Goal: Information Seeking & Learning: Compare options

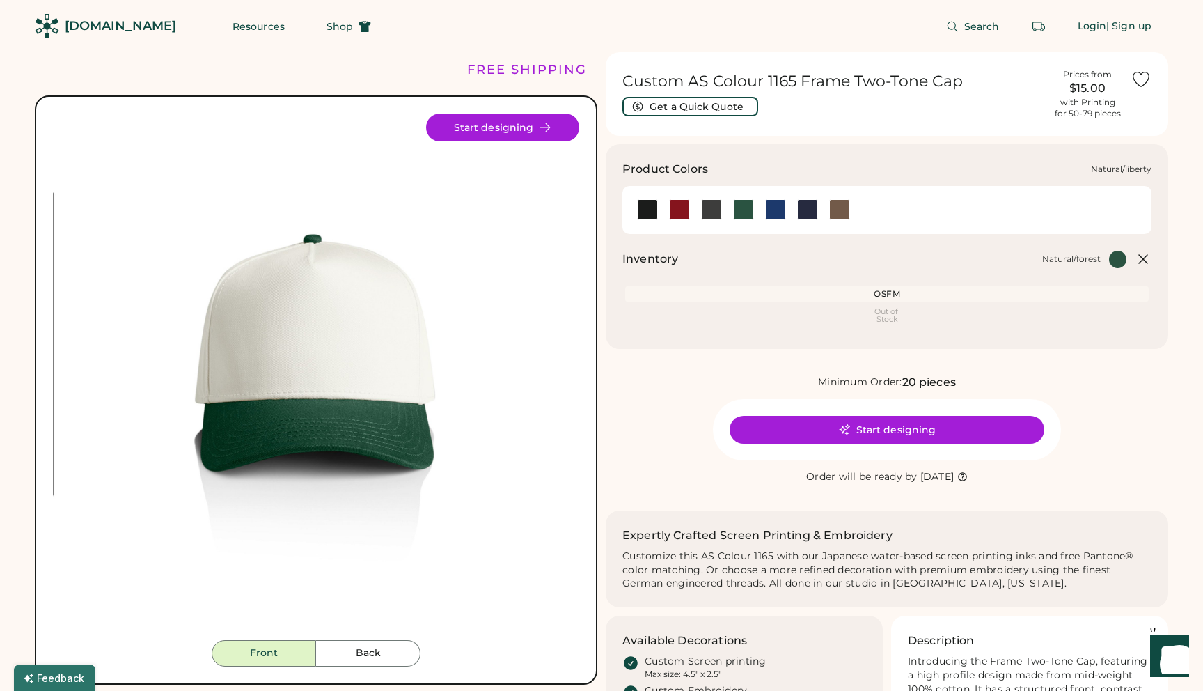
click at [774, 207] on div at bounding box center [775, 209] width 21 height 21
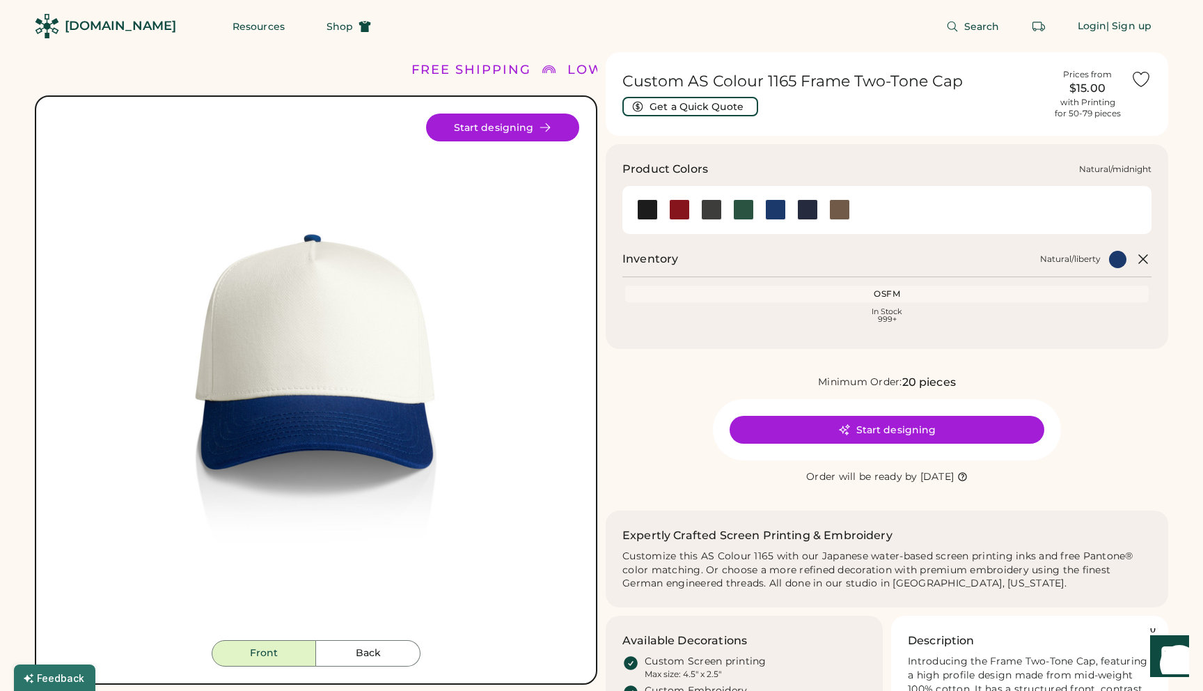
click at [803, 219] on div at bounding box center [807, 209] width 21 height 21
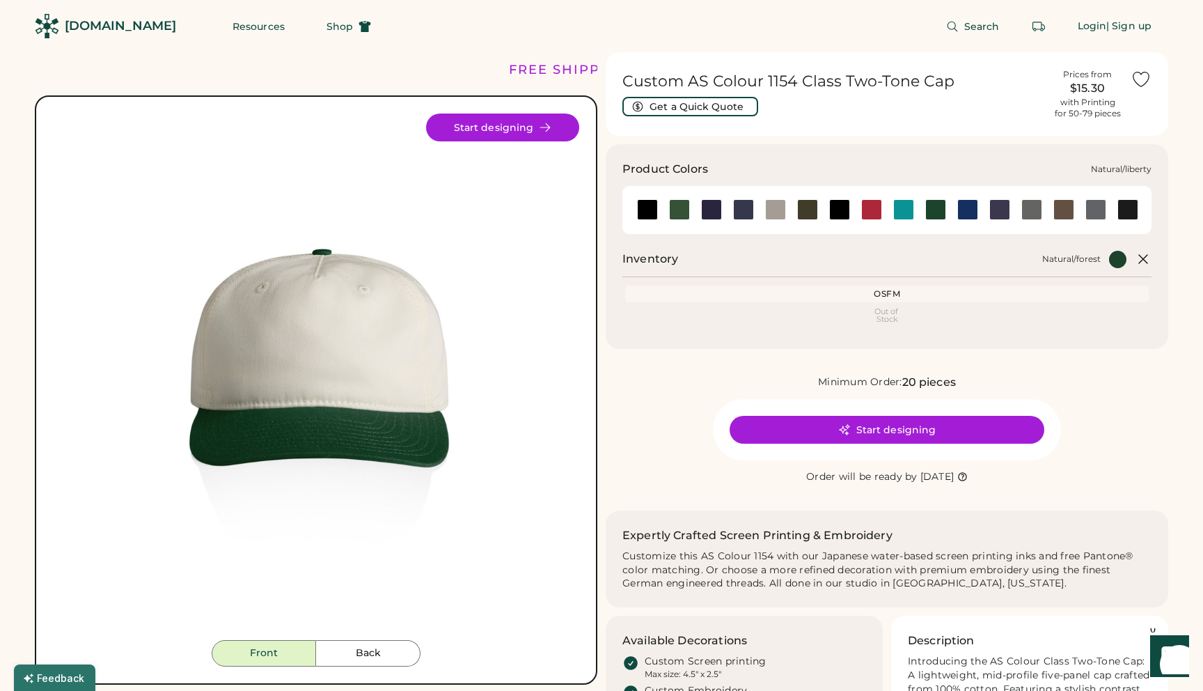
click at [975, 207] on div at bounding box center [967, 209] width 21 height 21
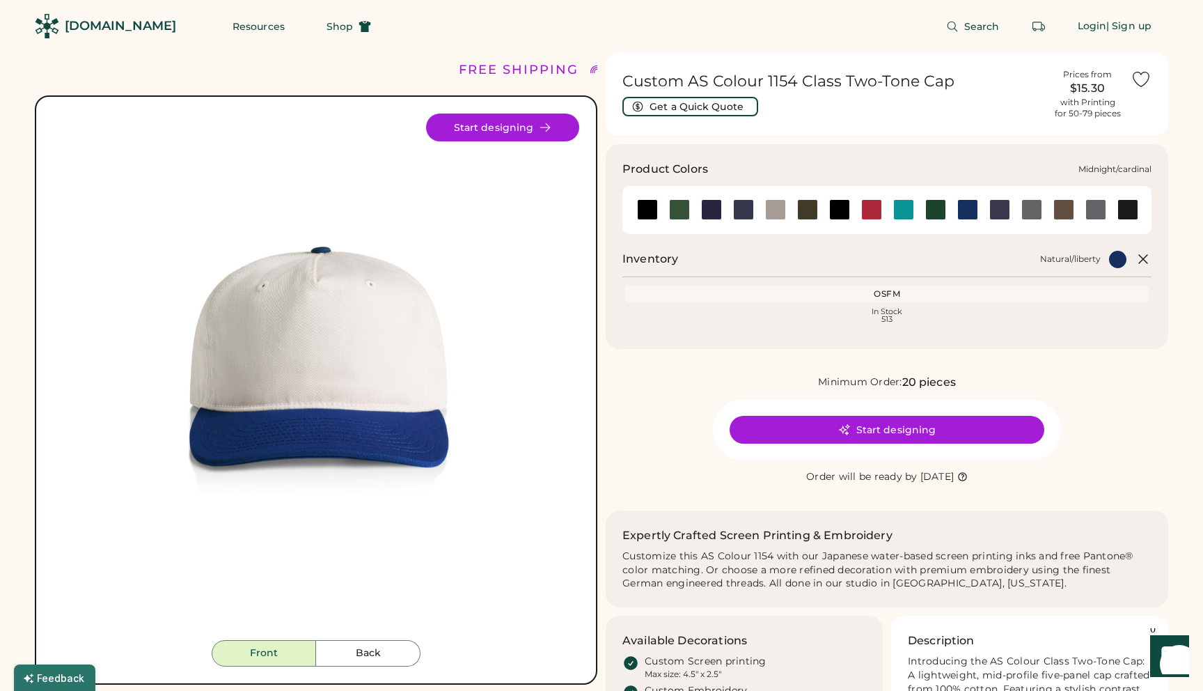
click at [740, 210] on div at bounding box center [743, 209] width 21 height 21
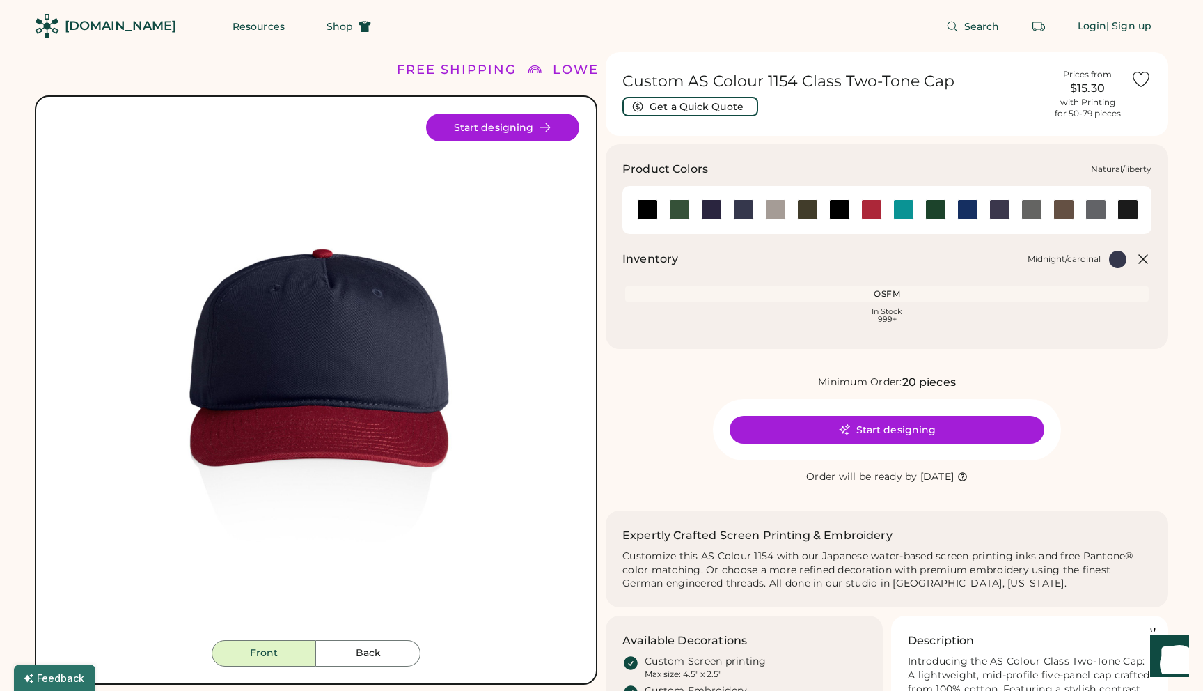
click at [964, 208] on div at bounding box center [967, 209] width 21 height 21
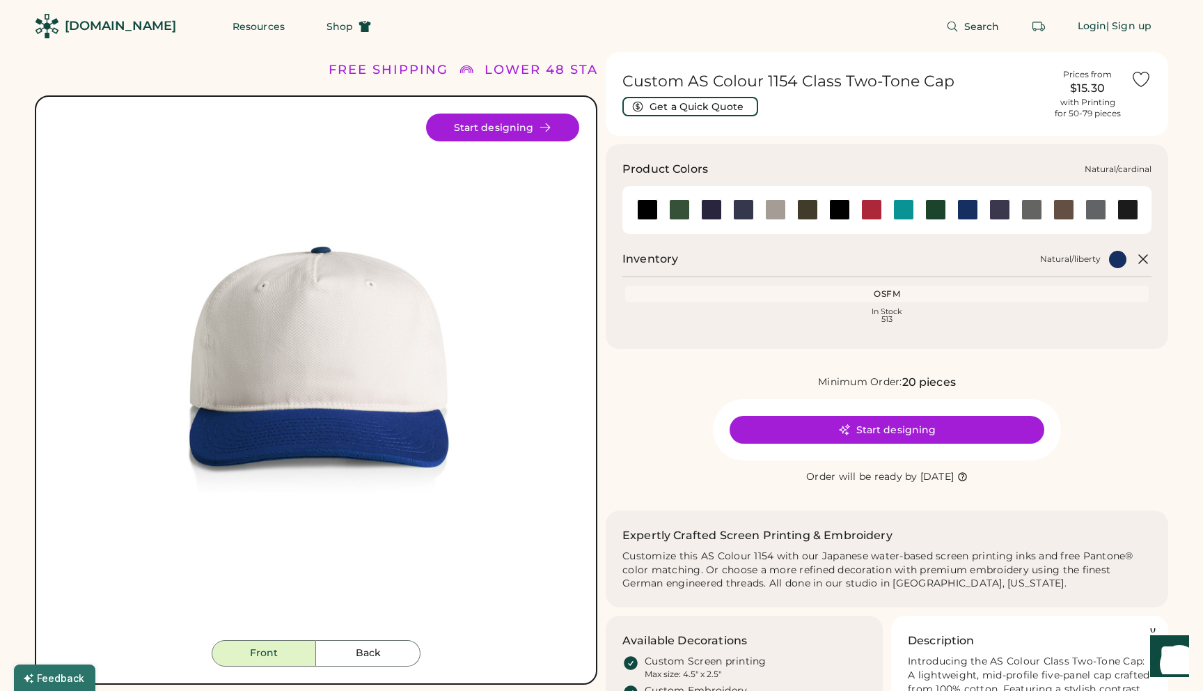
click at [875, 210] on div at bounding box center [871, 209] width 21 height 21
click at [1061, 207] on div at bounding box center [1063, 209] width 21 height 21
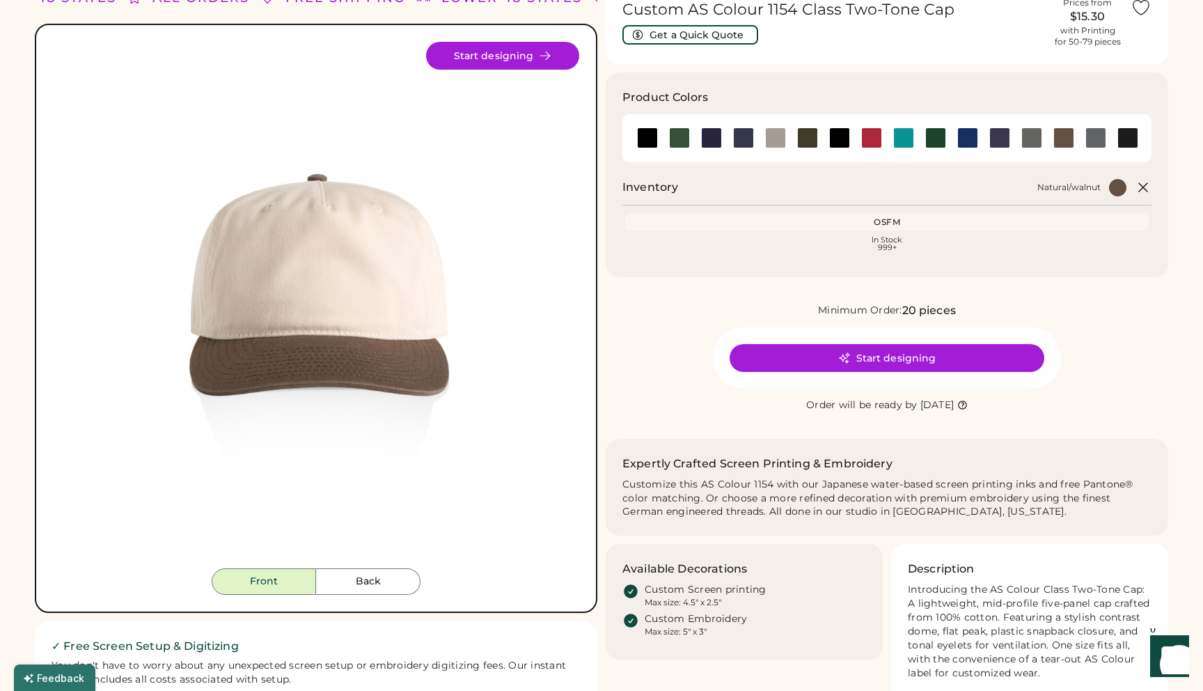
scroll to position [90, 0]
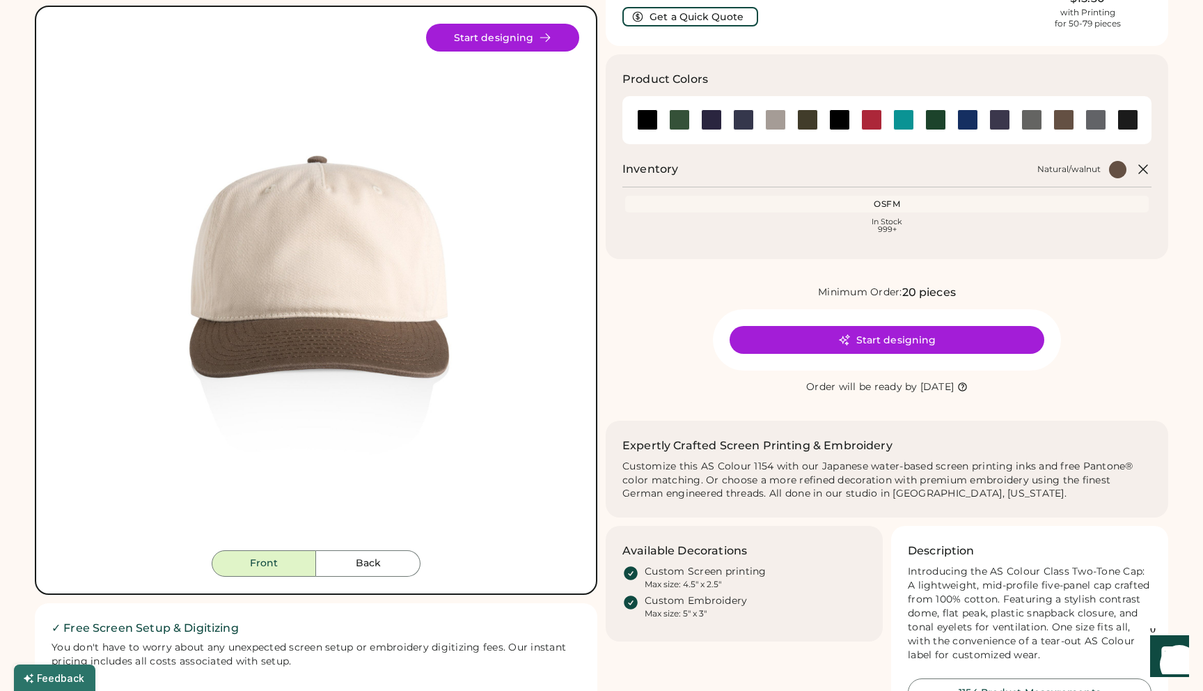
click at [388, 551] on button "Back" at bounding box center [368, 563] width 104 height 26
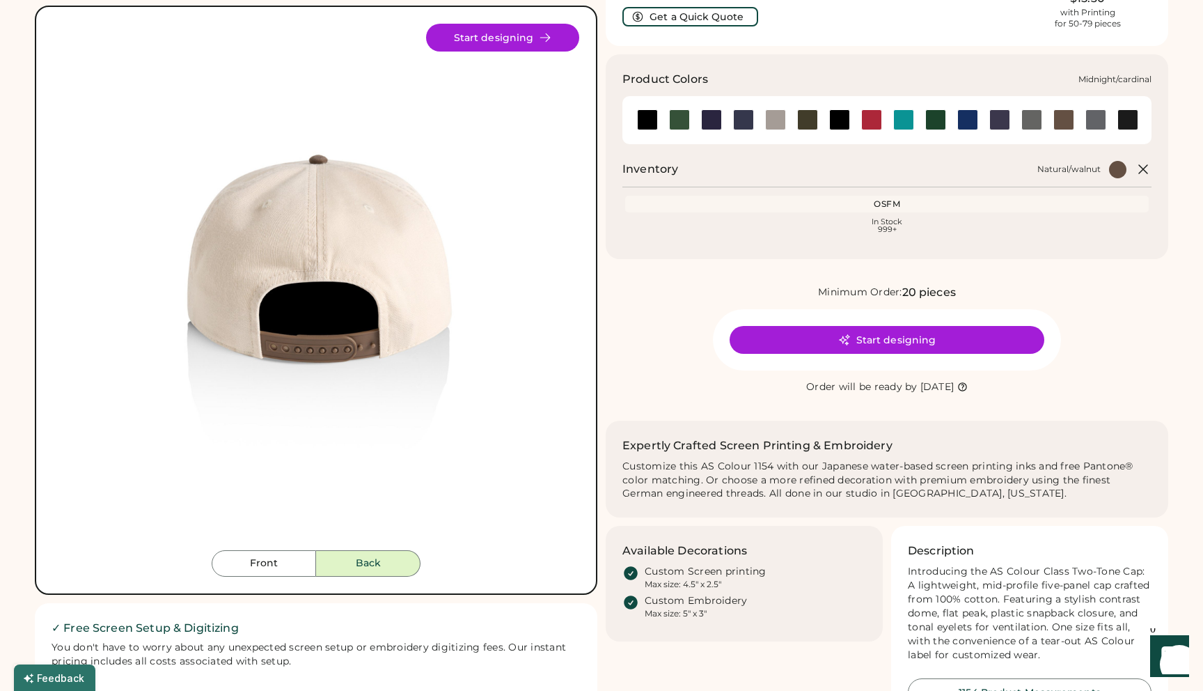
click at [743, 116] on div at bounding box center [743, 119] width 21 height 21
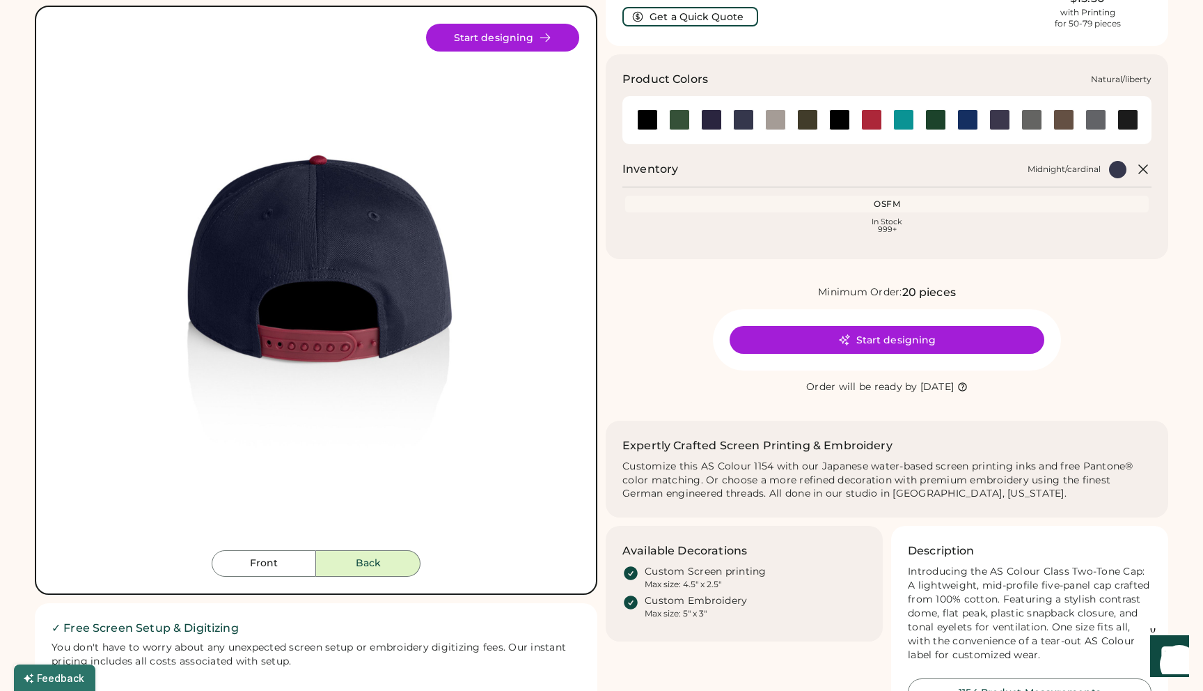
click at [966, 113] on div at bounding box center [967, 119] width 21 height 21
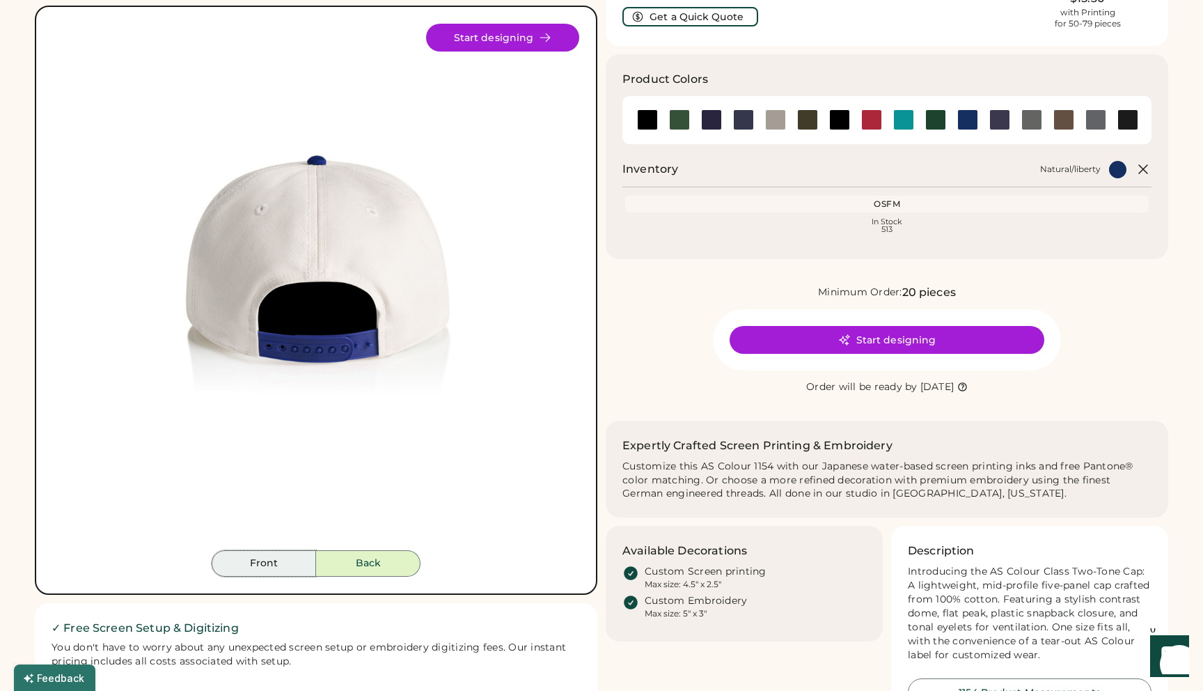
click at [268, 568] on button "Front" at bounding box center [264, 563] width 104 height 26
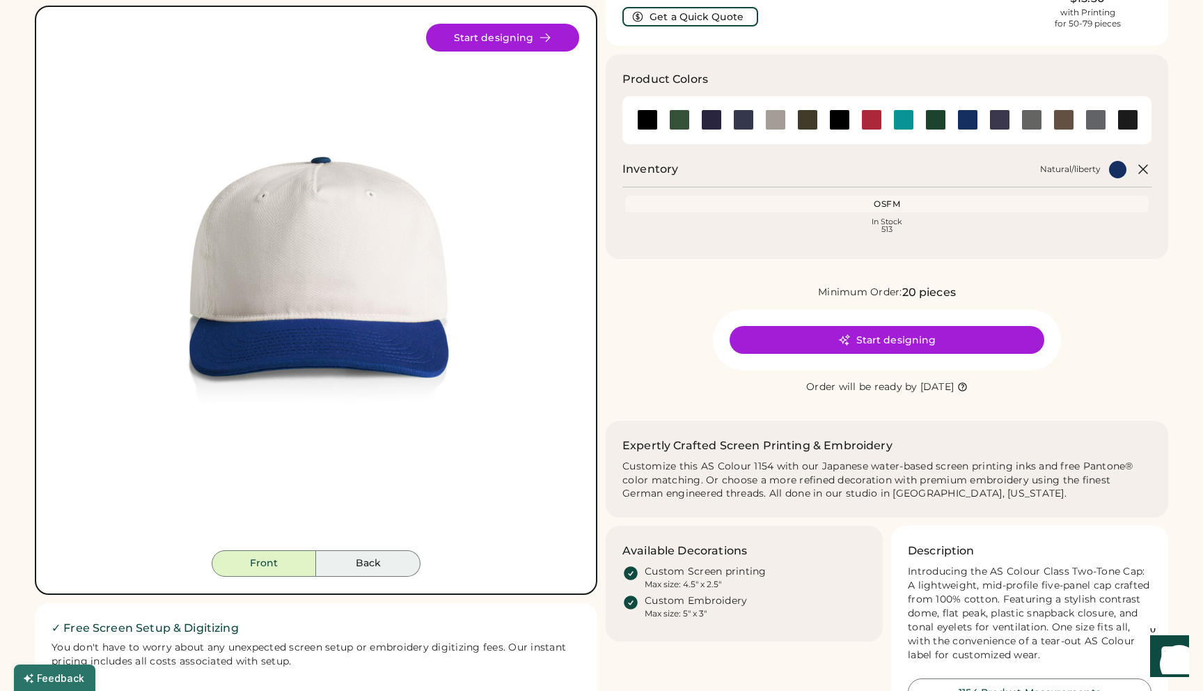
click at [359, 573] on button "Back" at bounding box center [368, 563] width 104 height 26
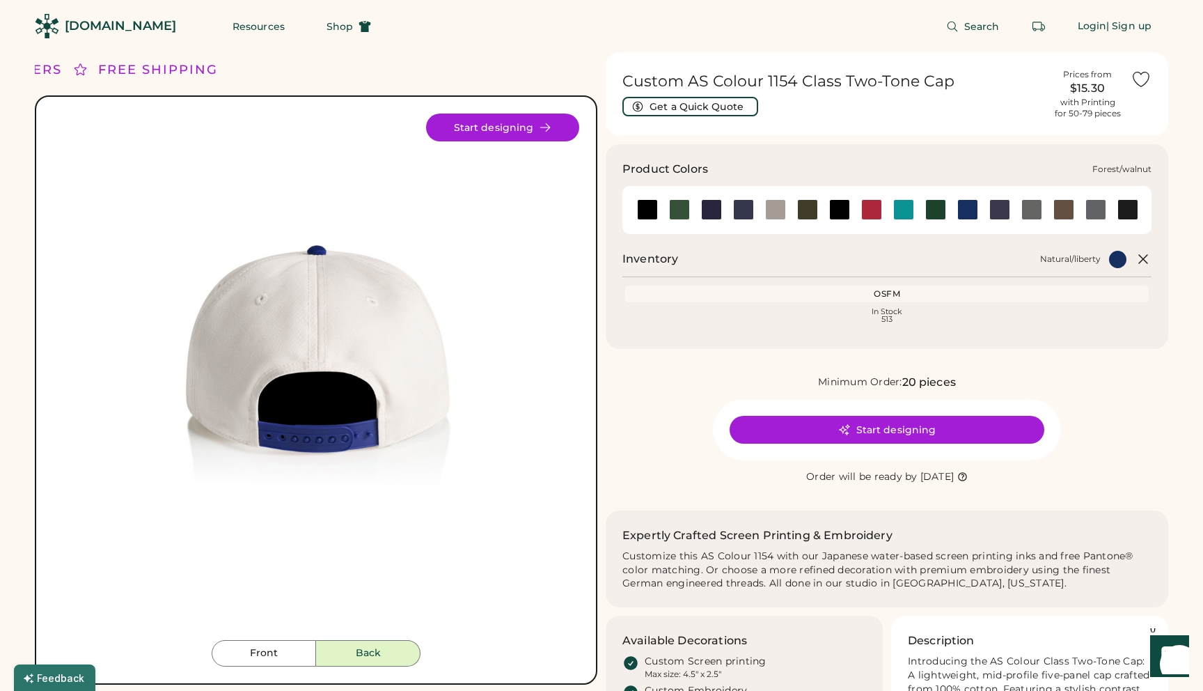
click at [681, 214] on div at bounding box center [679, 209] width 21 height 21
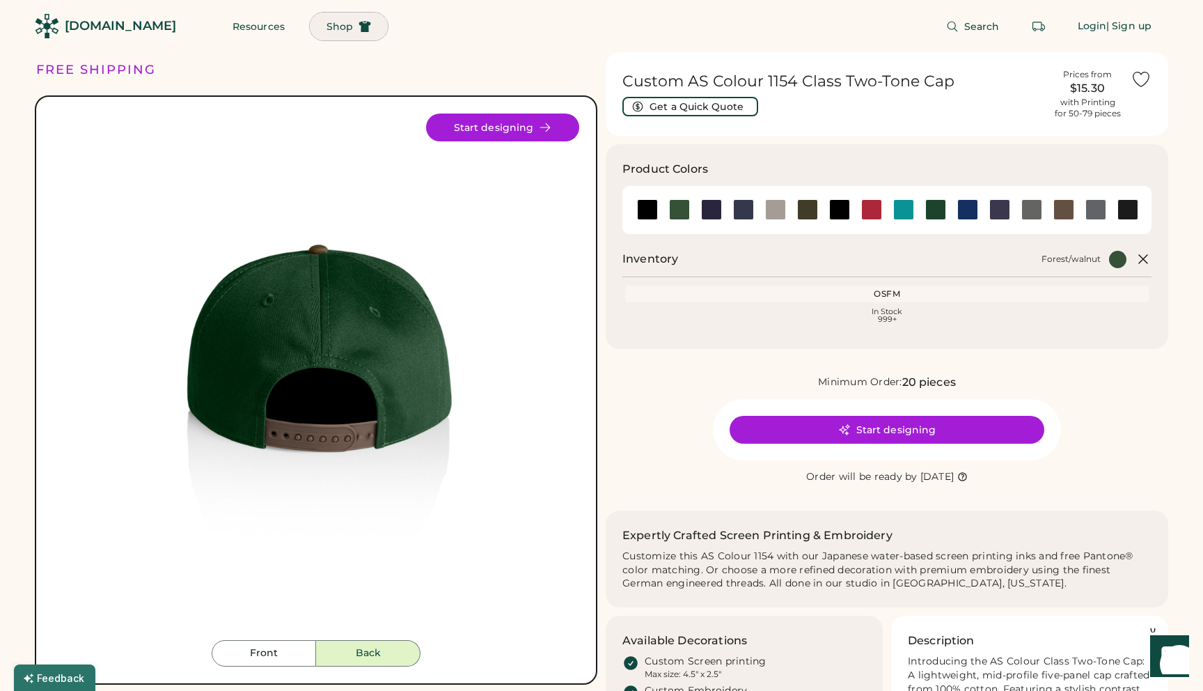
click at [327, 24] on span "Shop" at bounding box center [340, 27] width 26 height 10
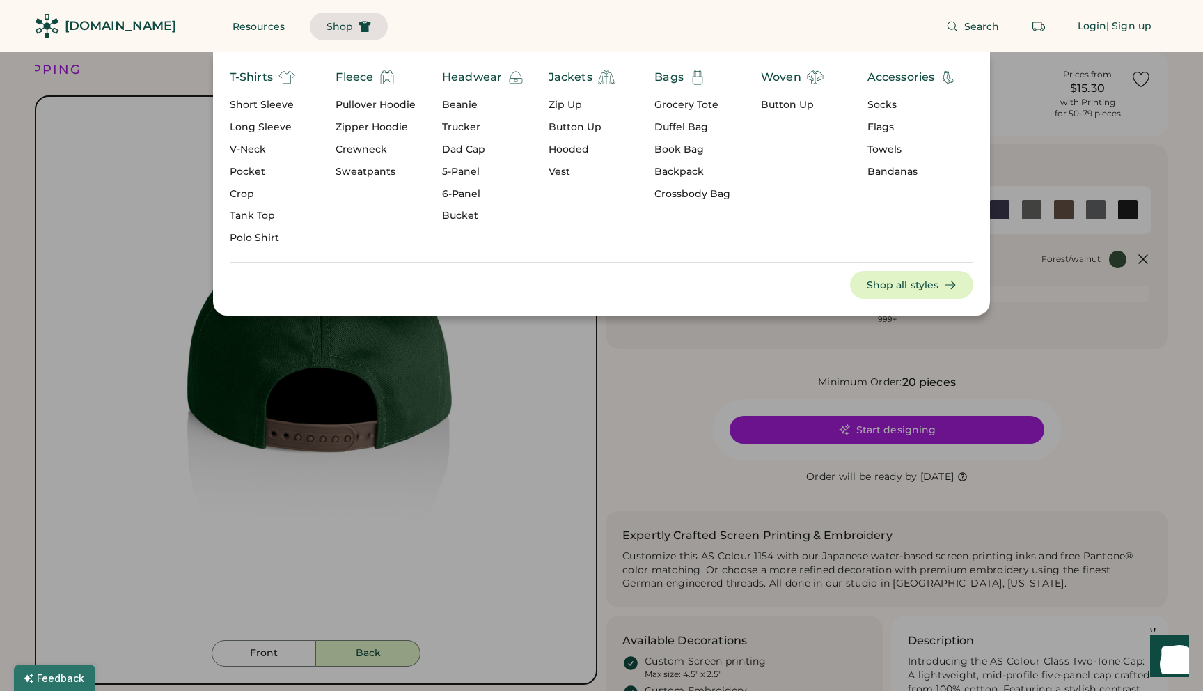
click at [464, 79] on div "Headwear" at bounding box center [472, 77] width 60 height 17
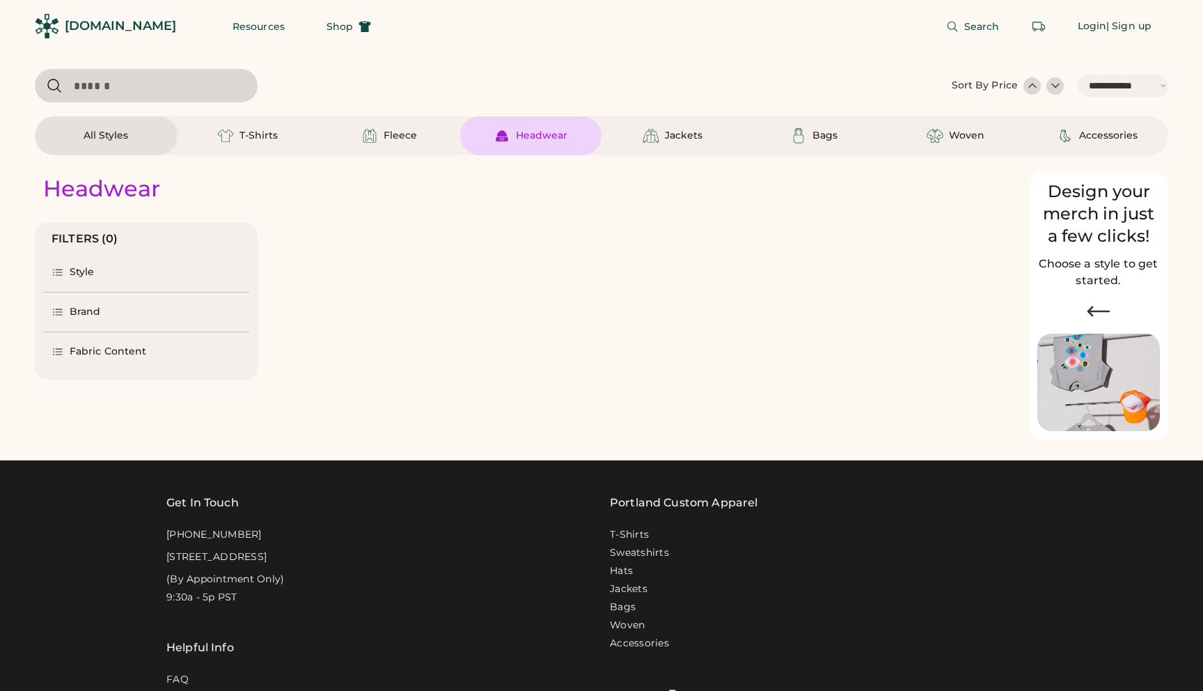
select select "*****"
select select "*"
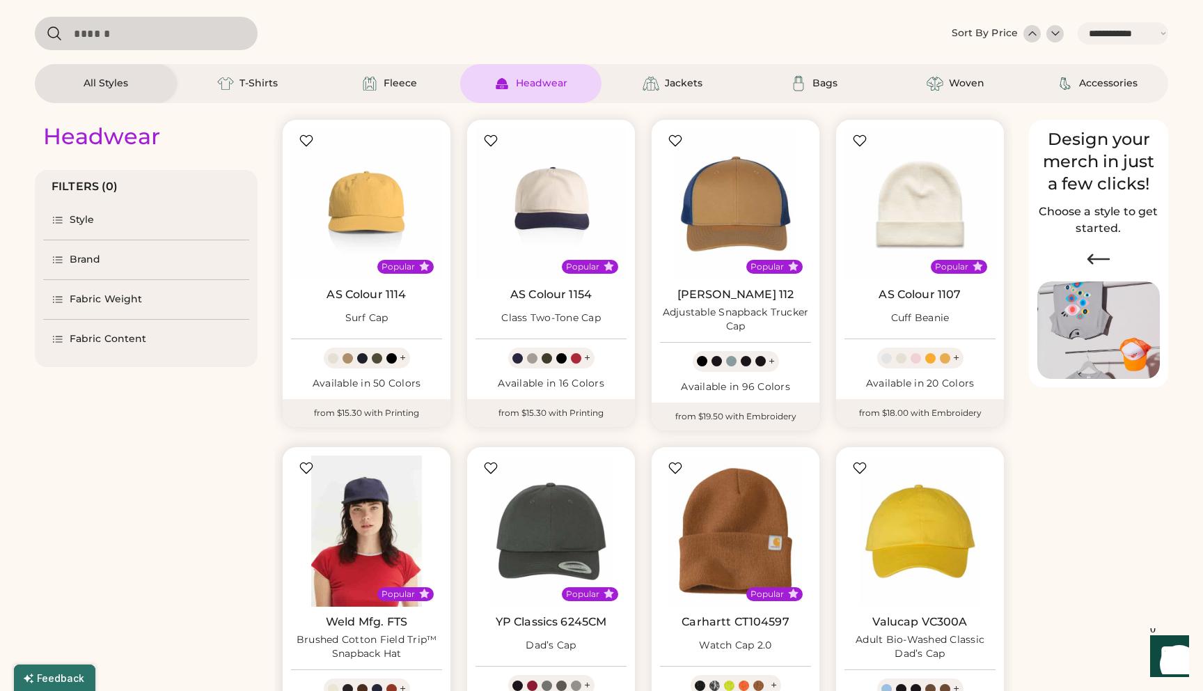
select select "*****"
select select "*"
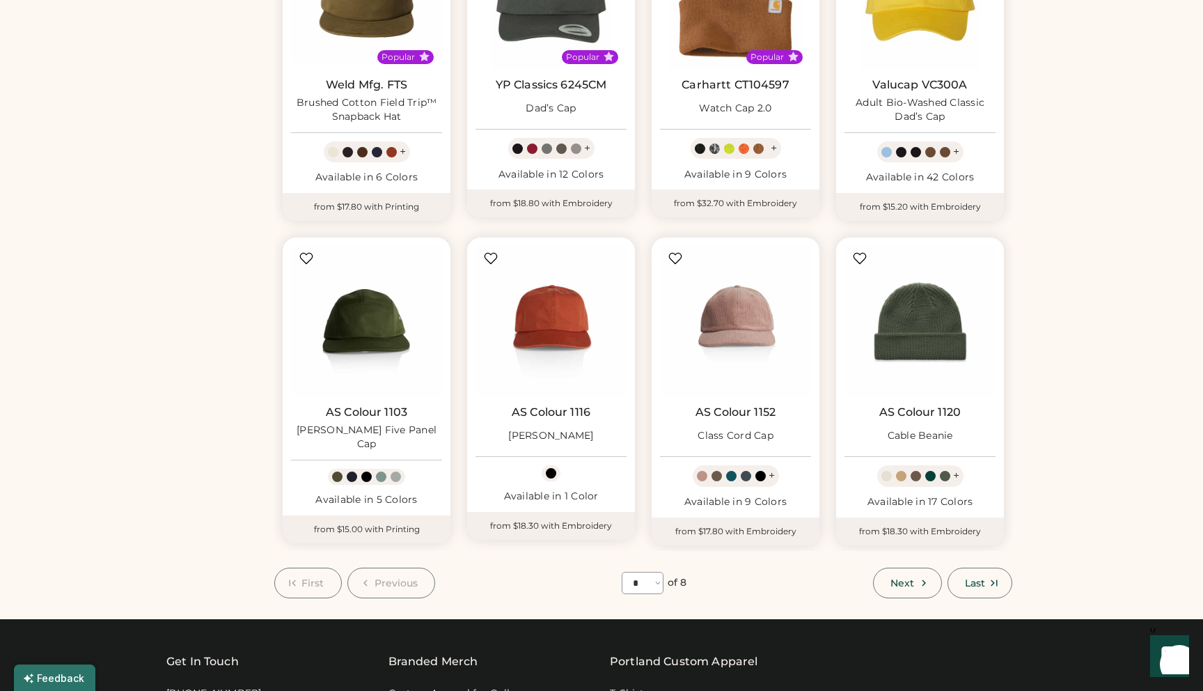
scroll to position [592, 0]
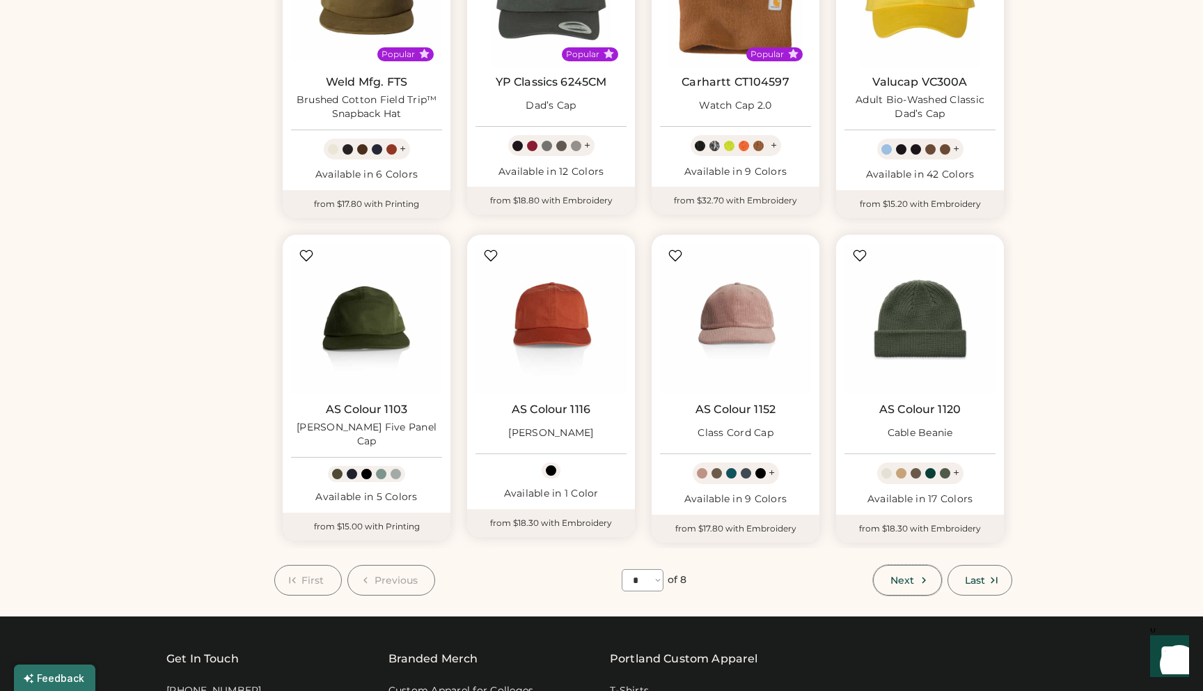
click at [915, 573] on button "Next" at bounding box center [907, 580] width 68 height 31
select select "*"
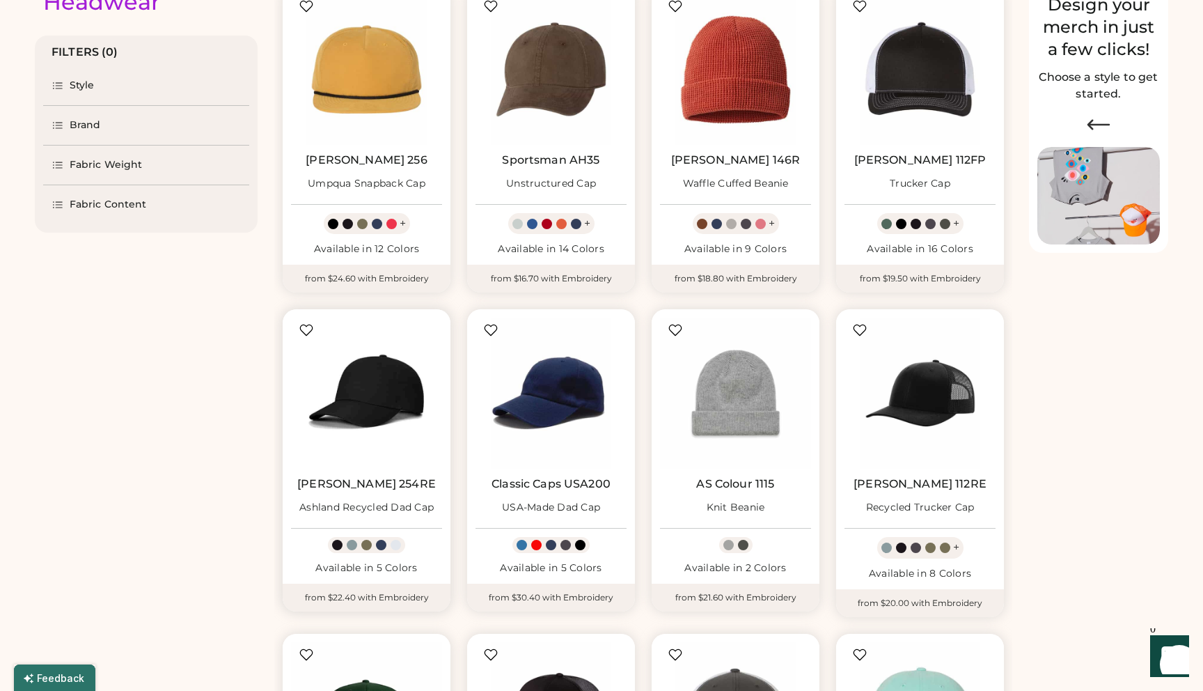
scroll to position [198, 0]
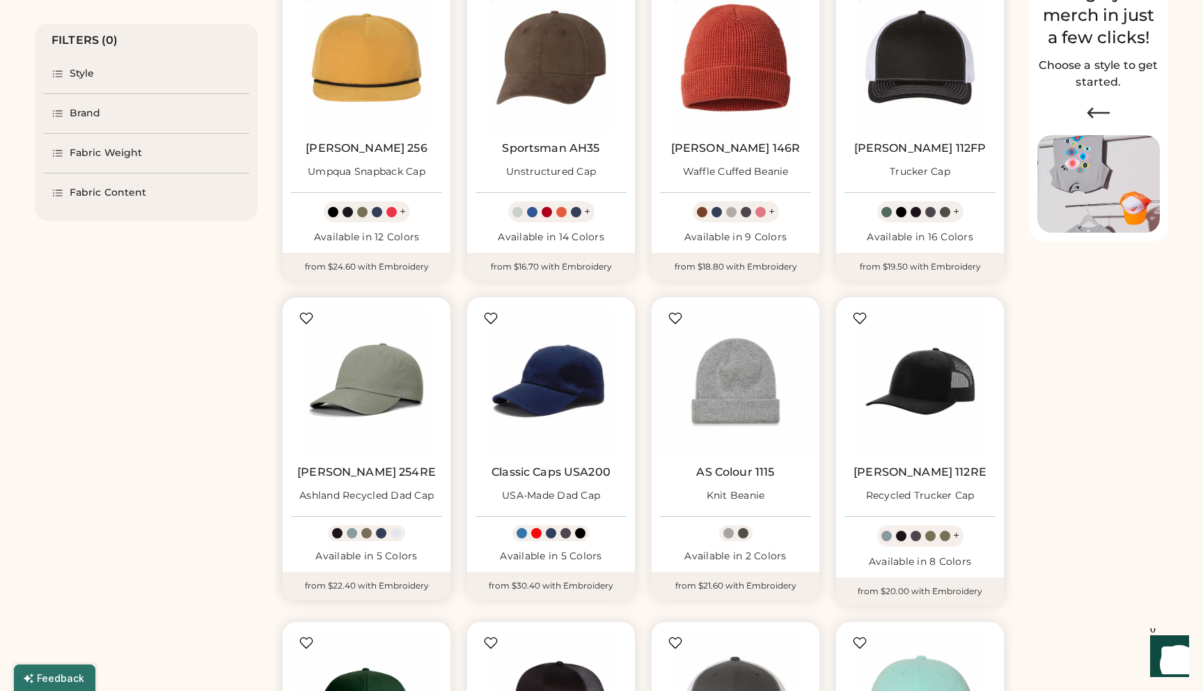
click at [372, 470] on link "Richardson 254RE" at bounding box center [366, 472] width 139 height 14
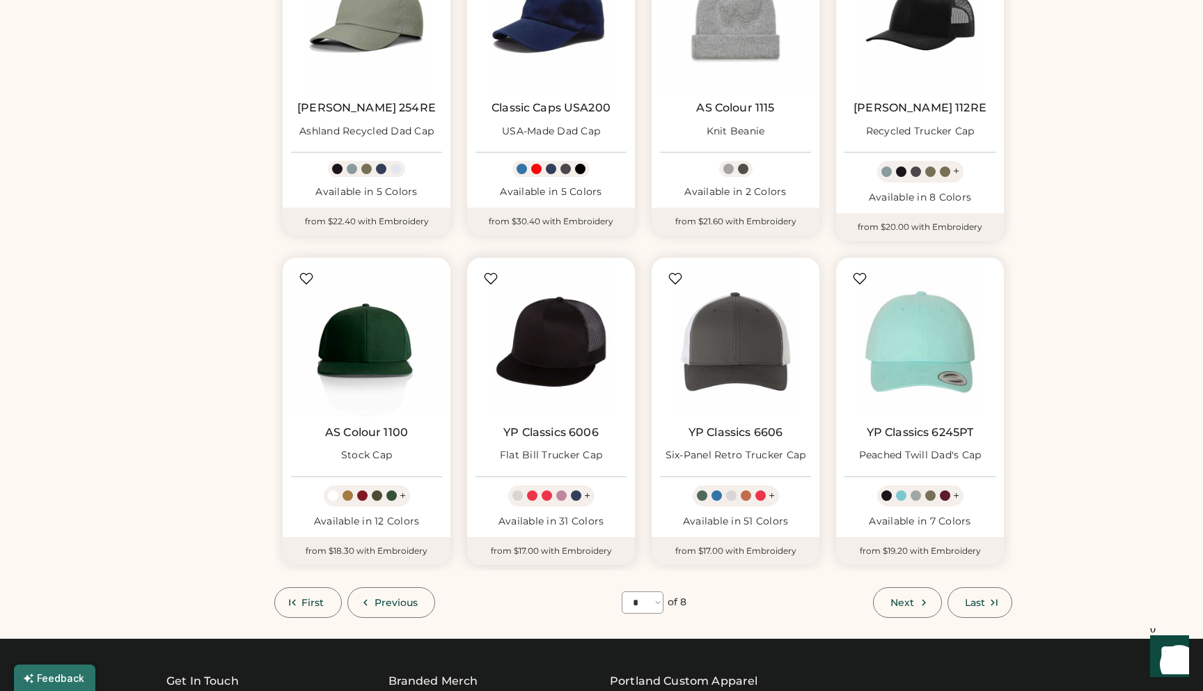
scroll to position [565, 0]
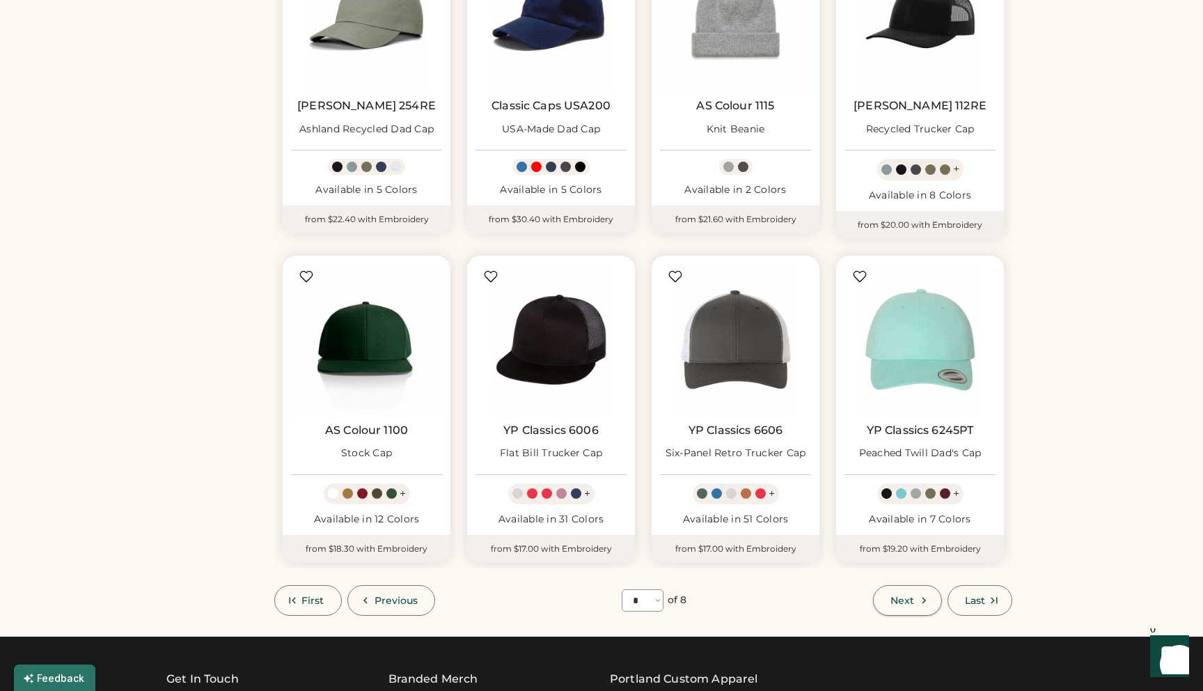
click at [902, 608] on button "Next" at bounding box center [907, 600] width 68 height 31
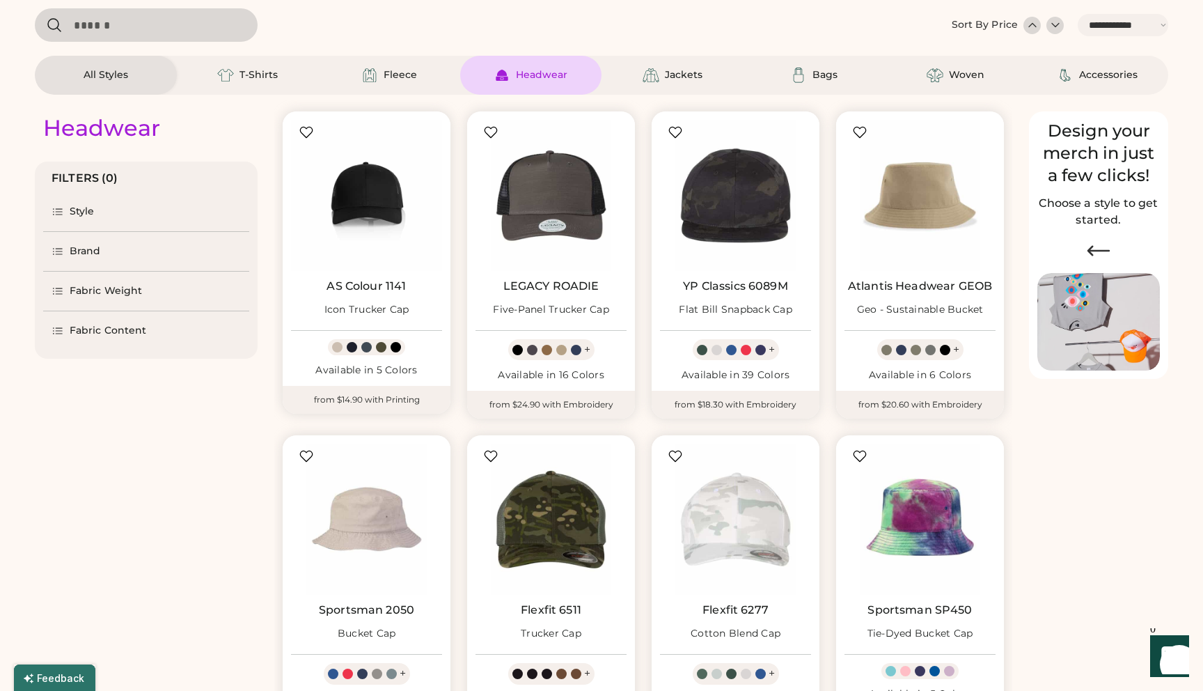
click at [81, 214] on div "Style" at bounding box center [82, 212] width 25 height 14
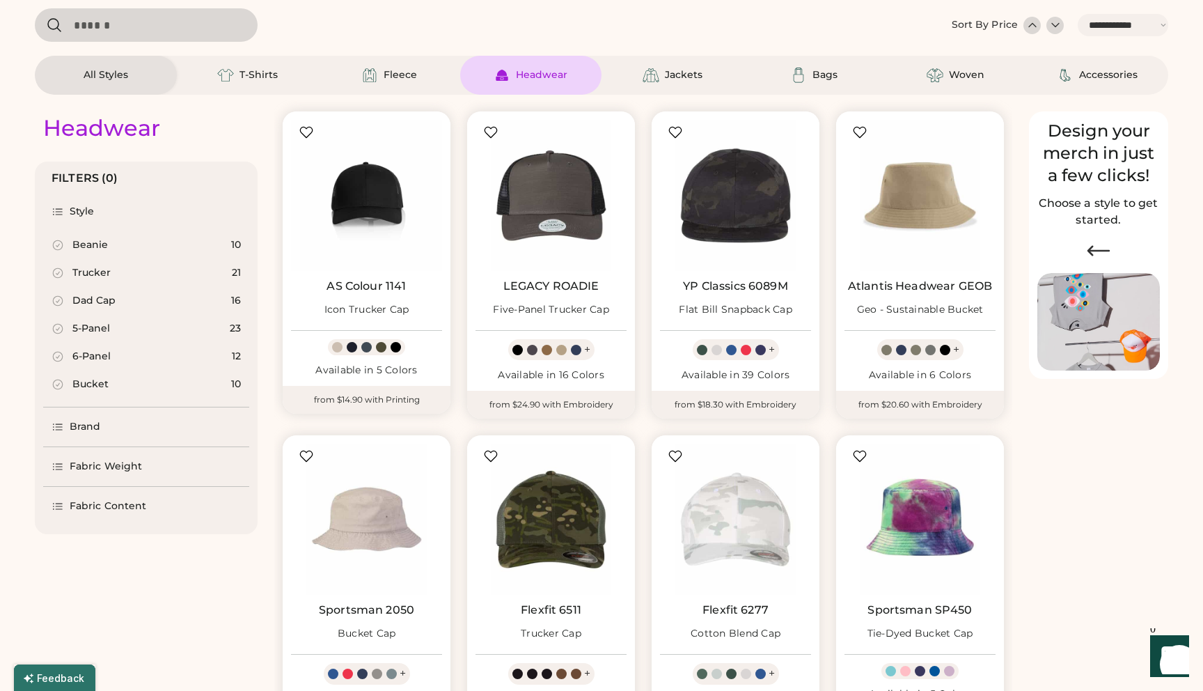
click at [62, 303] on icon at bounding box center [58, 301] width 10 height 10
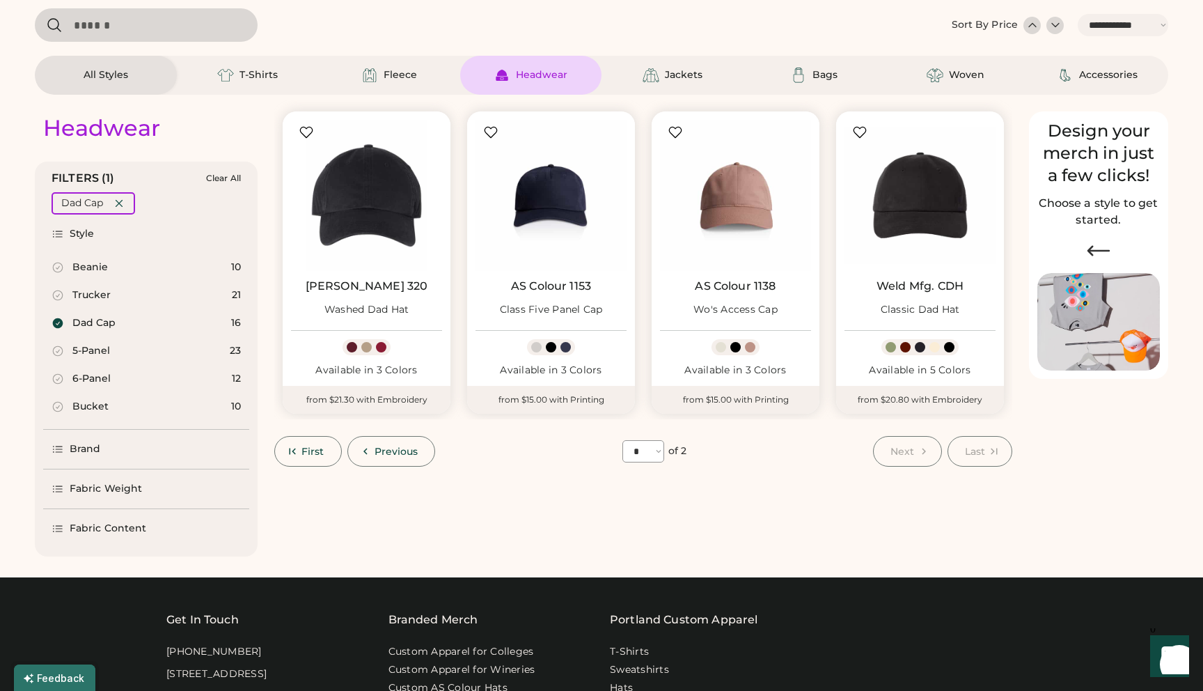
click at [56, 318] on icon at bounding box center [58, 323] width 10 height 10
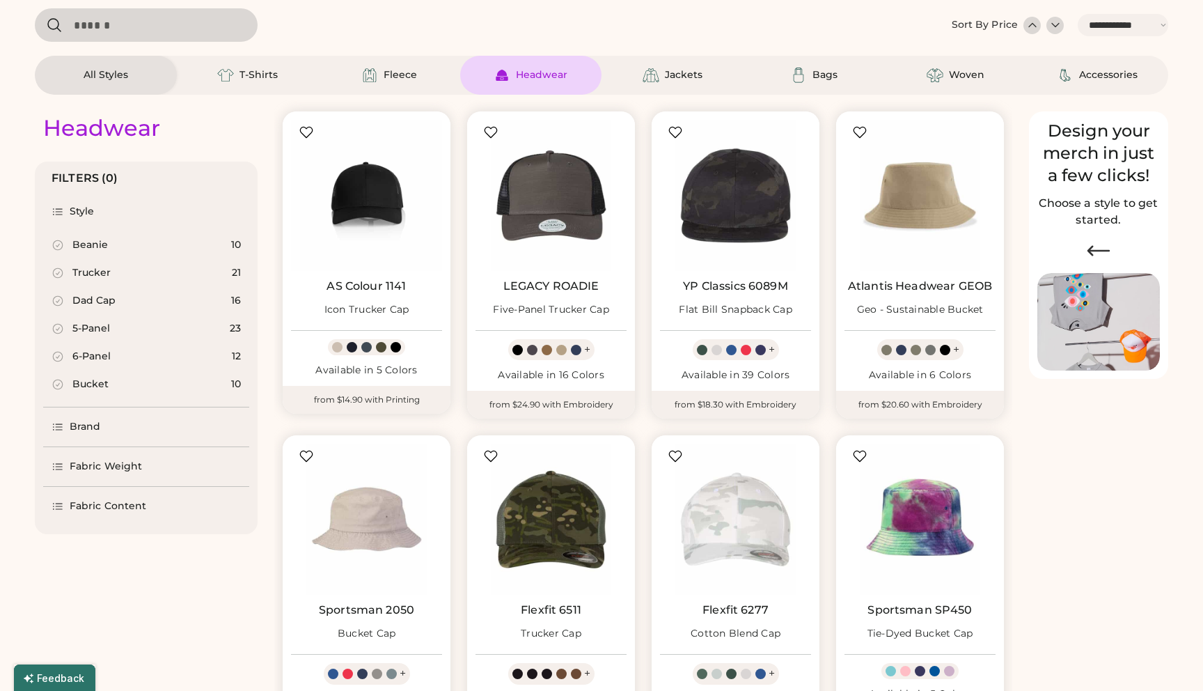
click at [60, 272] on icon at bounding box center [58, 273] width 13 height 13
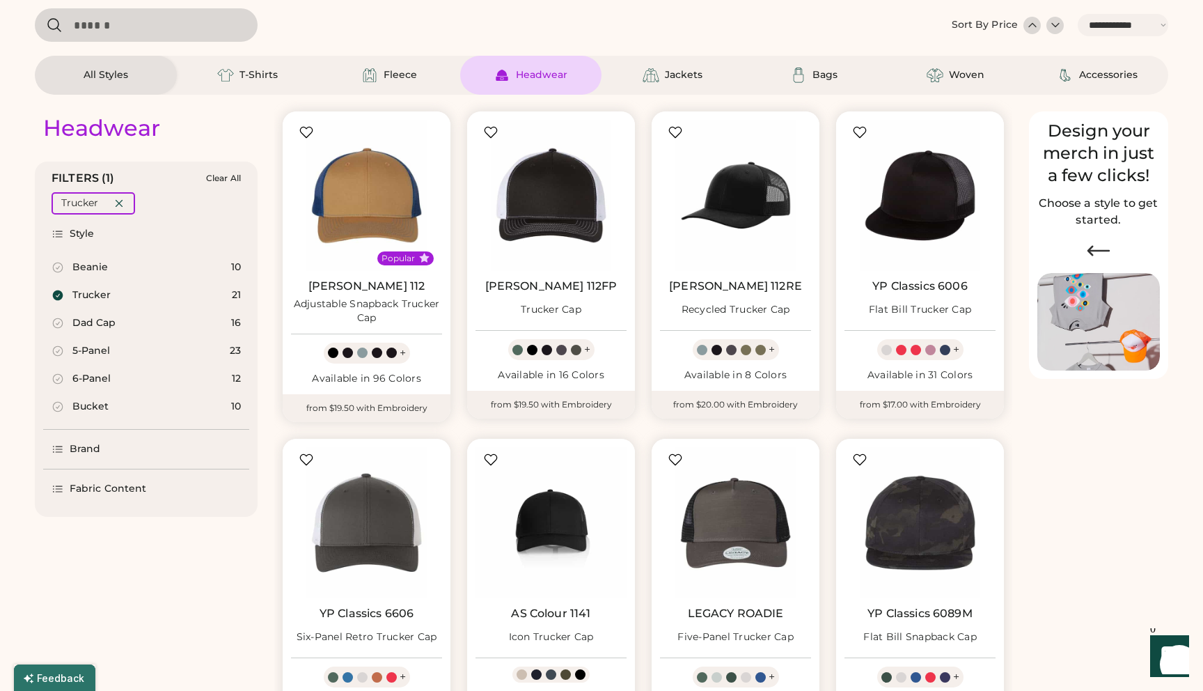
select select "*"
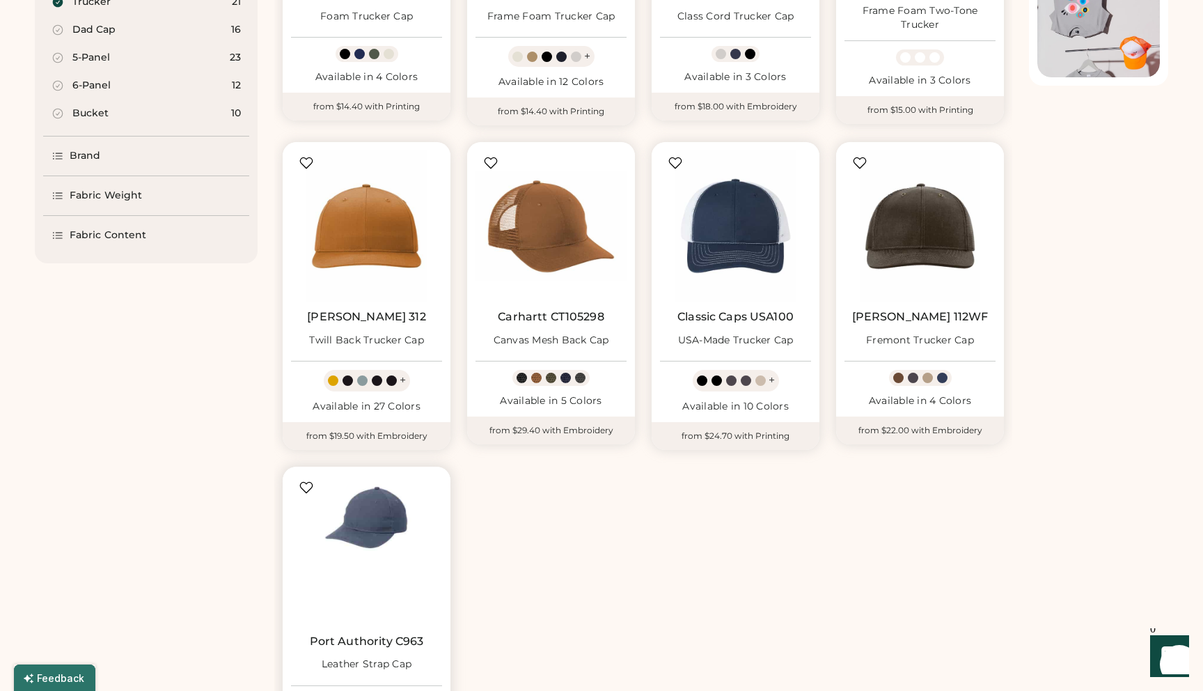
scroll to position [417, 0]
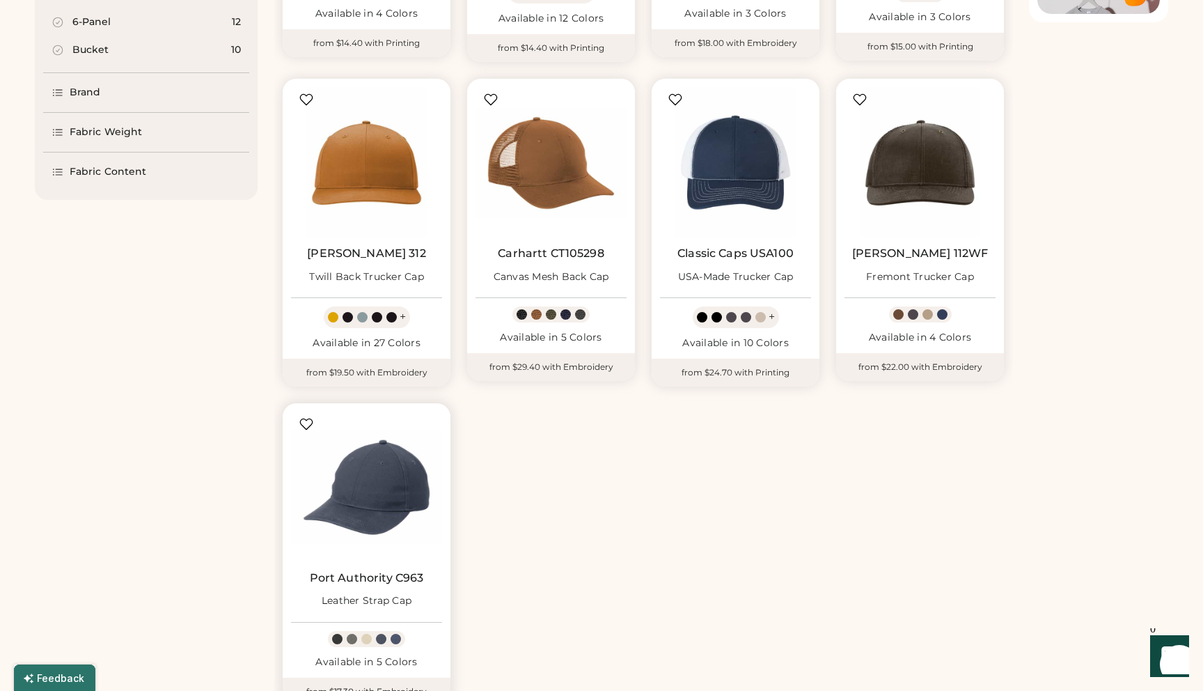
click at [374, 576] on link "Port Authority C963" at bounding box center [367, 578] width 114 height 14
click at [898, 242] on div "Richardson 112WF Fremont Trucker Cap + Available in 4 Colors" at bounding box center [920, 216] width 168 height 274
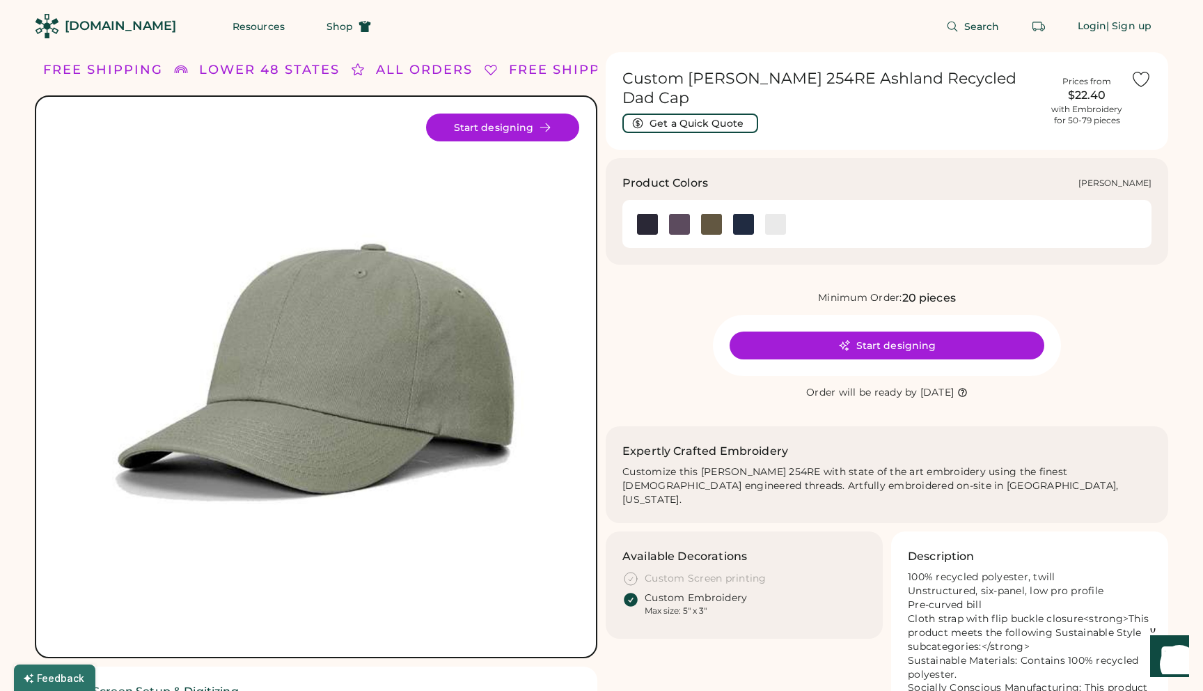
click at [711, 214] on img at bounding box center [711, 224] width 21 height 21
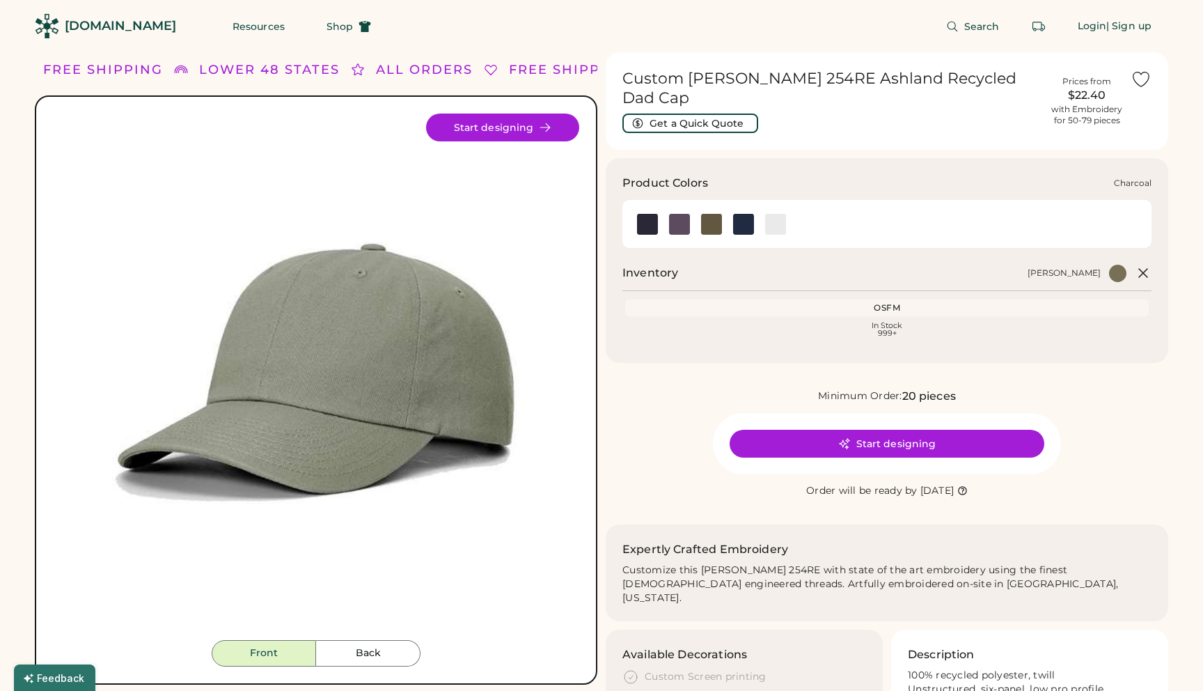
click at [682, 214] on img at bounding box center [679, 224] width 21 height 21
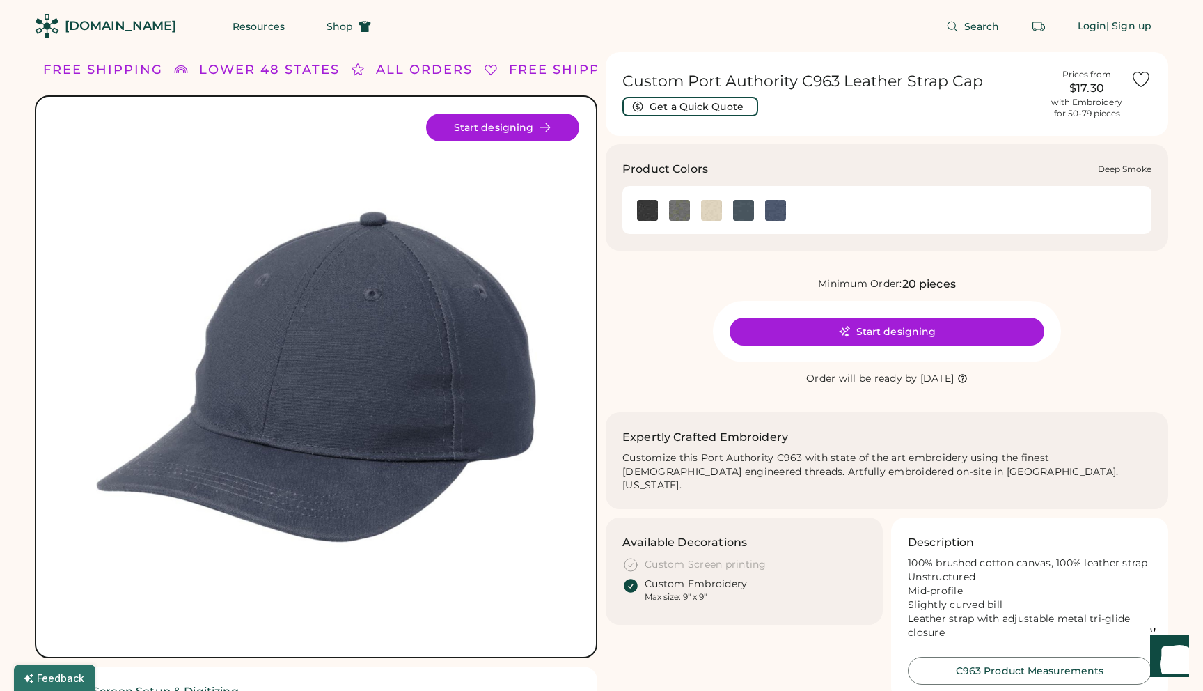
click at [684, 210] on img at bounding box center [679, 210] width 21 height 21
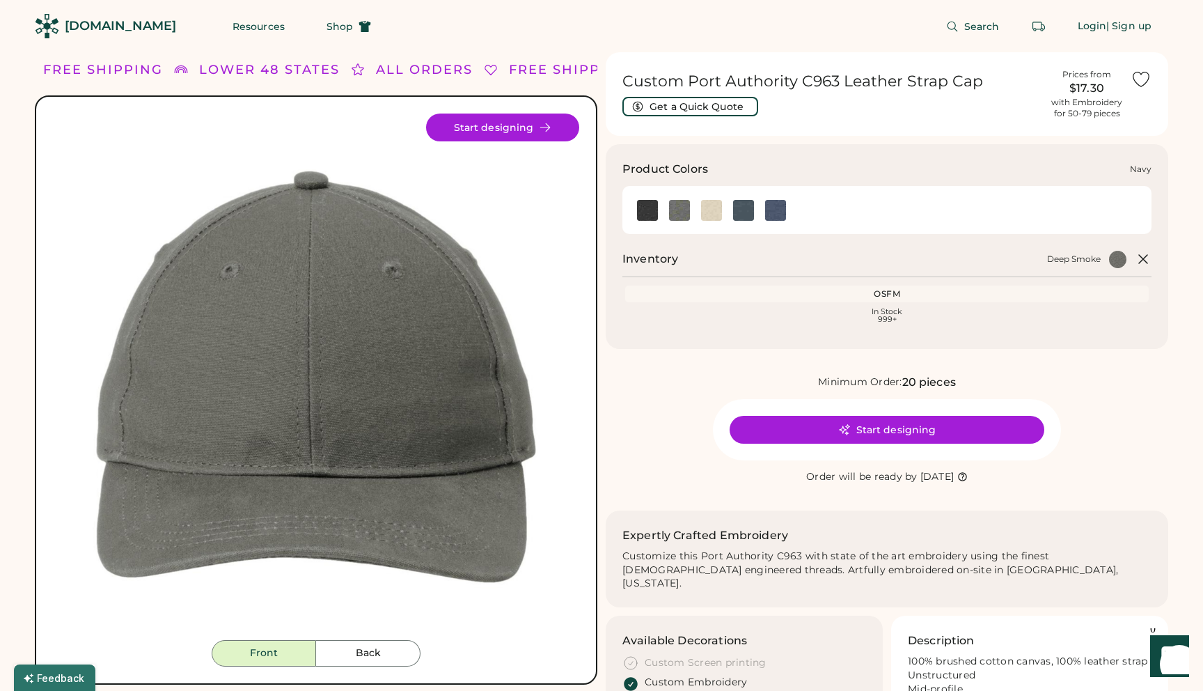
click at [744, 212] on img at bounding box center [743, 210] width 21 height 21
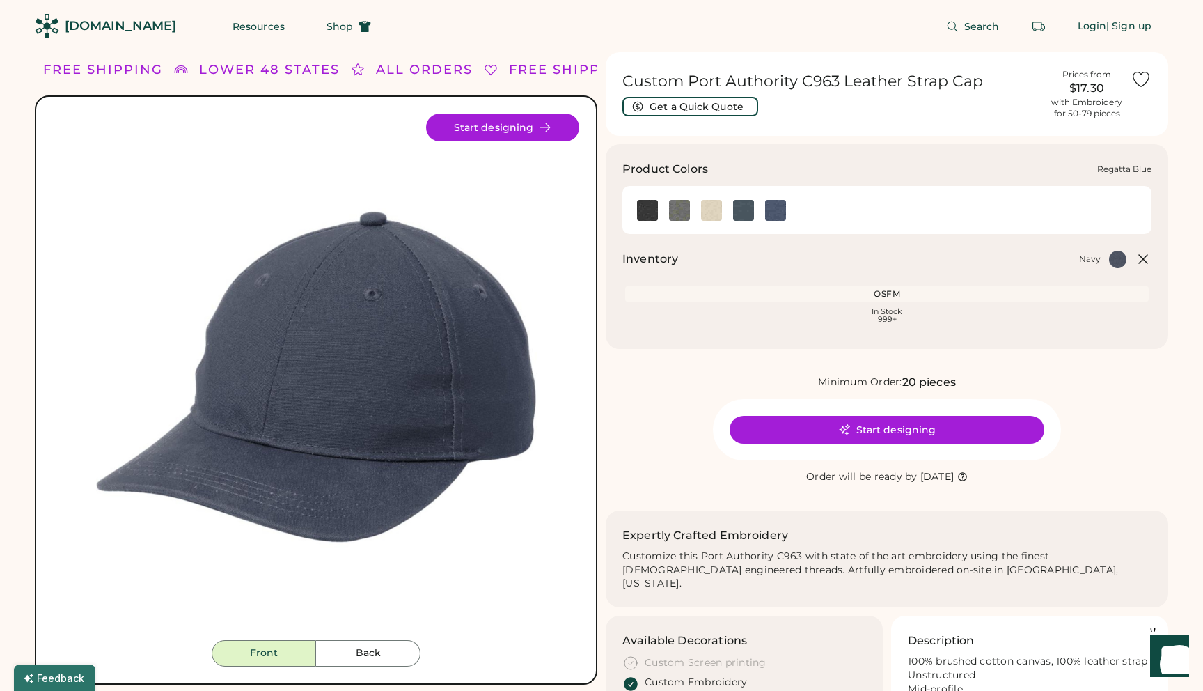
click at [773, 210] on img at bounding box center [775, 210] width 21 height 21
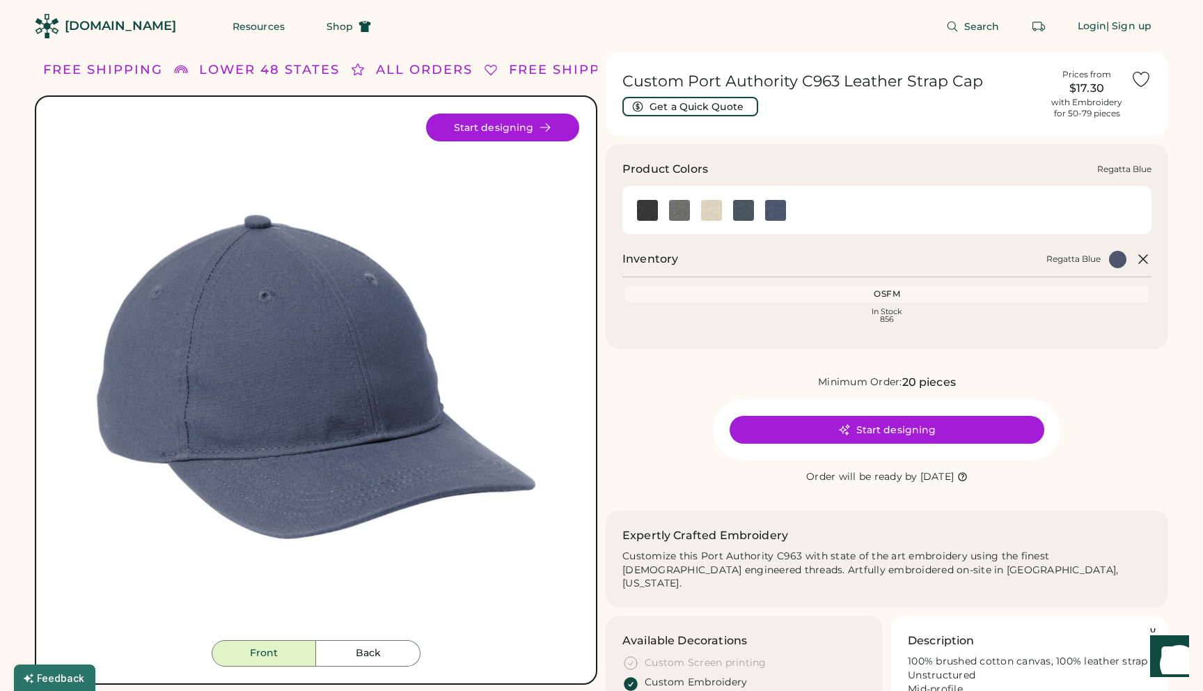
click at [773, 207] on img at bounding box center [775, 210] width 21 height 21
click at [743, 207] on img at bounding box center [743, 210] width 21 height 21
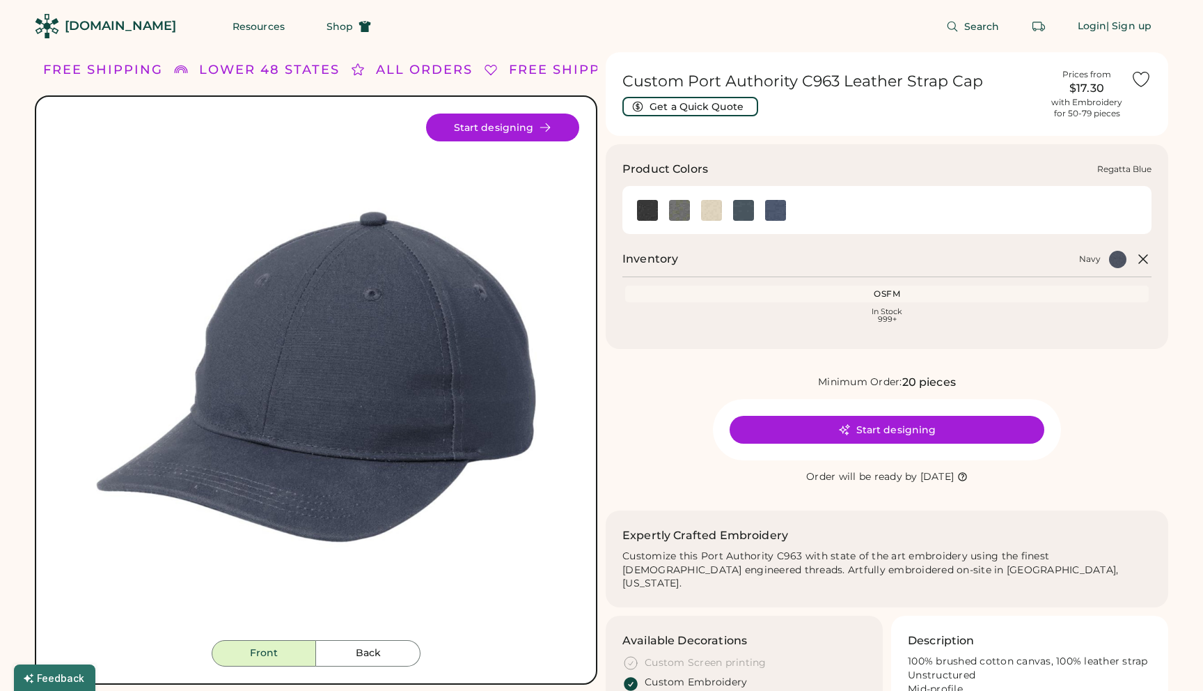
click at [774, 214] on img at bounding box center [775, 210] width 21 height 21
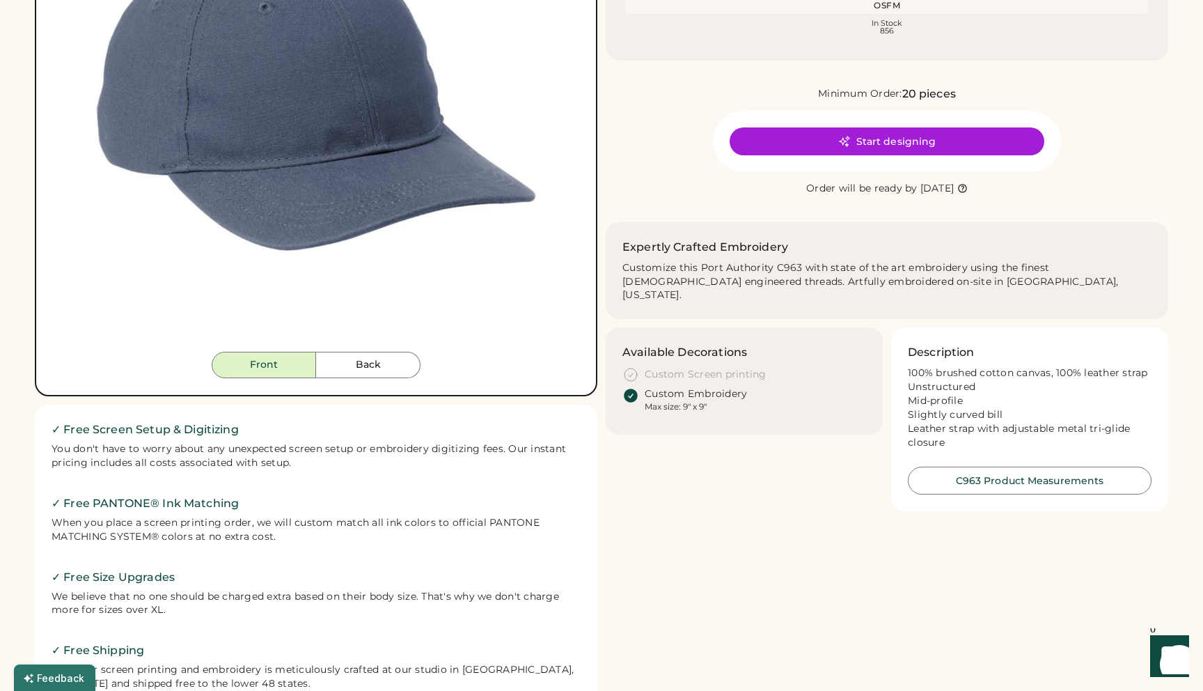
scroll to position [288, 0]
click at [360, 366] on button "Back" at bounding box center [368, 365] width 104 height 26
click at [276, 364] on button "Front" at bounding box center [264, 365] width 104 height 26
click at [360, 365] on button "Back" at bounding box center [368, 365] width 104 height 26
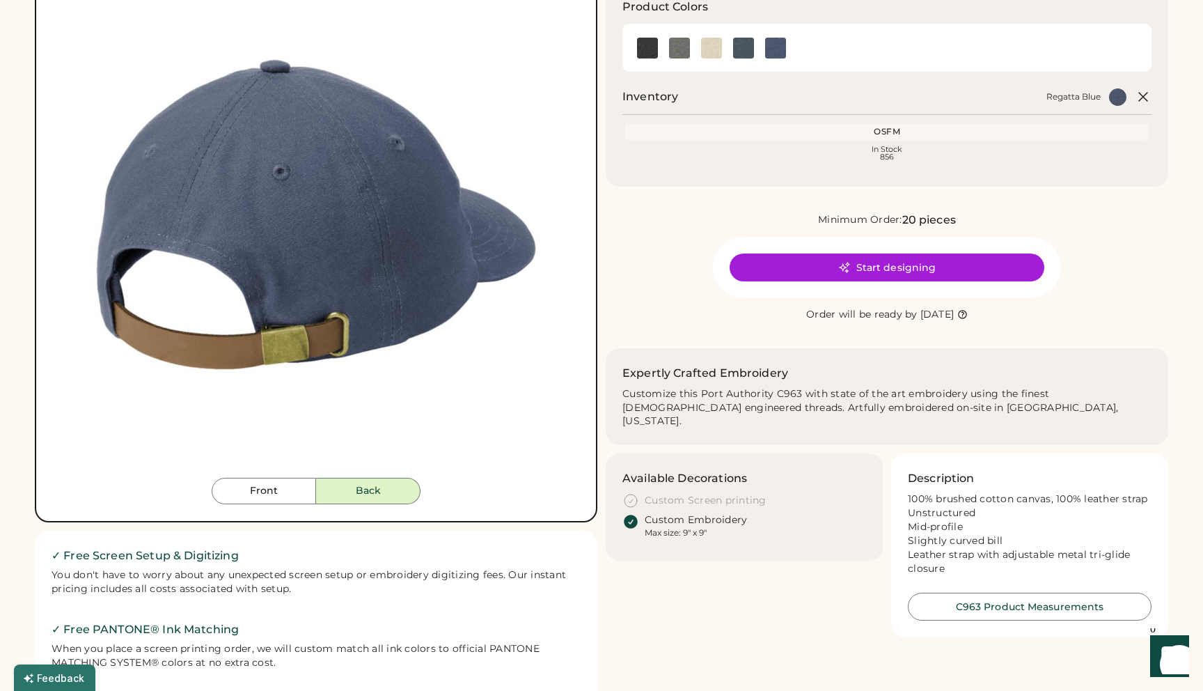
scroll to position [154, 0]
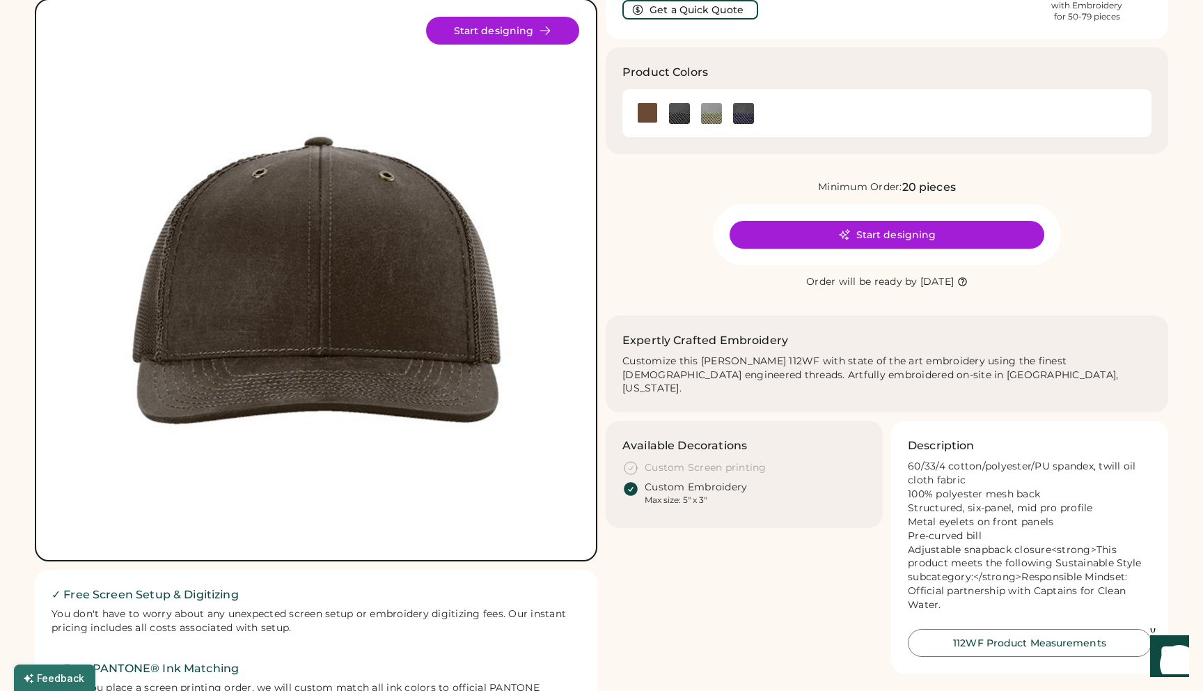
scroll to position [77, 0]
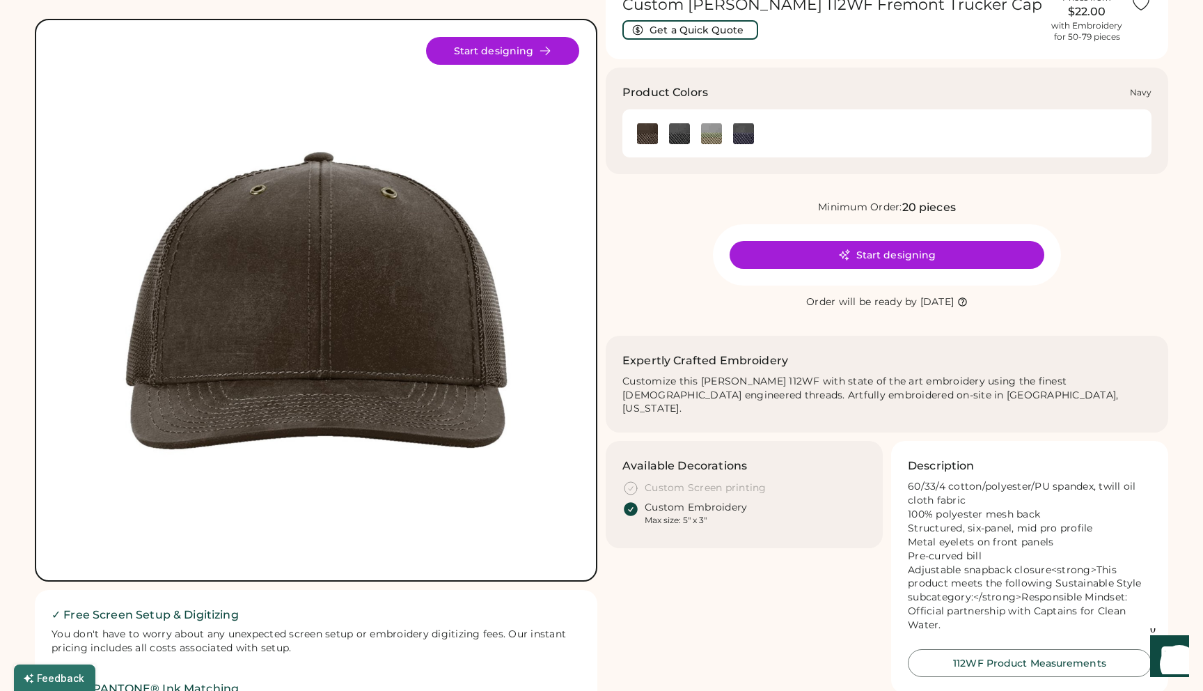
click at [755, 133] on div at bounding box center [743, 133] width 32 height 21
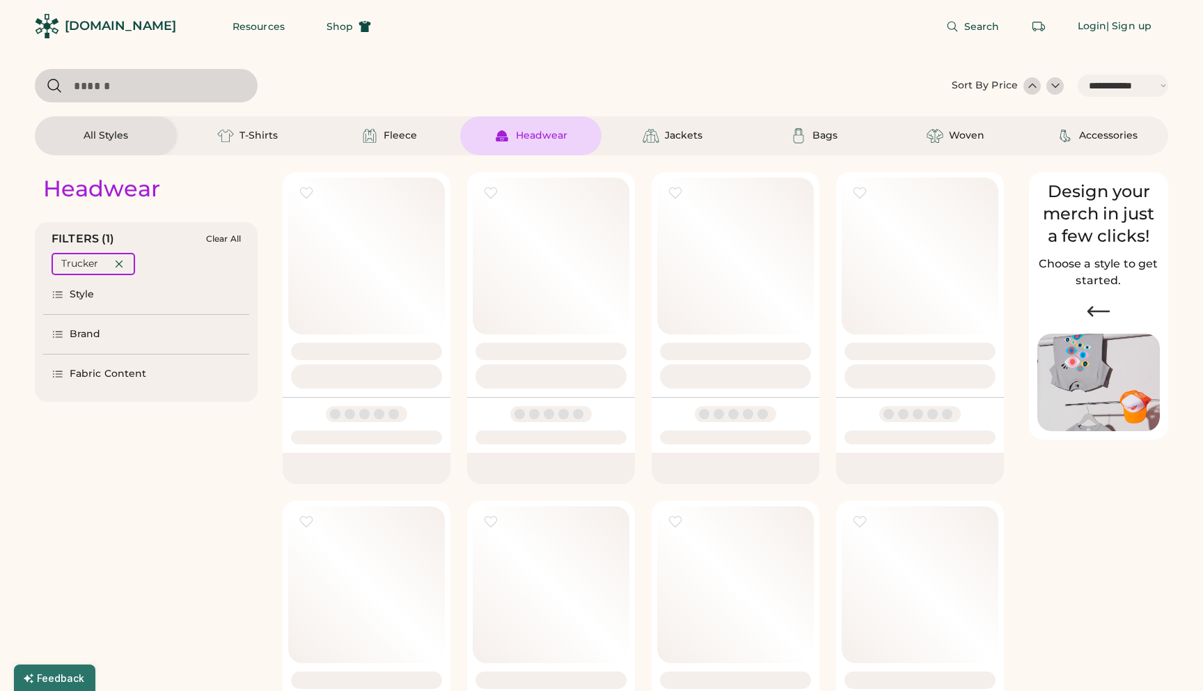
select select "*****"
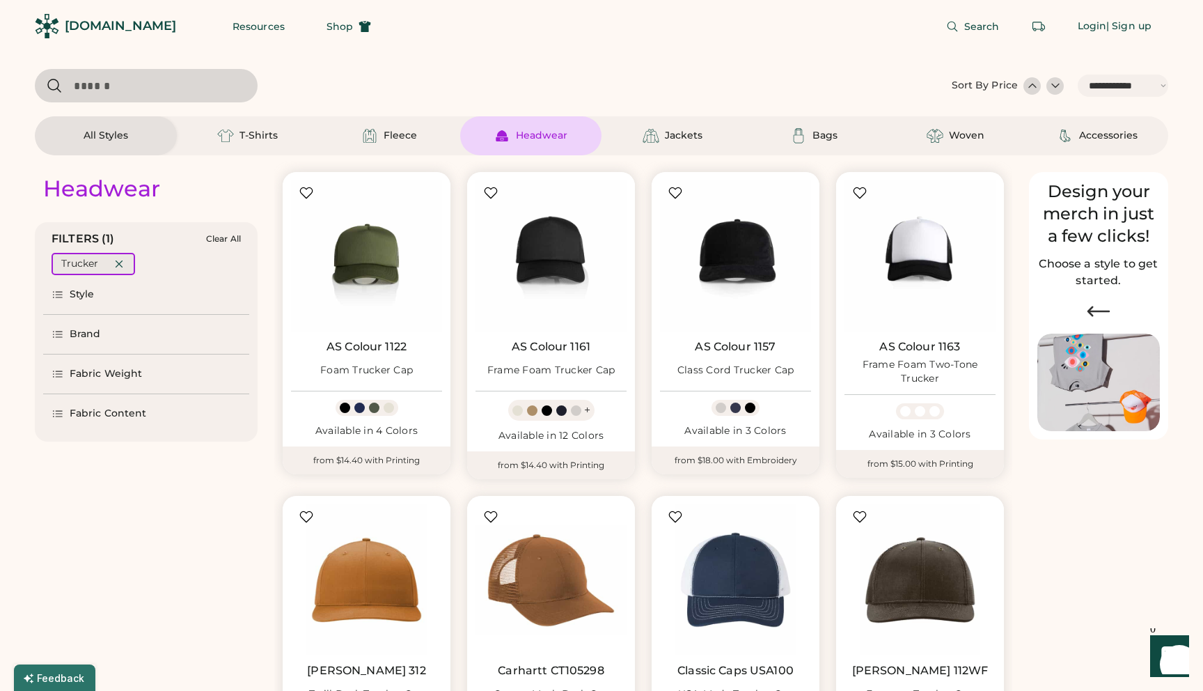
click at [125, 259] on div "Trucker" at bounding box center [94, 264] width 84 height 22
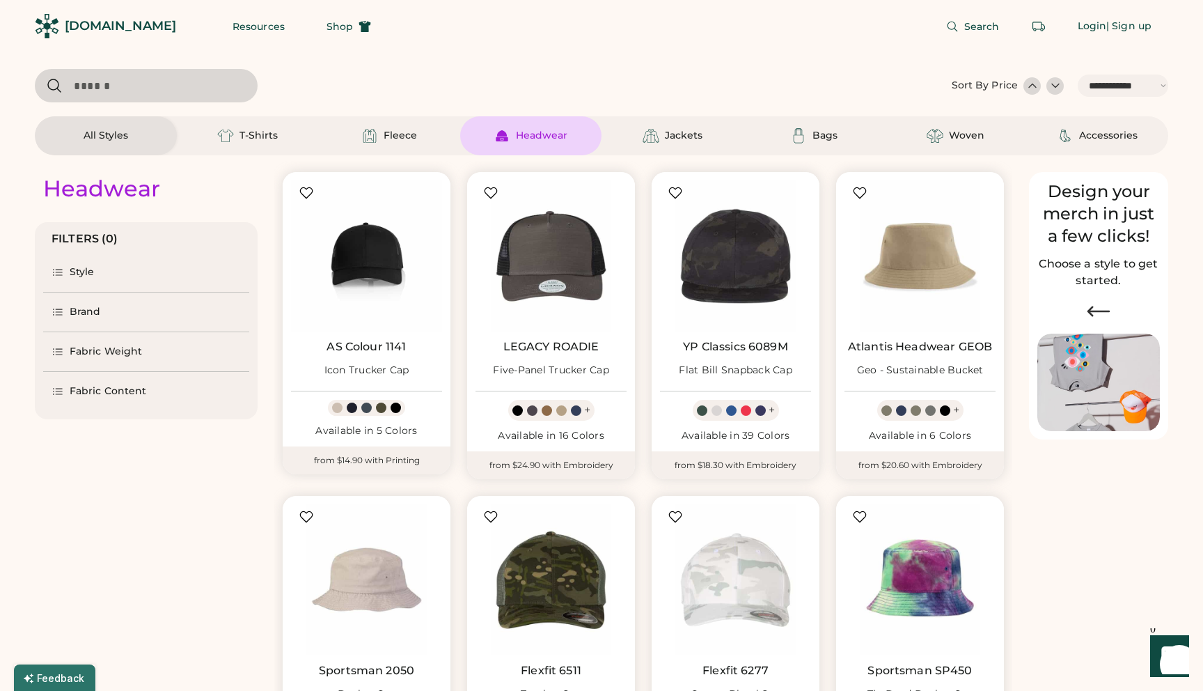
click at [86, 276] on div "Style" at bounding box center [82, 272] width 25 height 14
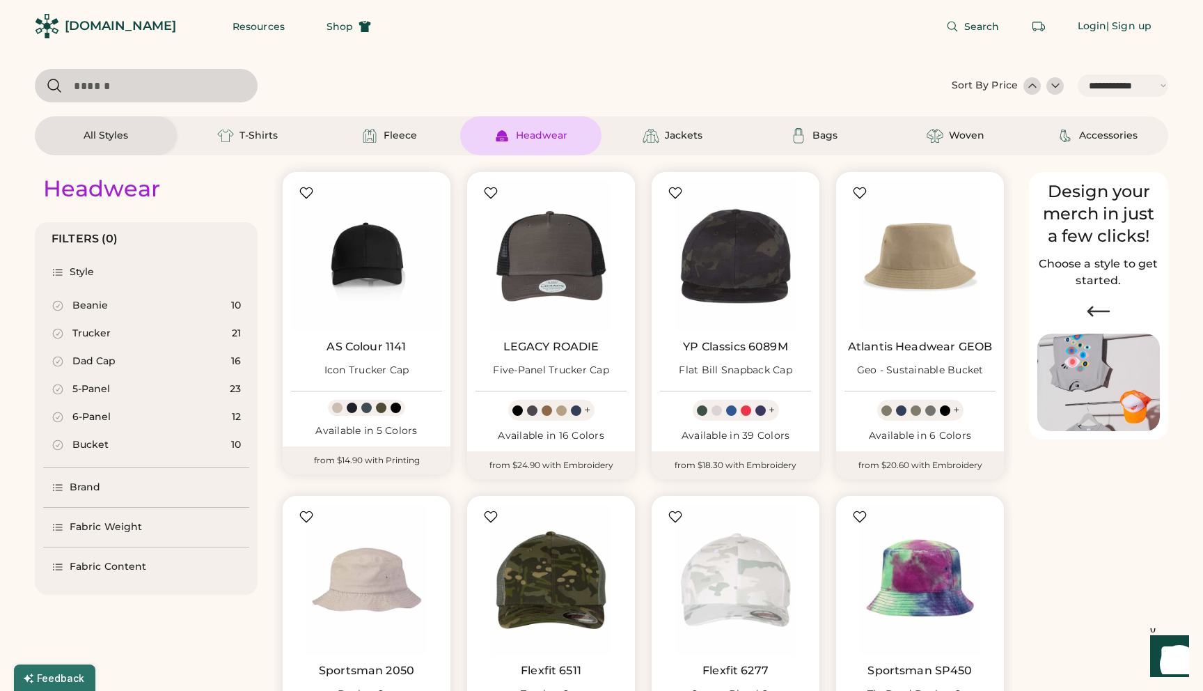
click at [57, 386] on icon at bounding box center [58, 389] width 13 height 13
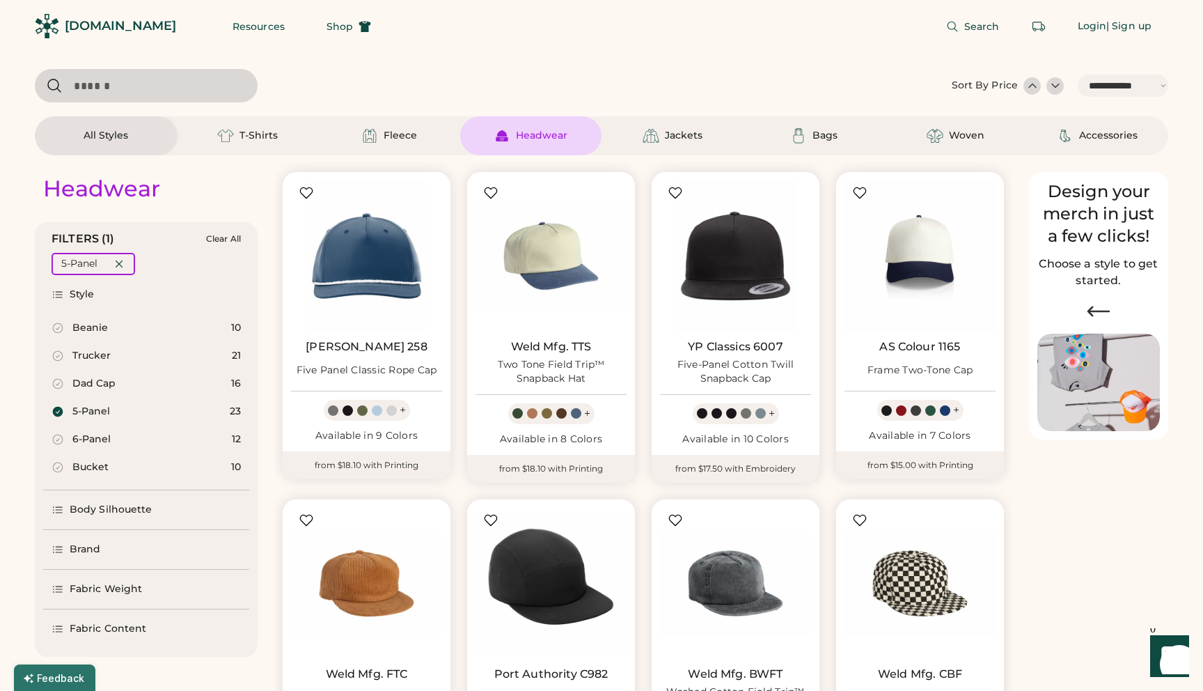
click at [52, 438] on icon at bounding box center [58, 439] width 13 height 13
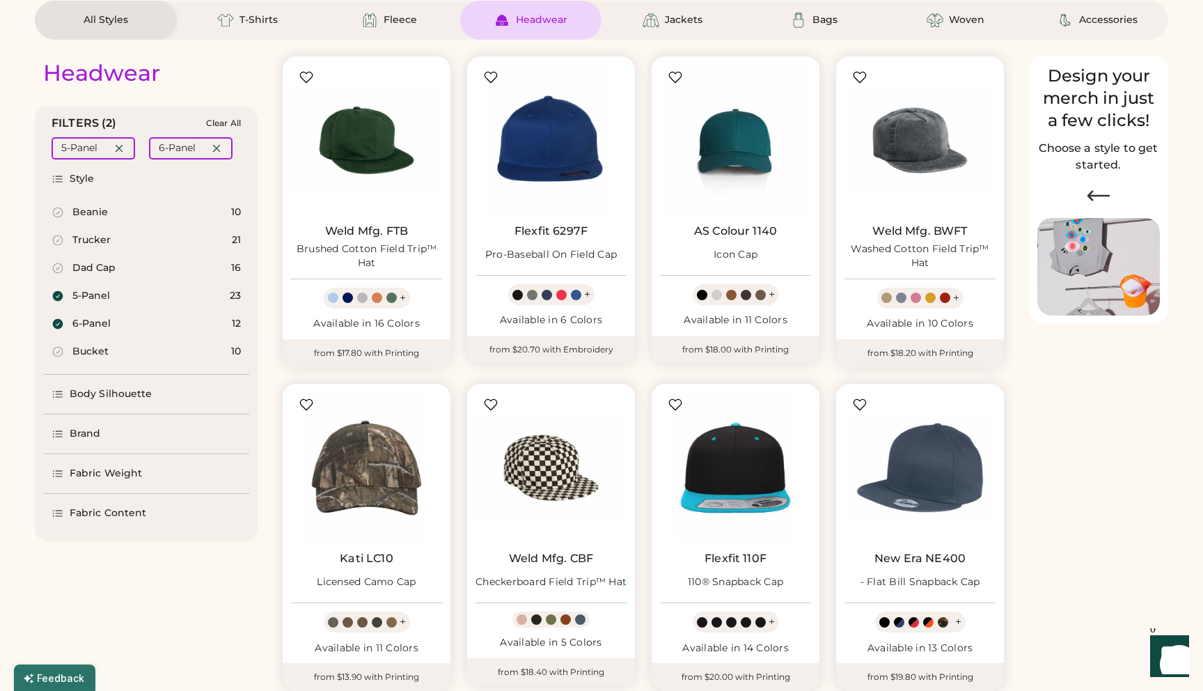
scroll to position [109, 0]
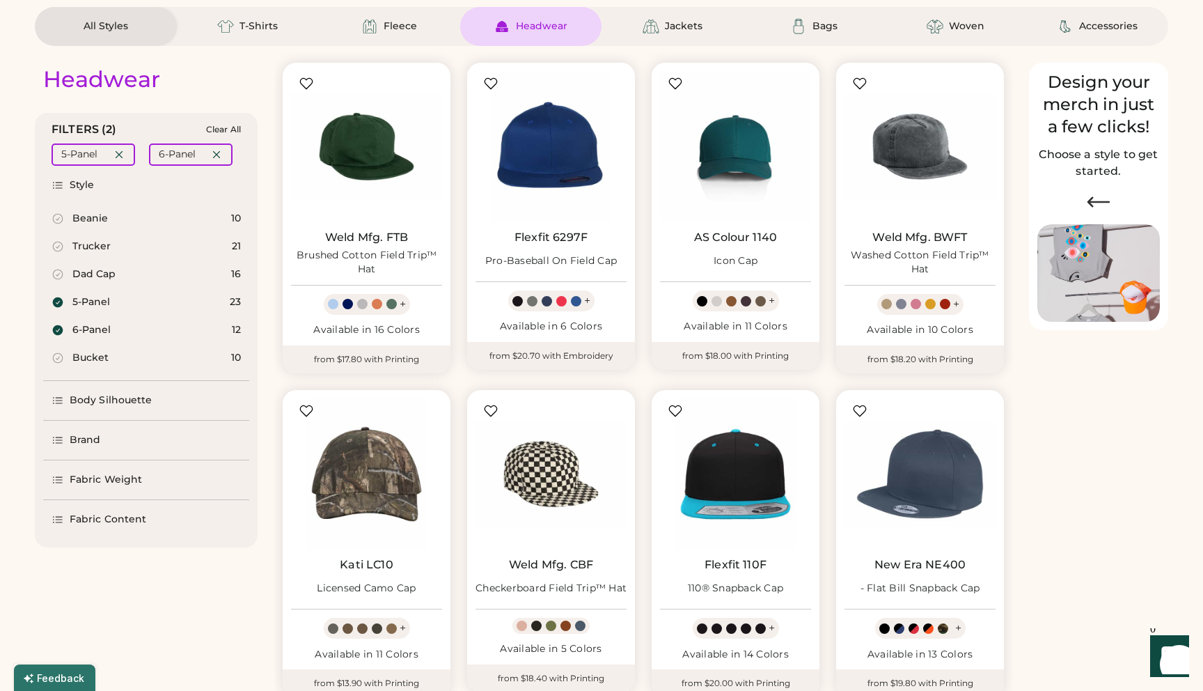
click at [58, 330] on icon at bounding box center [58, 330] width 13 height 13
select select "*"
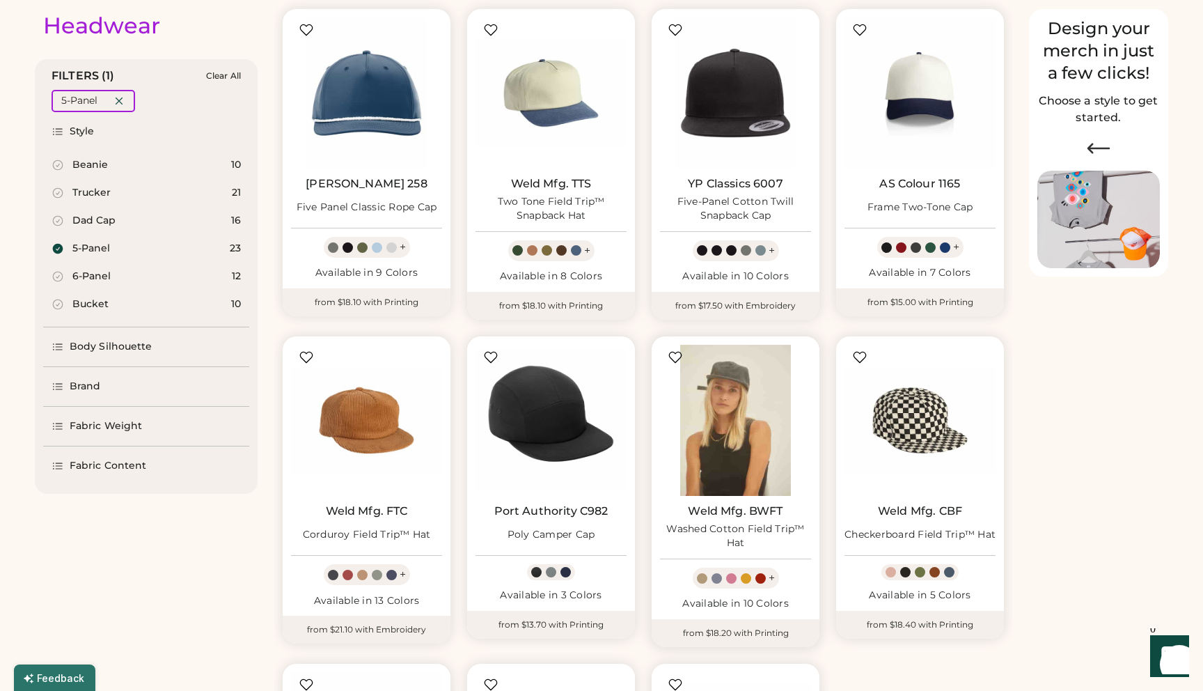
scroll to position [162, 0]
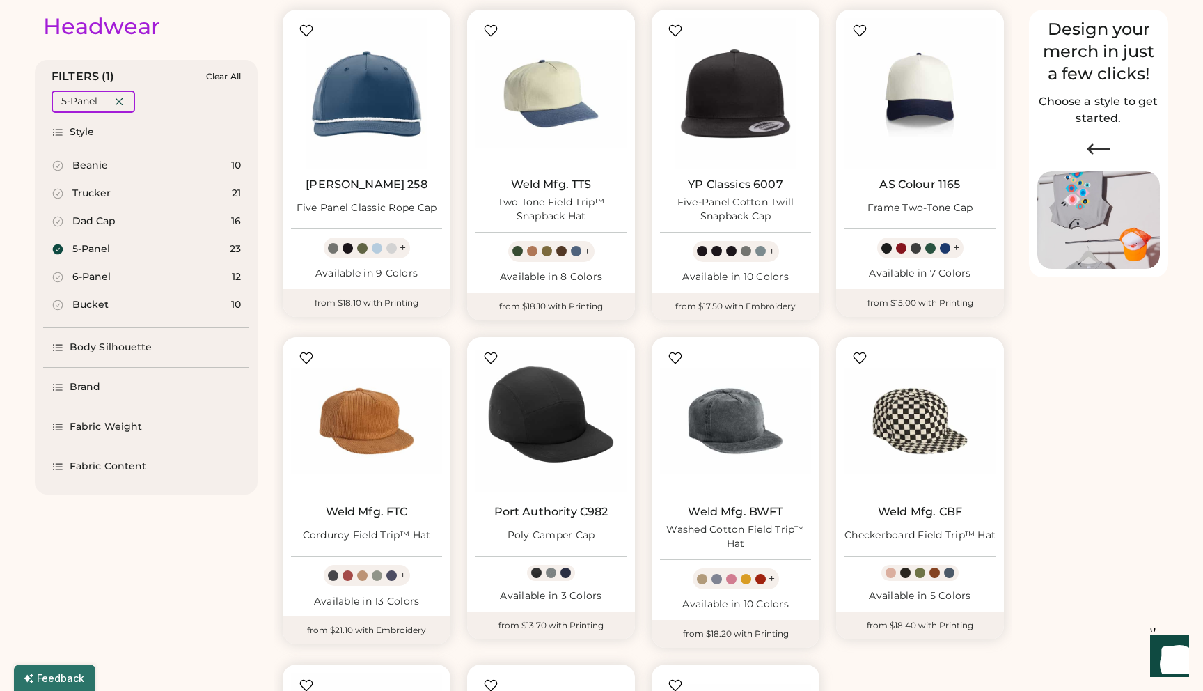
click at [553, 202] on div "Two Tone Field Trip™ Snapback Hat" at bounding box center [550, 210] width 151 height 28
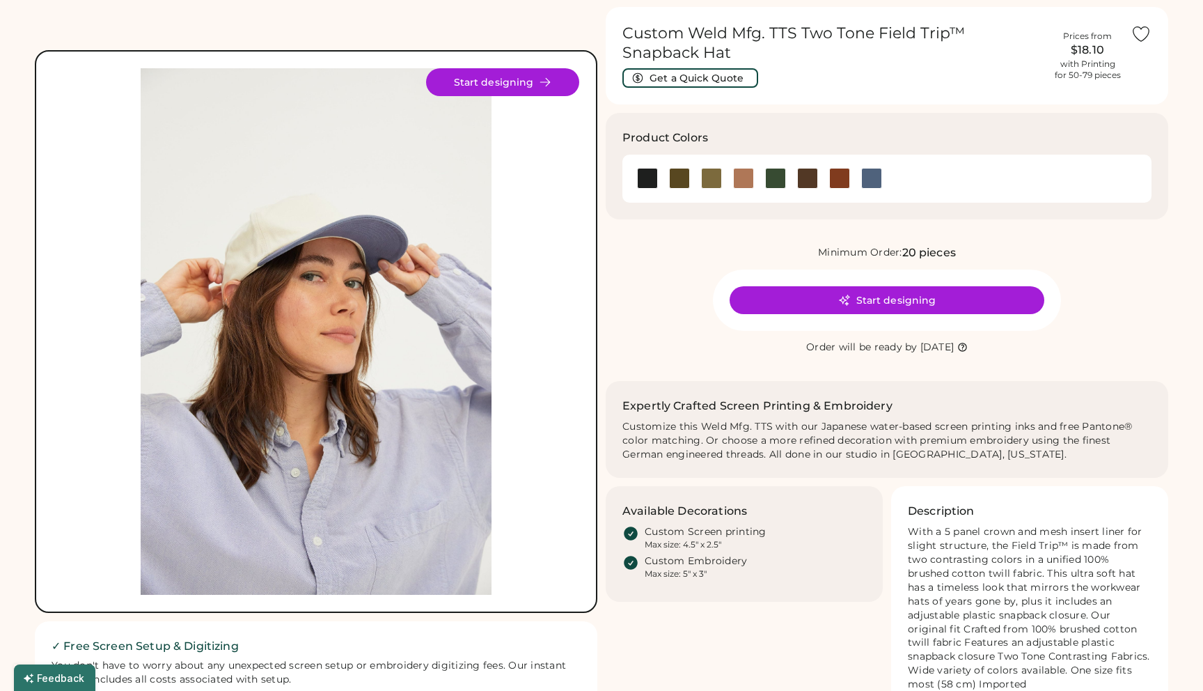
scroll to position [46, 0]
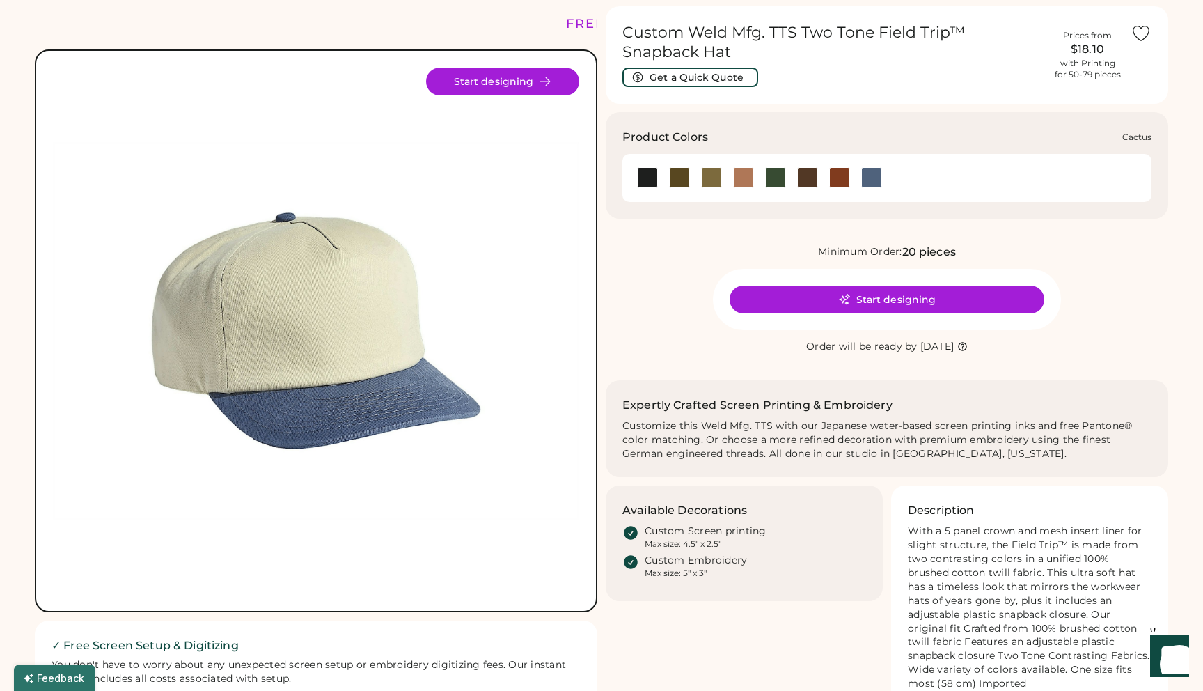
click at [683, 175] on div at bounding box center [679, 177] width 21 height 21
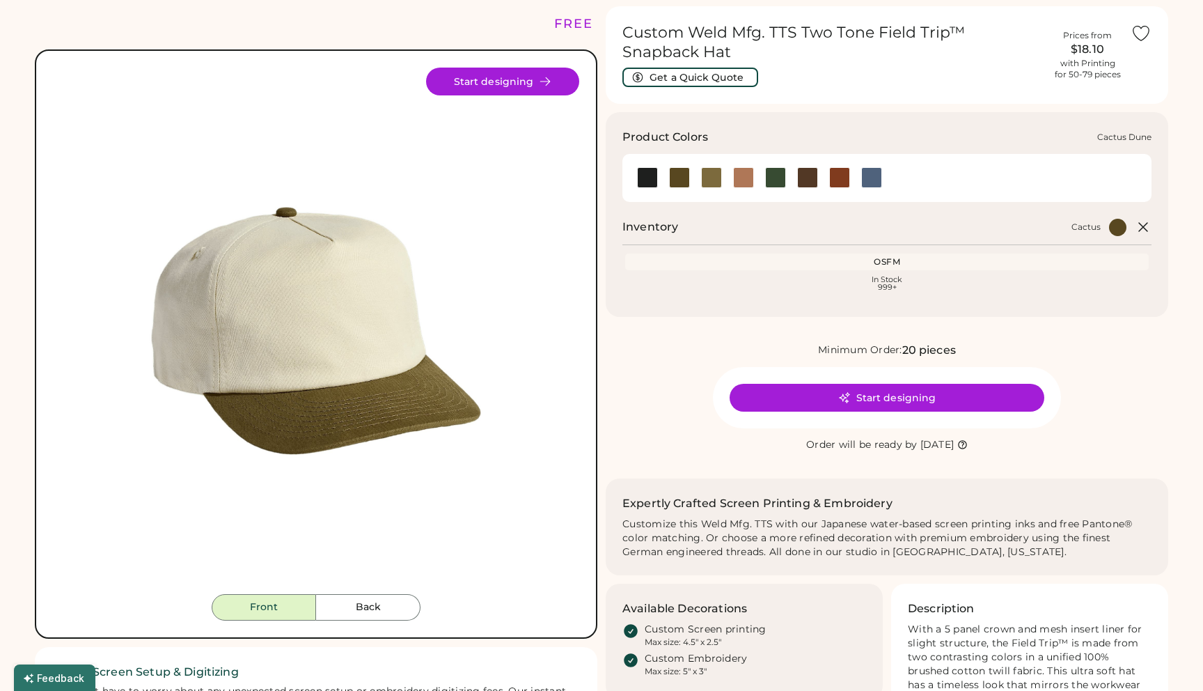
click at [713, 180] on div at bounding box center [711, 177] width 21 height 21
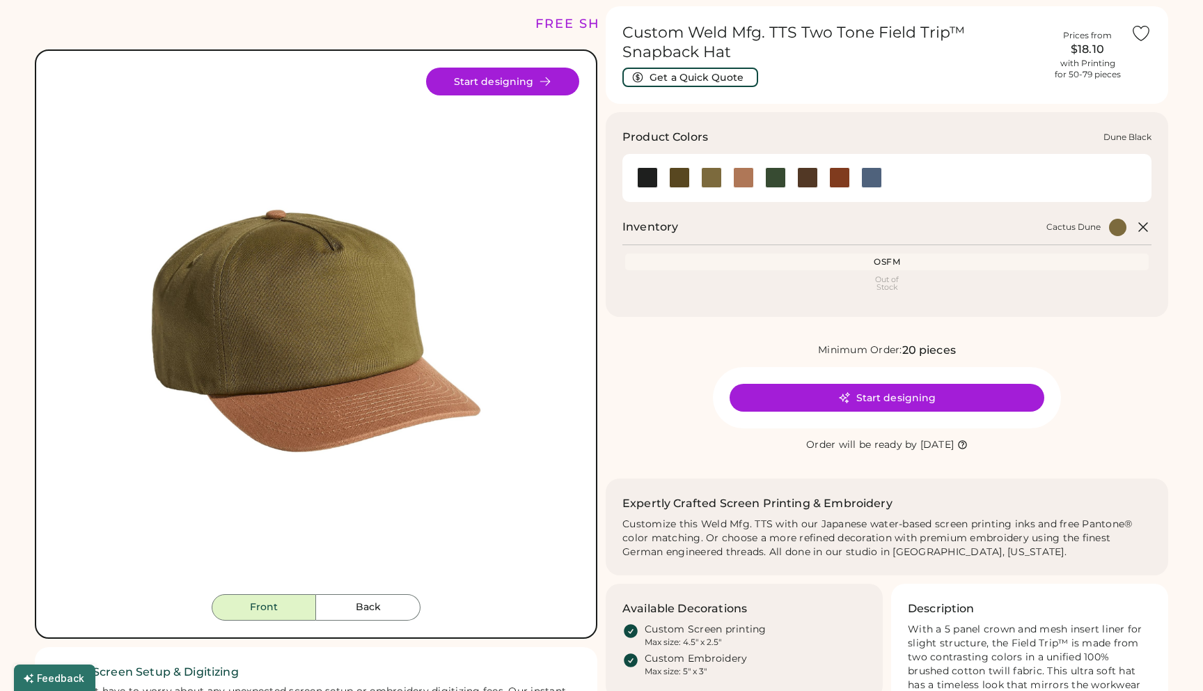
click at [744, 182] on div at bounding box center [743, 177] width 21 height 21
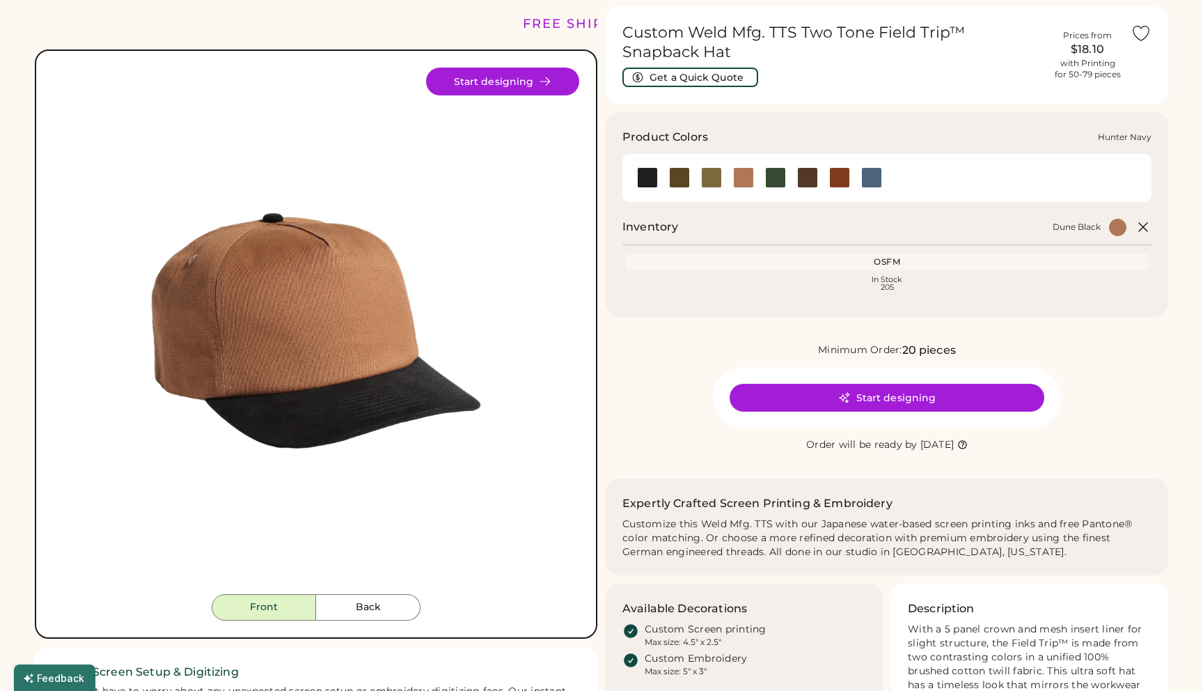
click at [775, 179] on div at bounding box center [775, 177] width 21 height 21
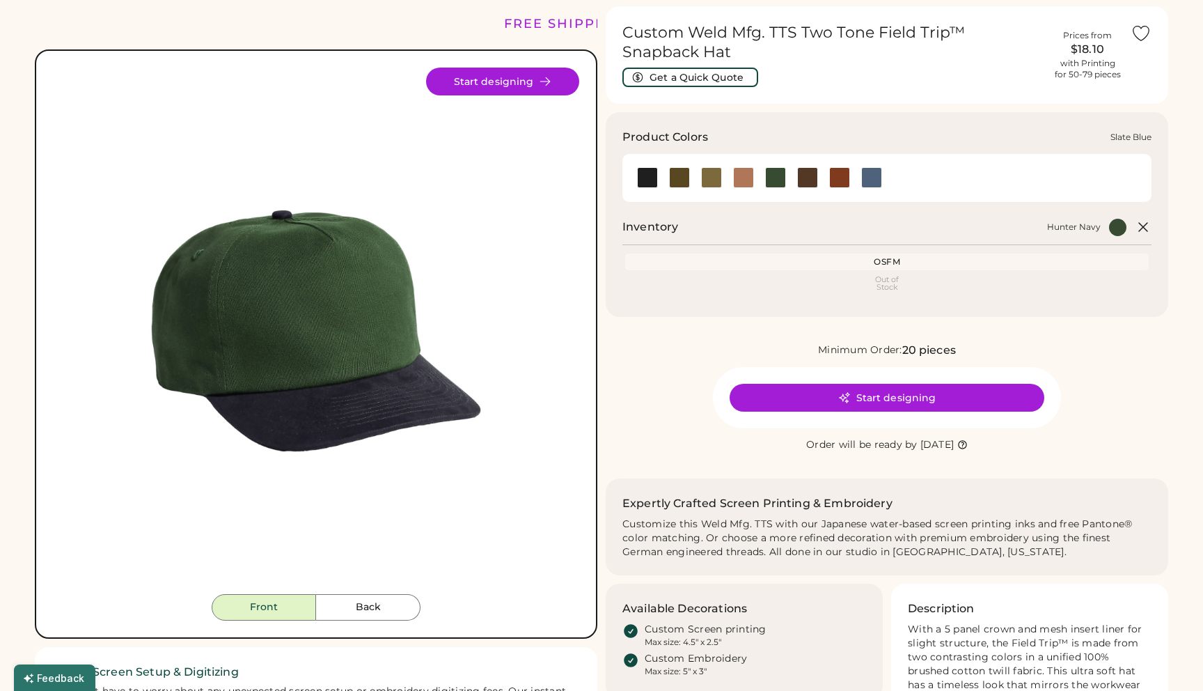
click at [865, 178] on div at bounding box center [871, 177] width 21 height 21
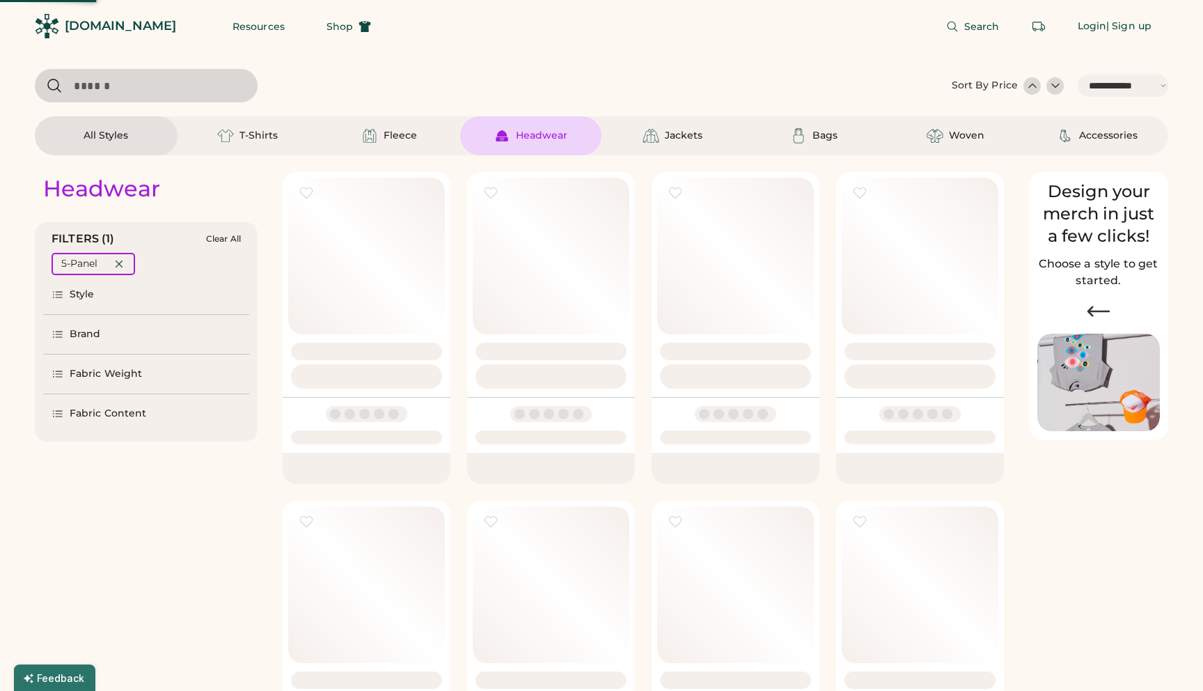
select select "*****"
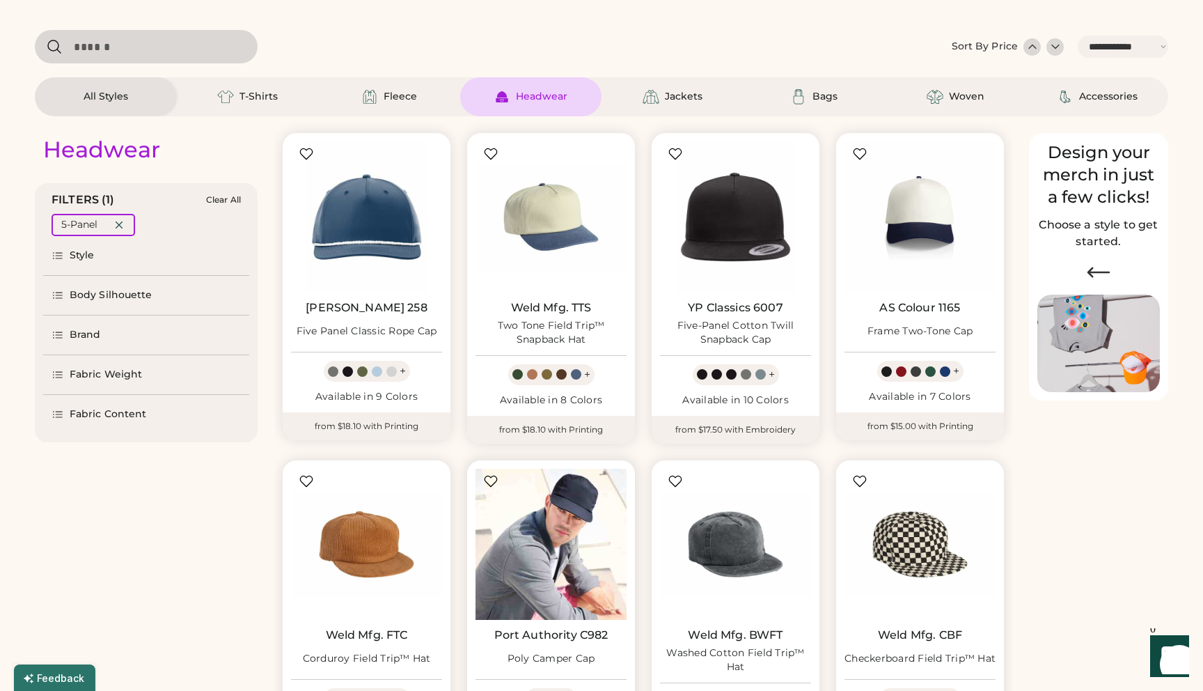
scroll to position [22, 0]
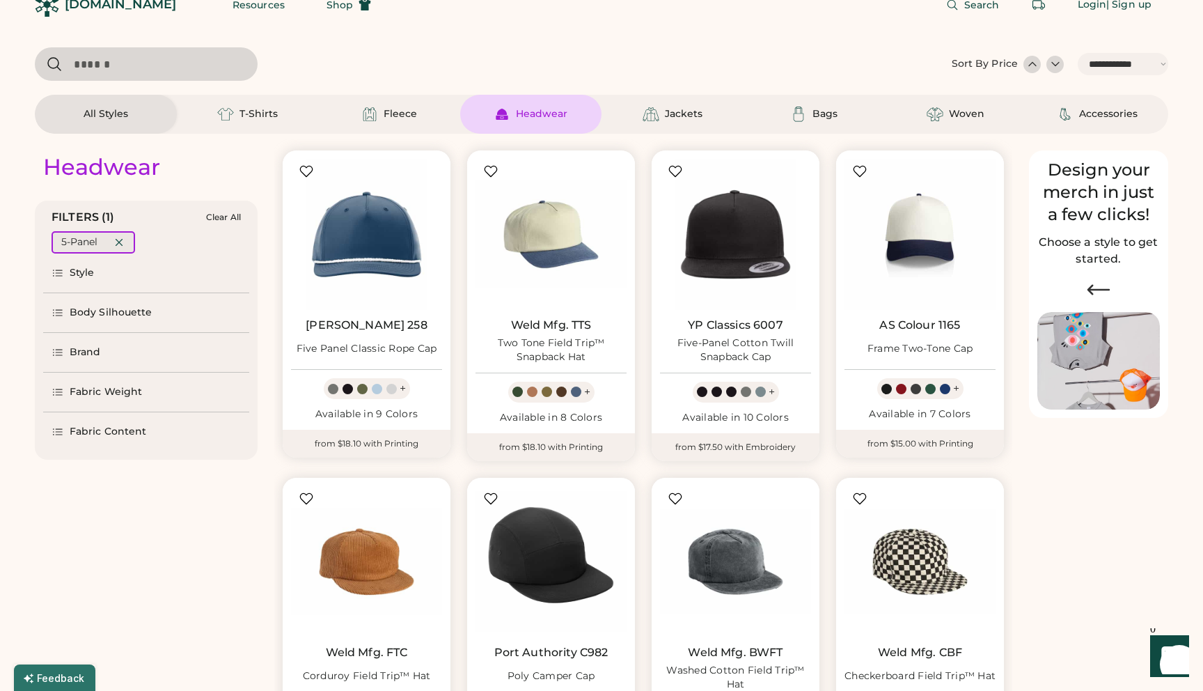
click at [119, 248] on icon at bounding box center [119, 242] width 13 height 13
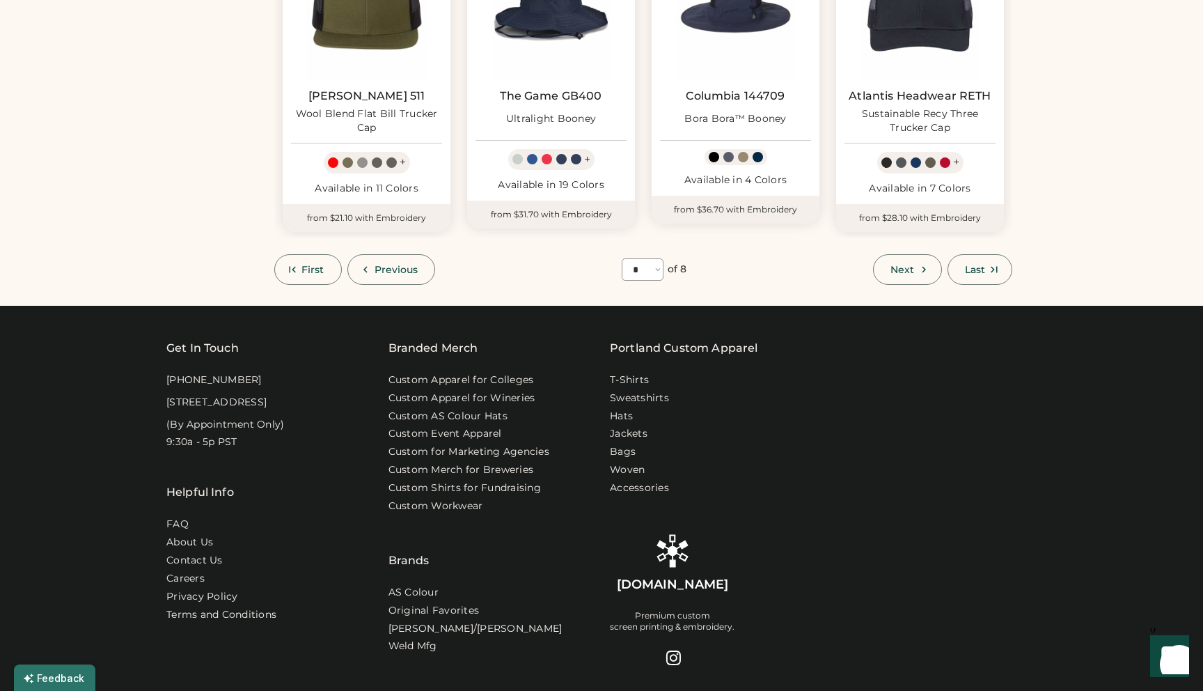
scroll to position [892, 0]
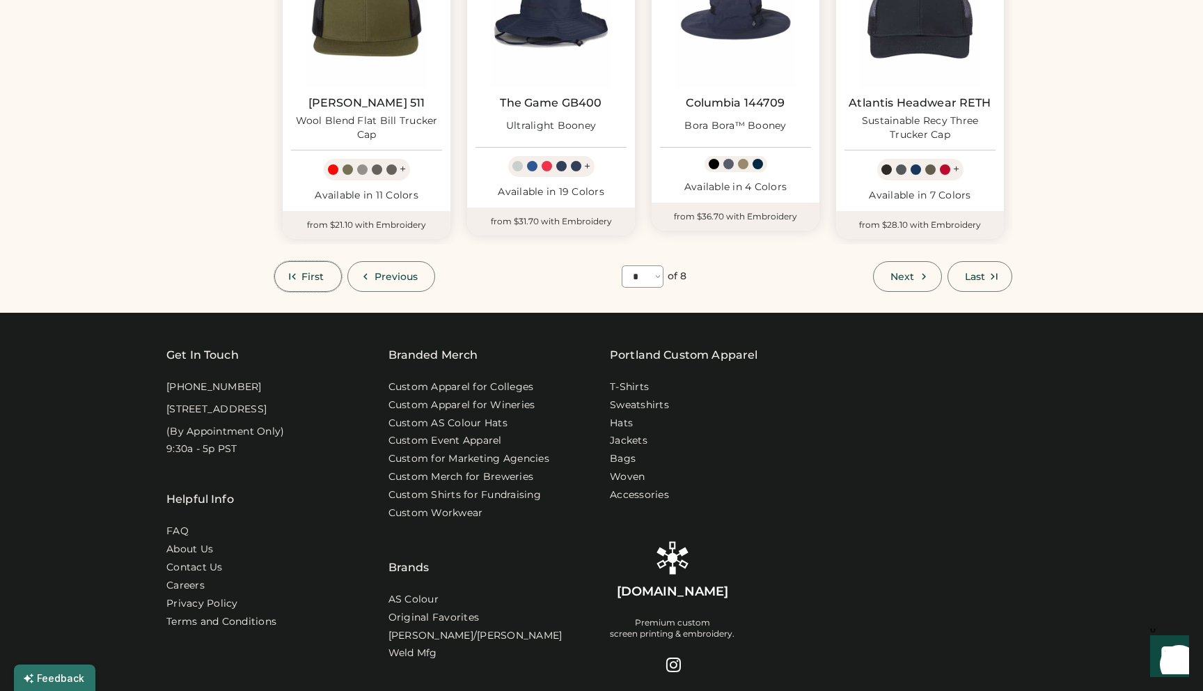
click at [277, 278] on button "First" at bounding box center [308, 276] width 68 height 31
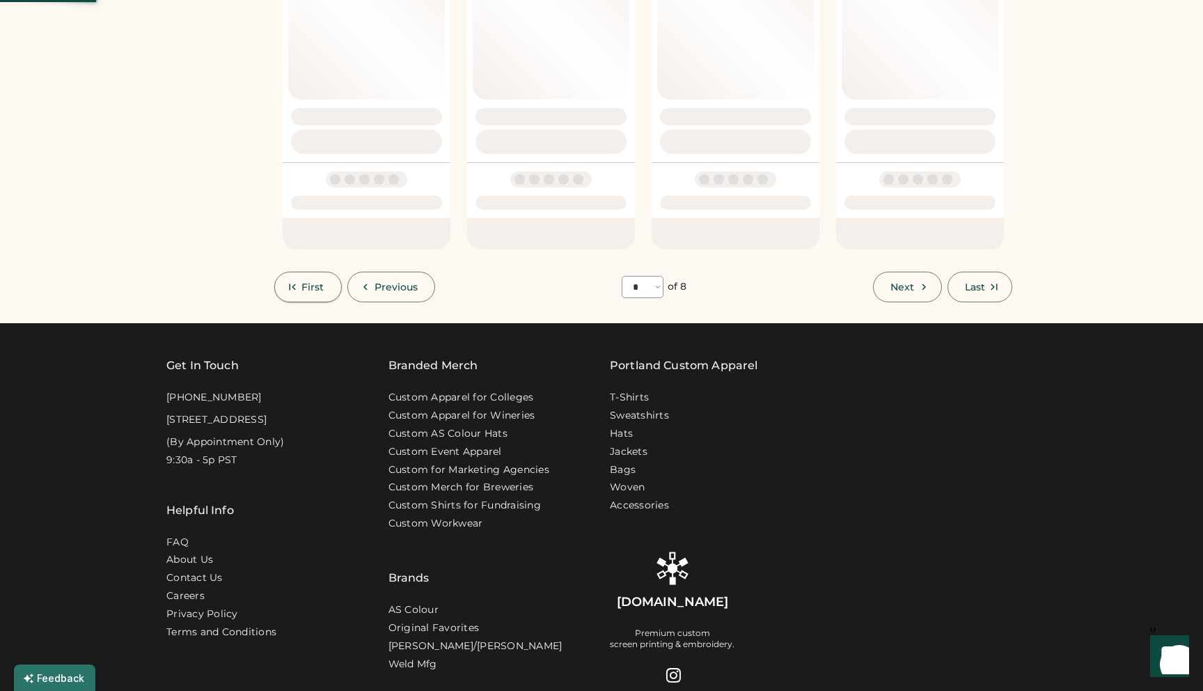
select select "*"
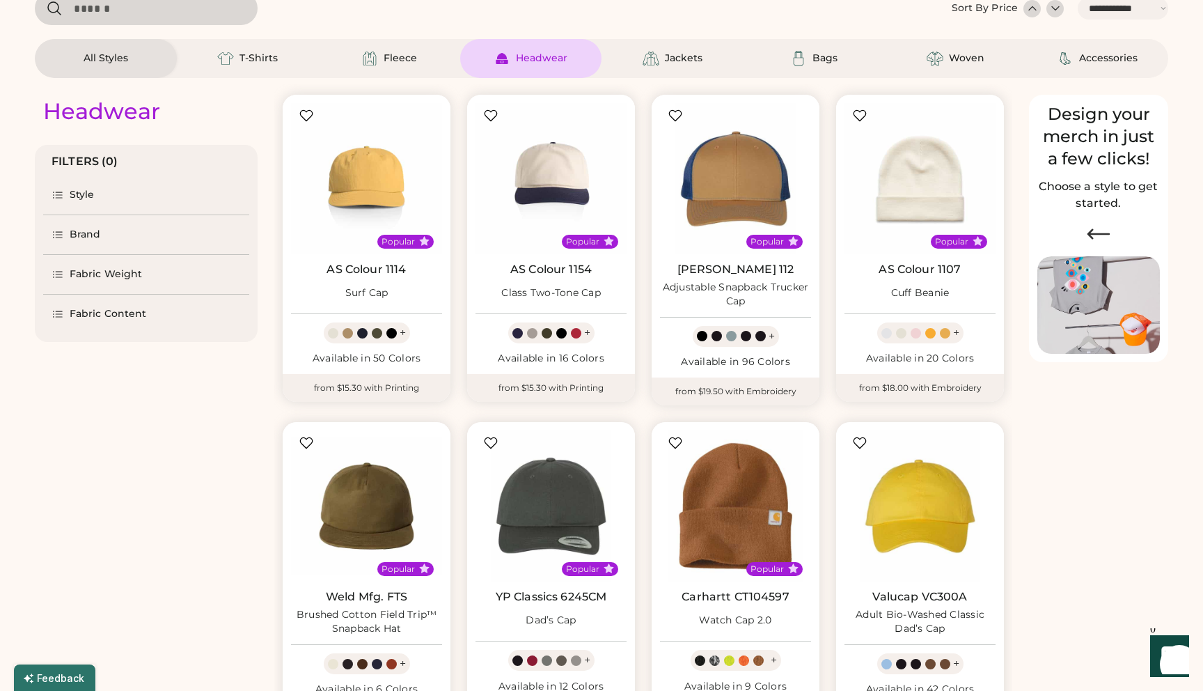
scroll to position [1, 0]
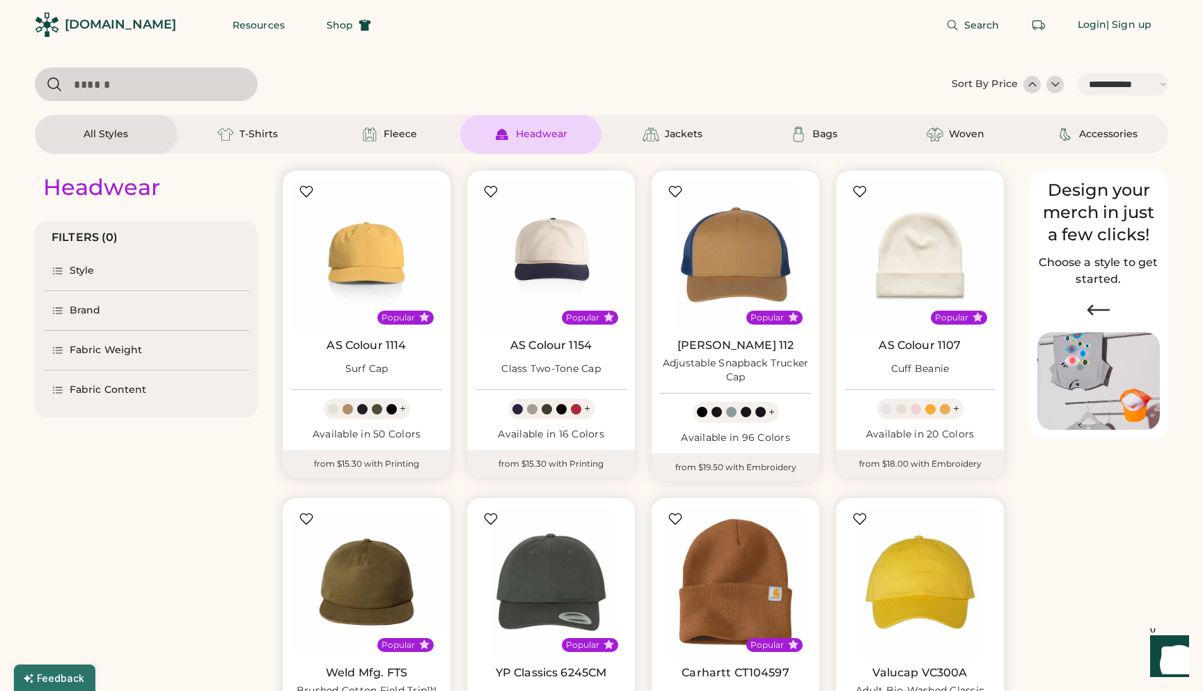
click at [366, 351] on link "AS Colour 1114" at bounding box center [366, 345] width 79 height 14
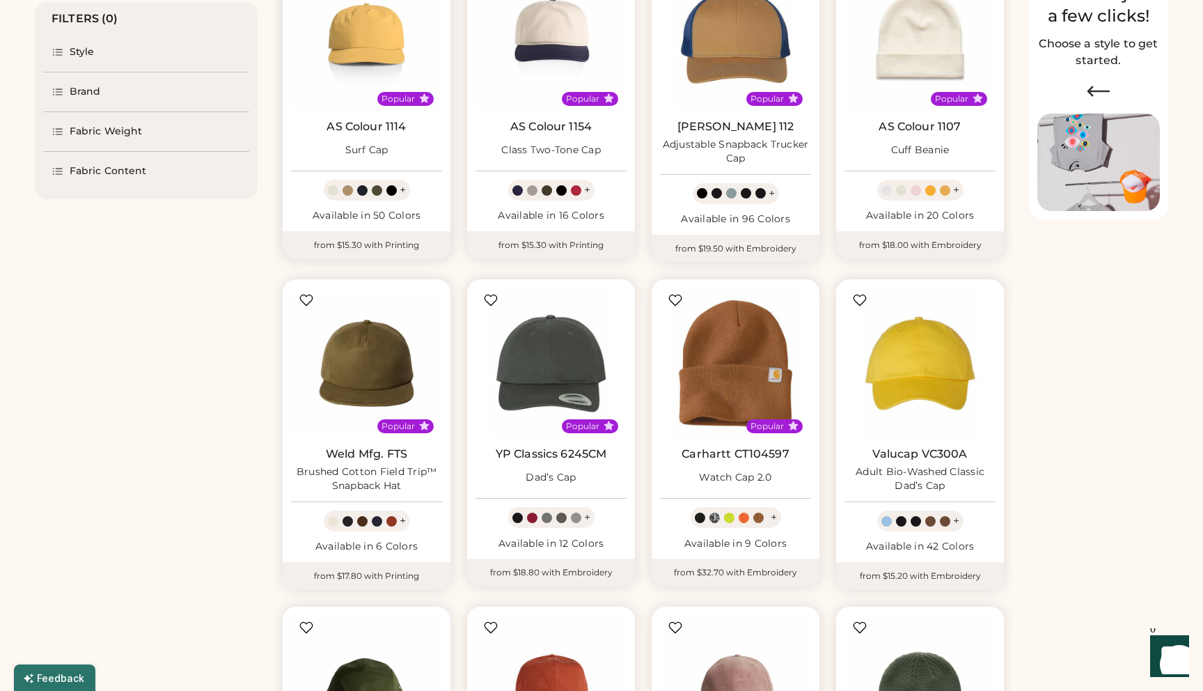
scroll to position [221, 0]
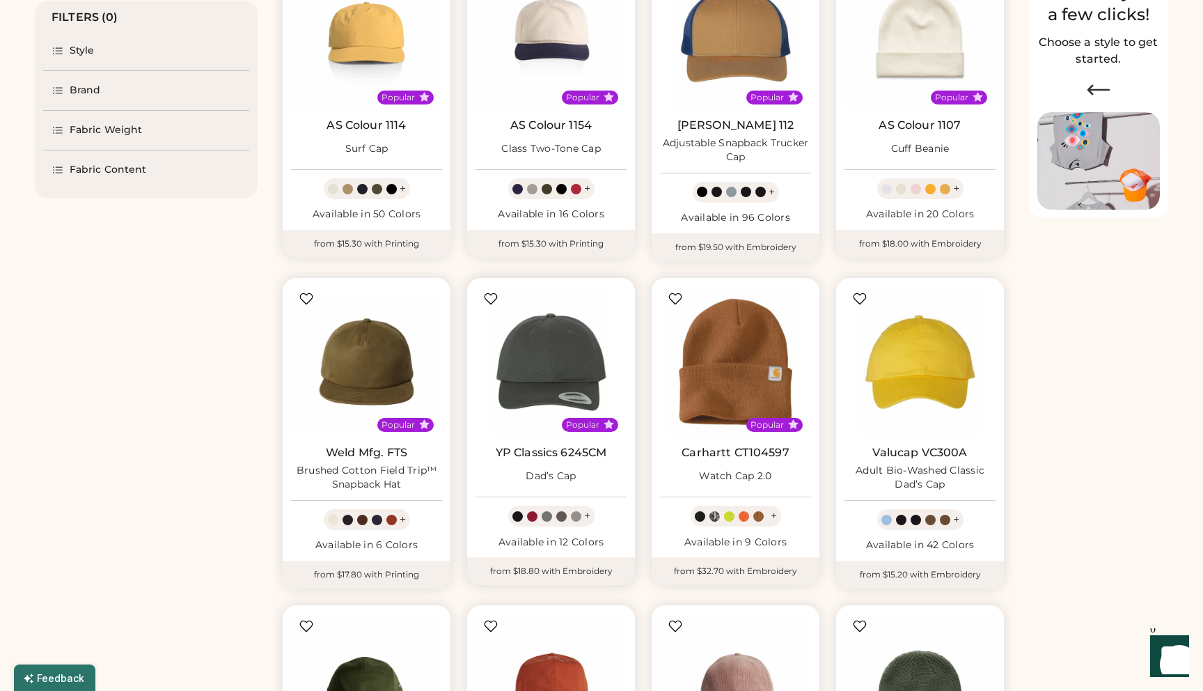
click at [533, 459] on link "YP Classics 6245CM" at bounding box center [551, 453] width 111 height 14
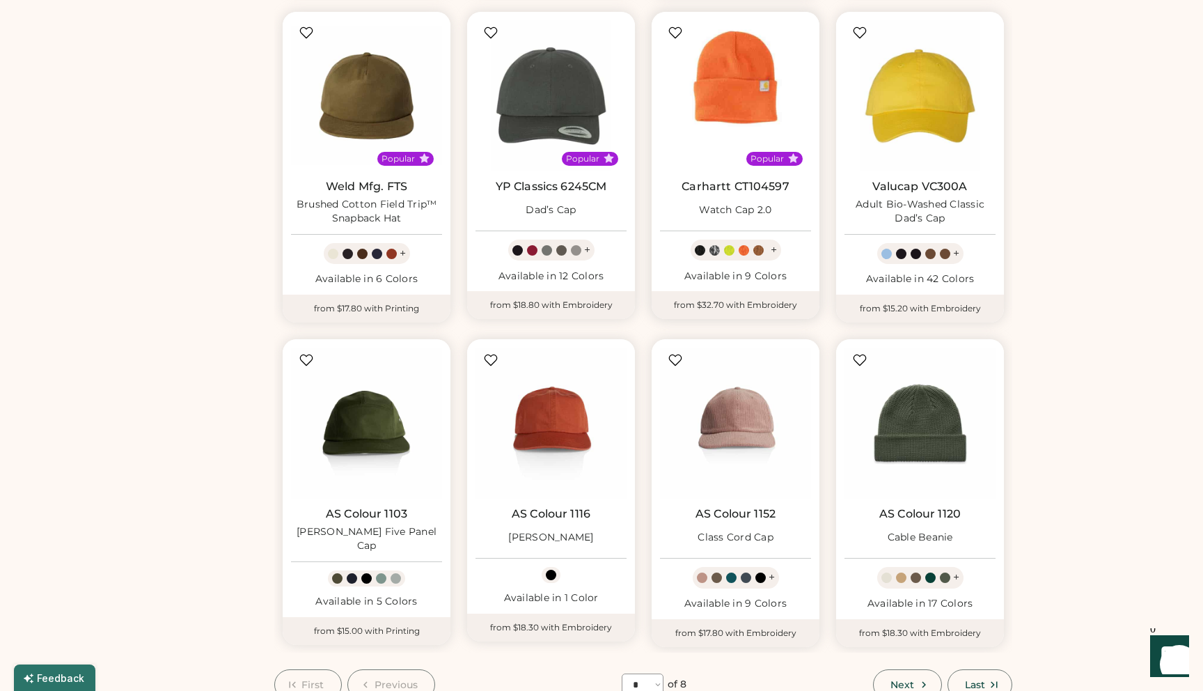
scroll to position [513, 0]
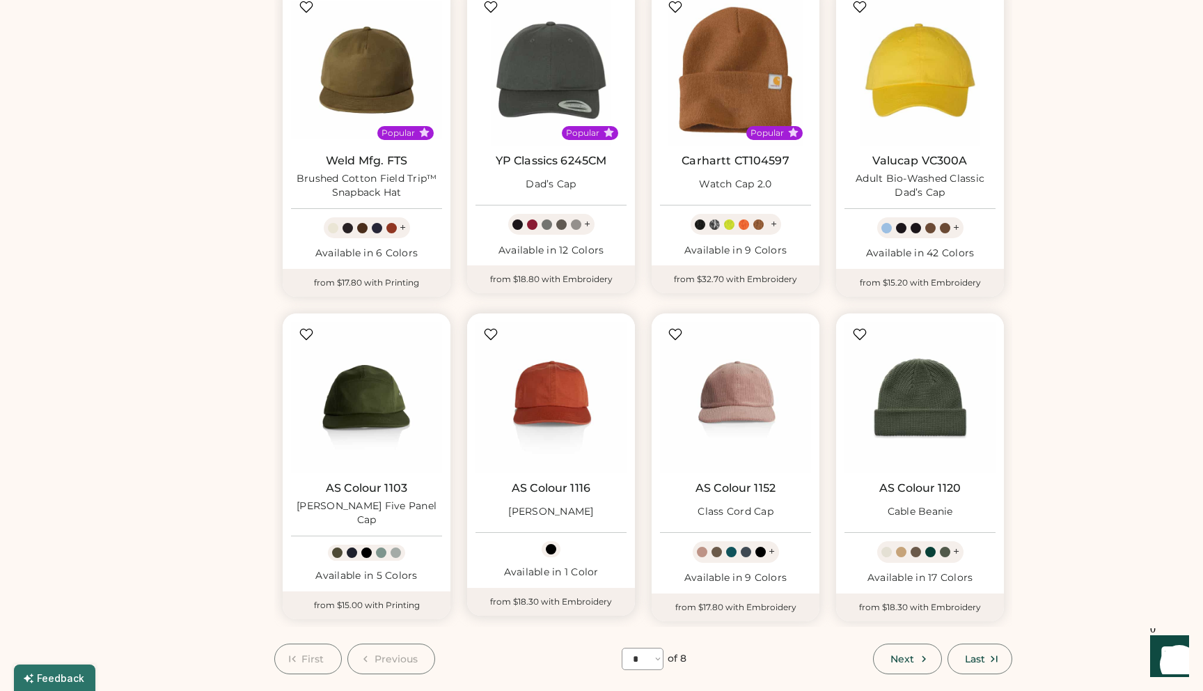
click at [538, 511] on div "[PERSON_NAME]" at bounding box center [550, 512] width 85 height 14
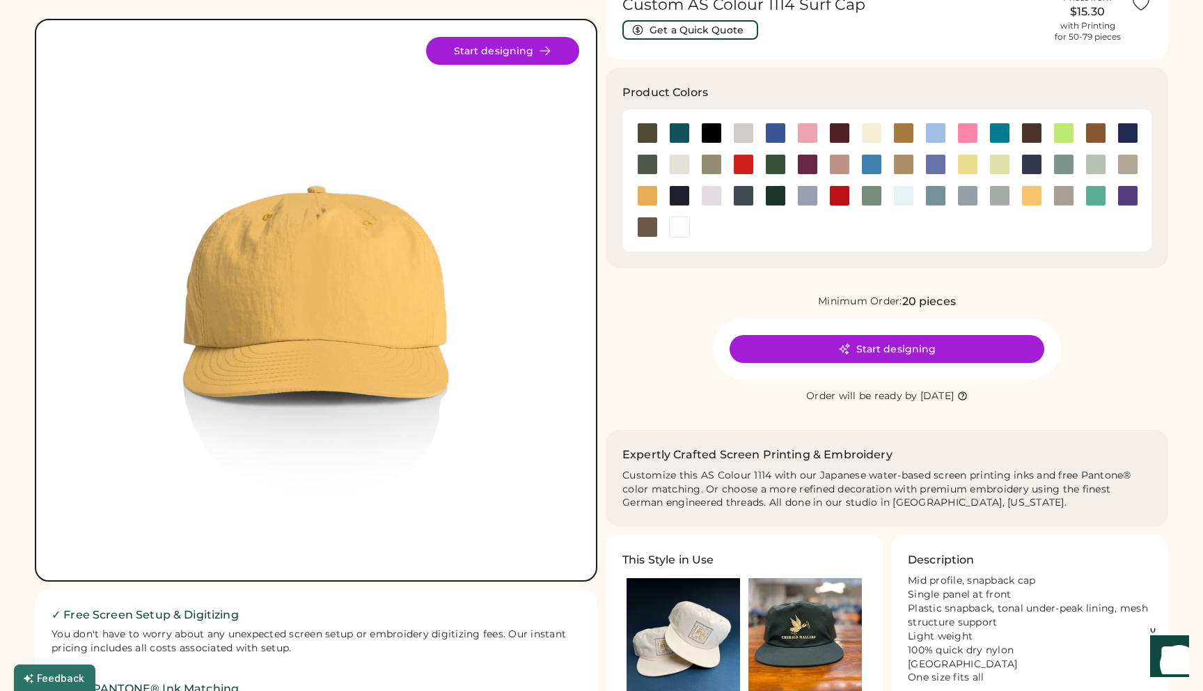
scroll to position [70, 0]
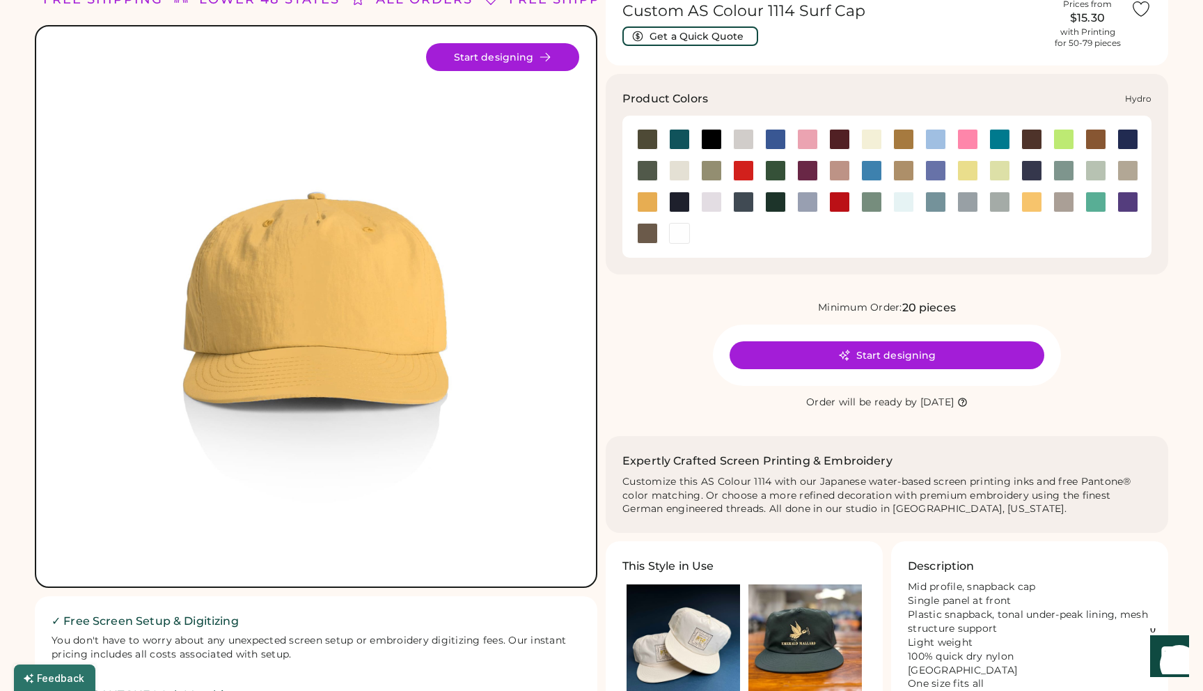
click at [867, 170] on div at bounding box center [871, 170] width 21 height 21
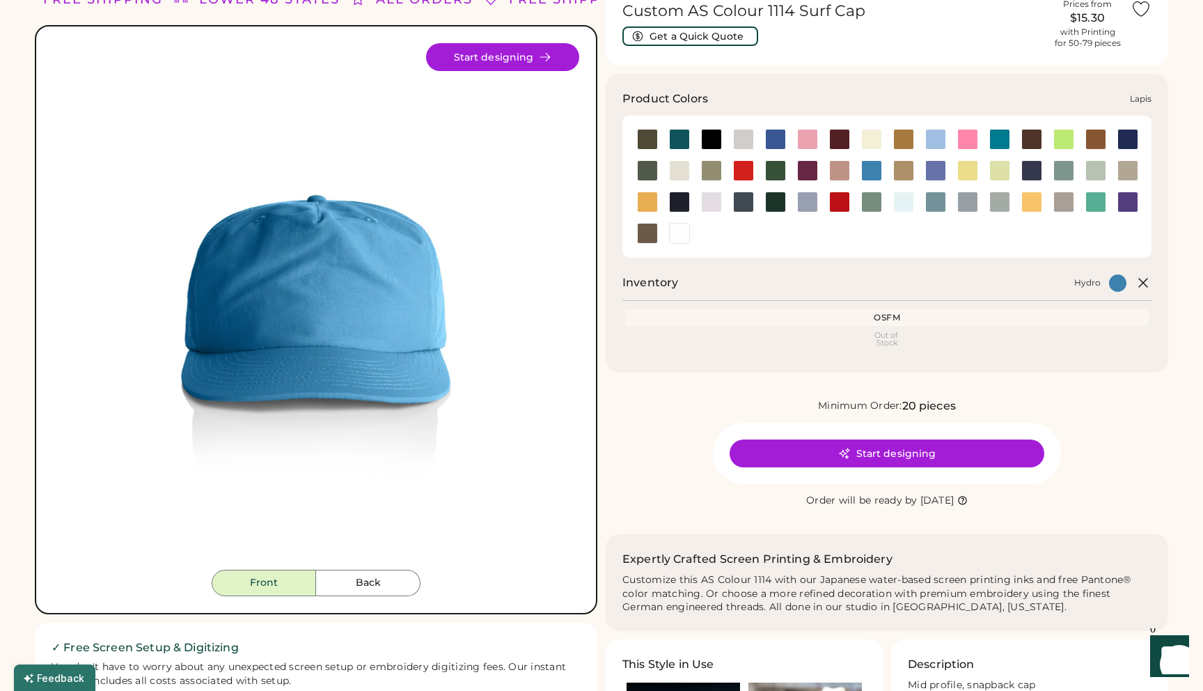
click at [939, 170] on div at bounding box center [935, 170] width 21 height 21
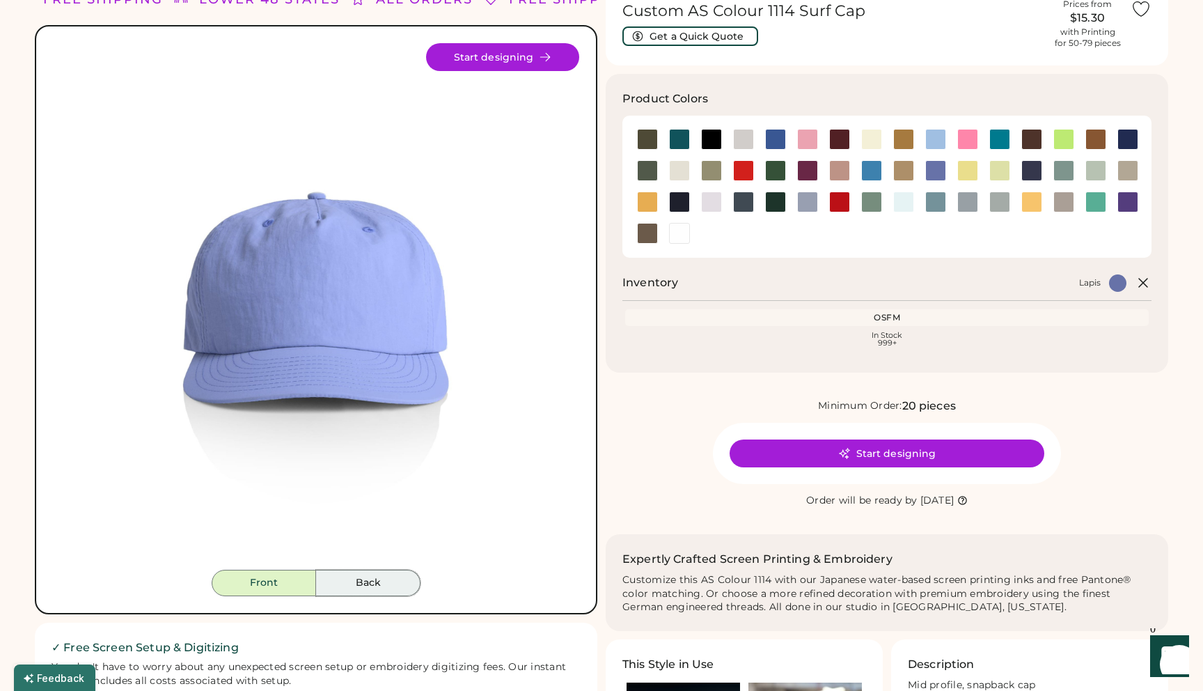
click at [374, 577] on button "Back" at bounding box center [368, 582] width 104 height 26
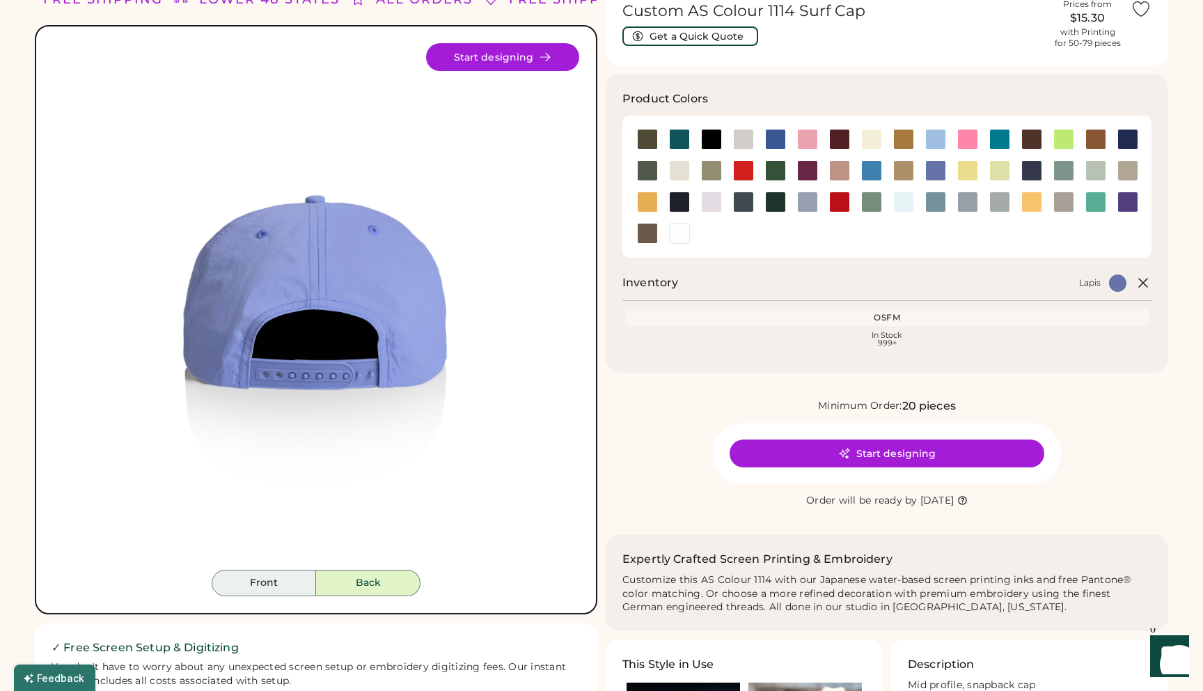
click at [261, 593] on button "Front" at bounding box center [264, 582] width 104 height 26
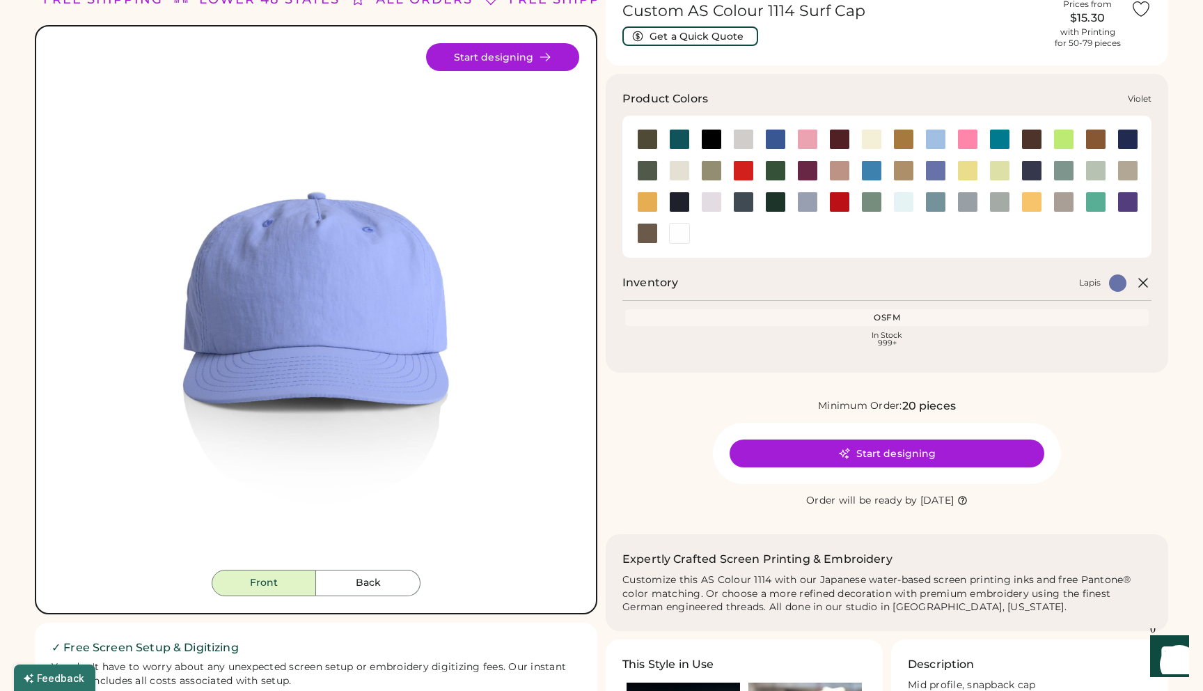
click at [1129, 201] on div at bounding box center [1127, 201] width 21 height 21
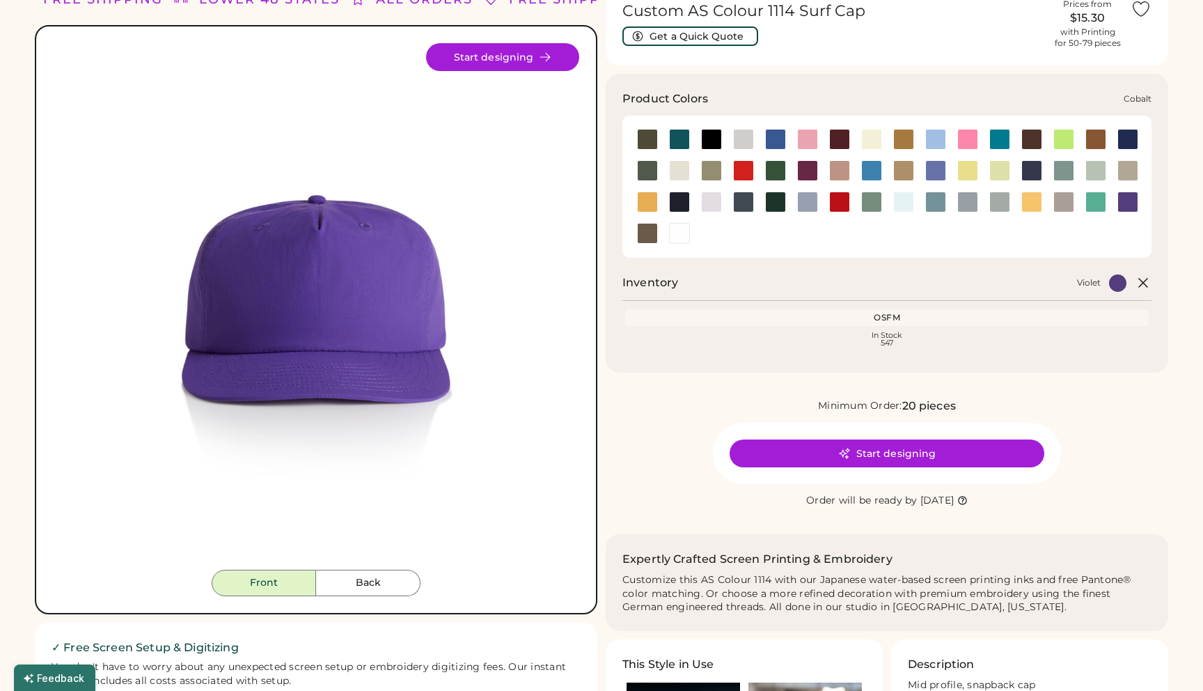
click at [1125, 141] on div at bounding box center [1127, 139] width 21 height 21
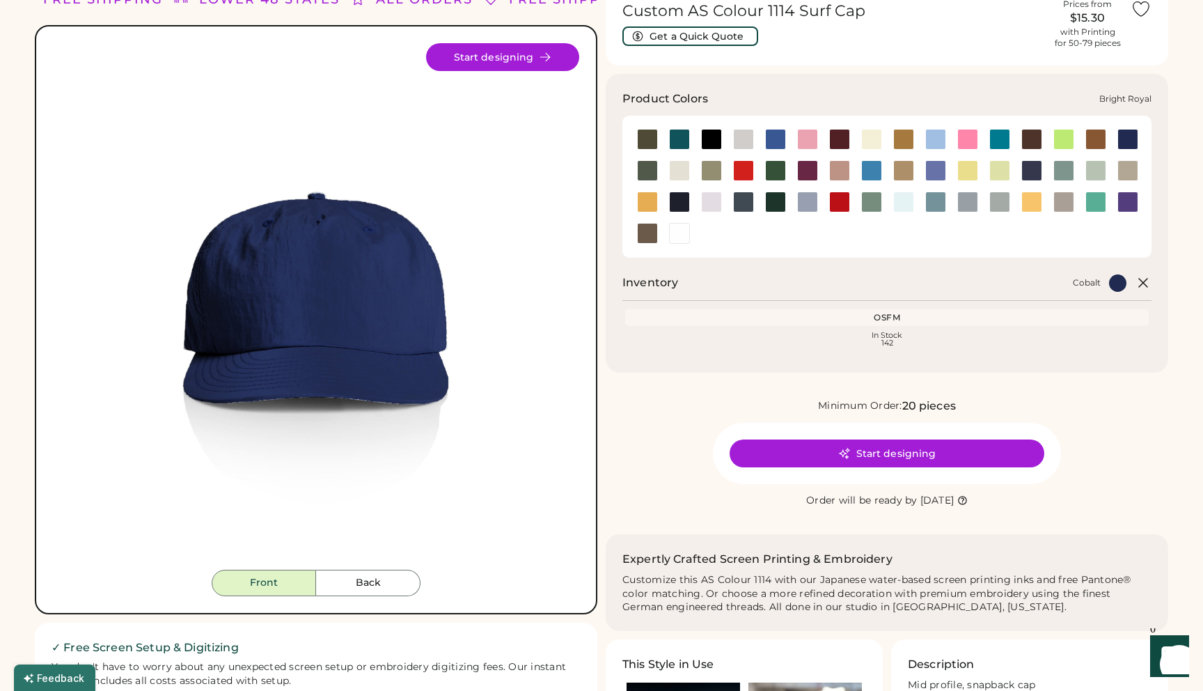
click at [773, 144] on div at bounding box center [775, 139] width 21 height 21
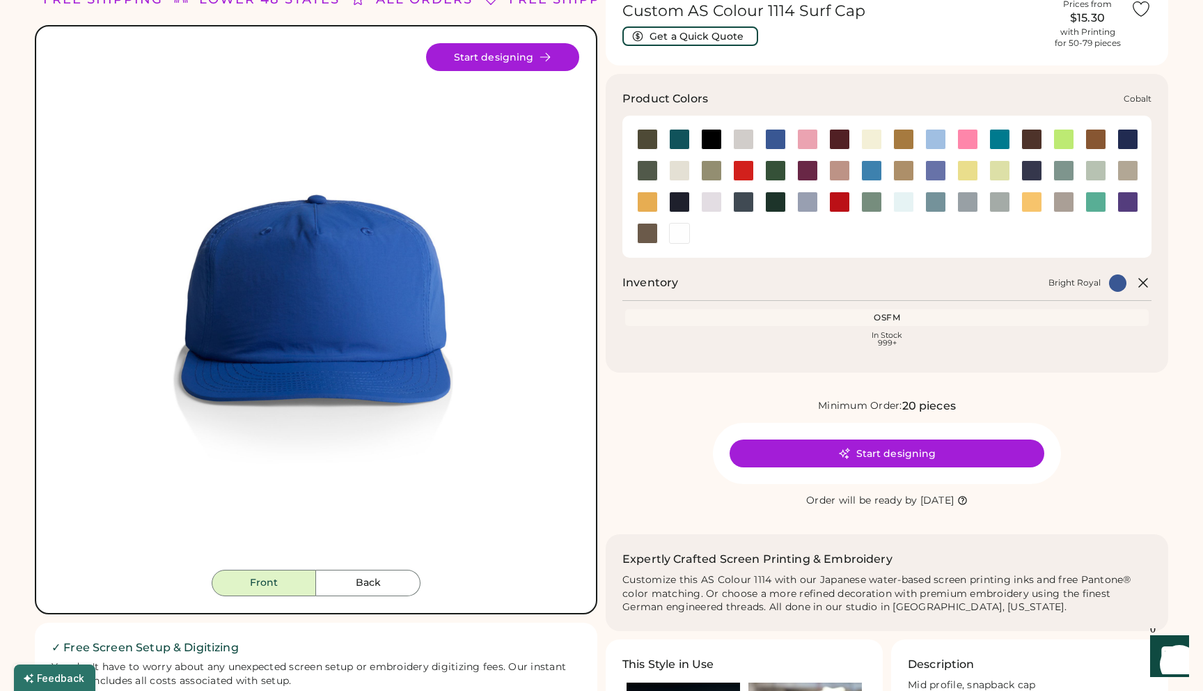
click at [1122, 137] on div at bounding box center [1127, 139] width 21 height 21
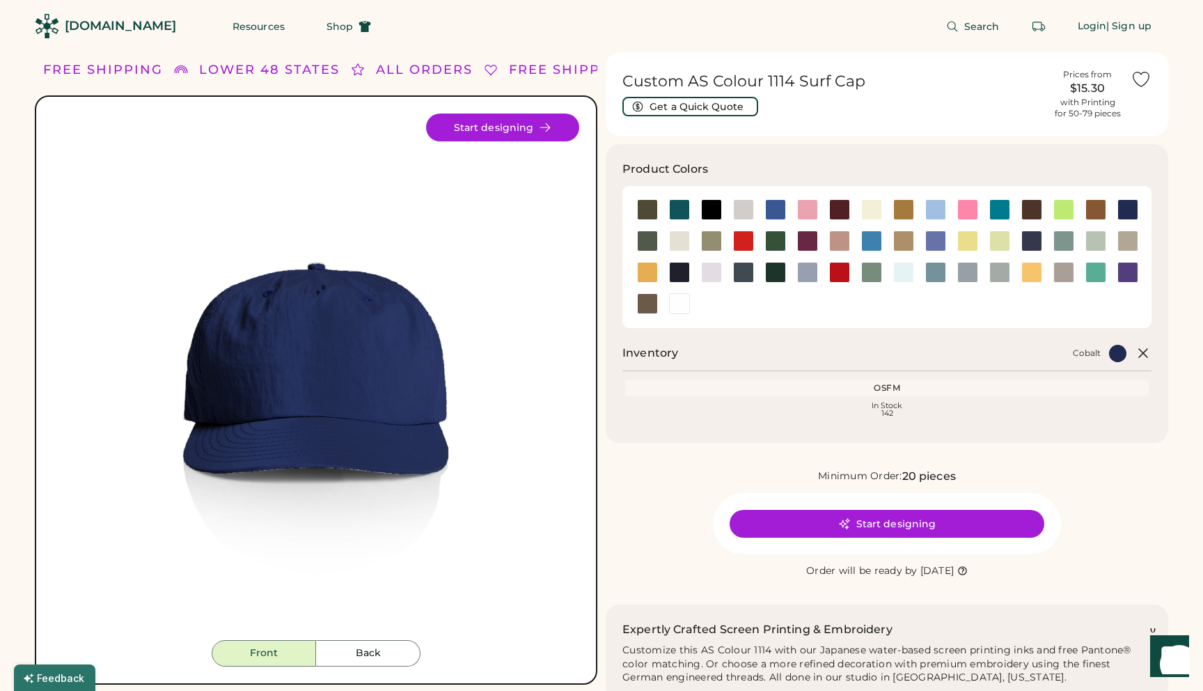
click at [709, 85] on h1 "Custom AS Colour 1114 Surf Cap" at bounding box center [833, 81] width 422 height 19
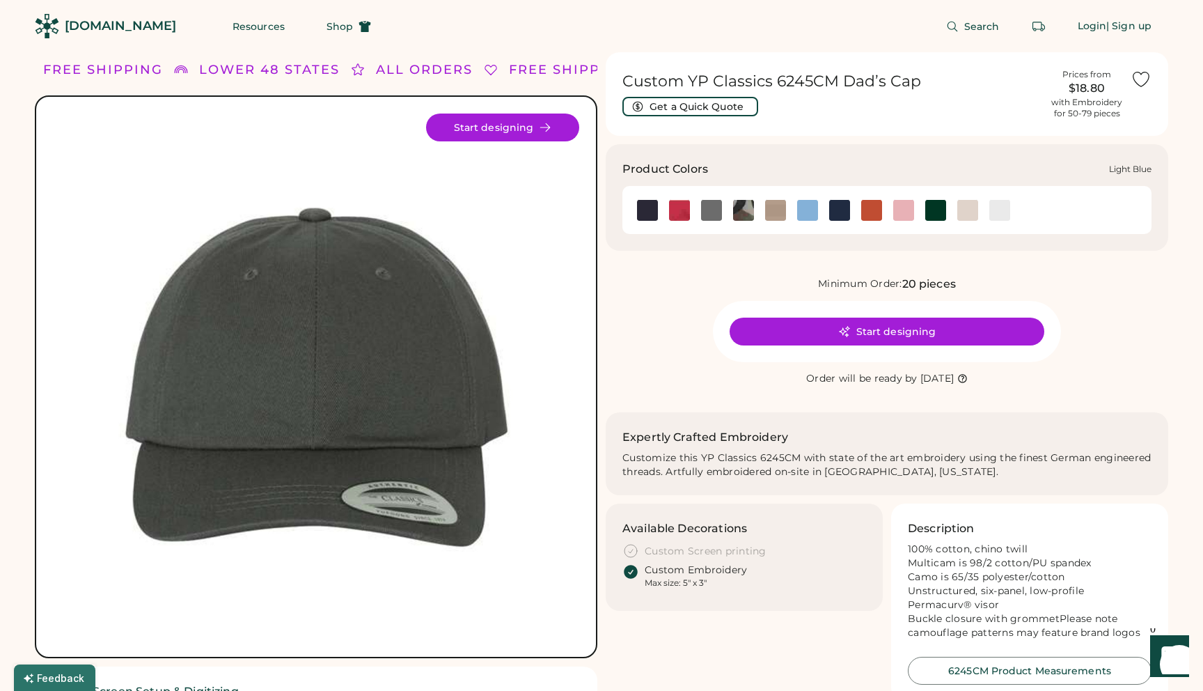
click at [802, 203] on img at bounding box center [807, 210] width 21 height 21
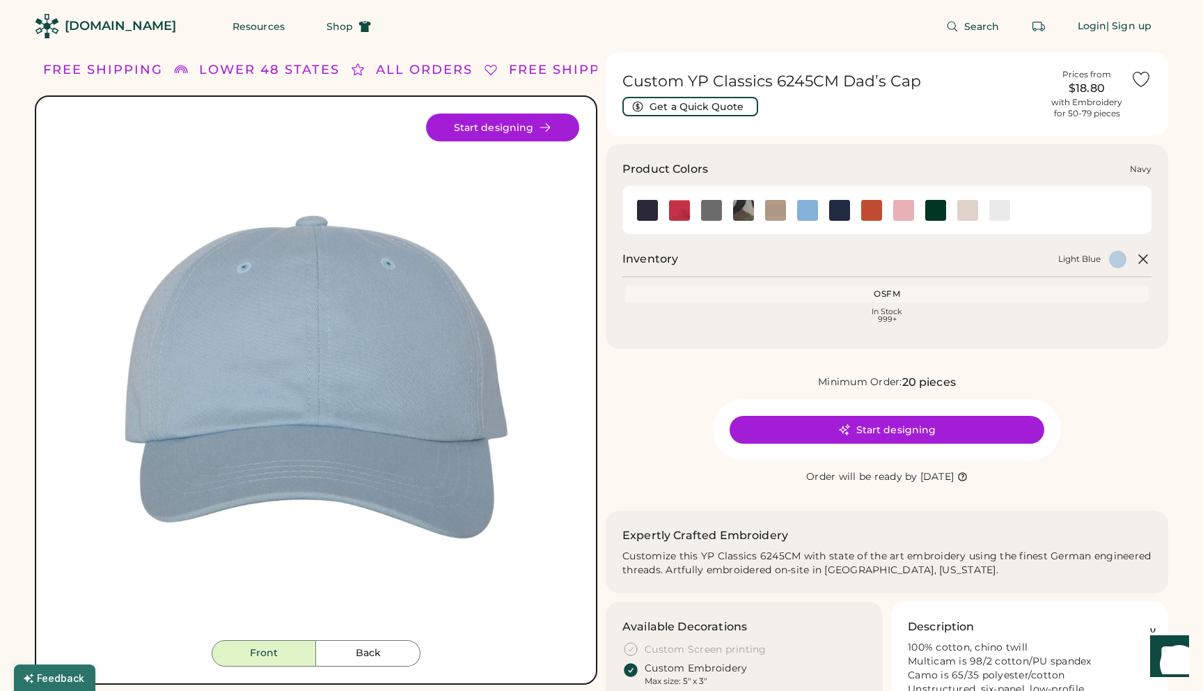
click at [837, 211] on img at bounding box center [839, 210] width 21 height 21
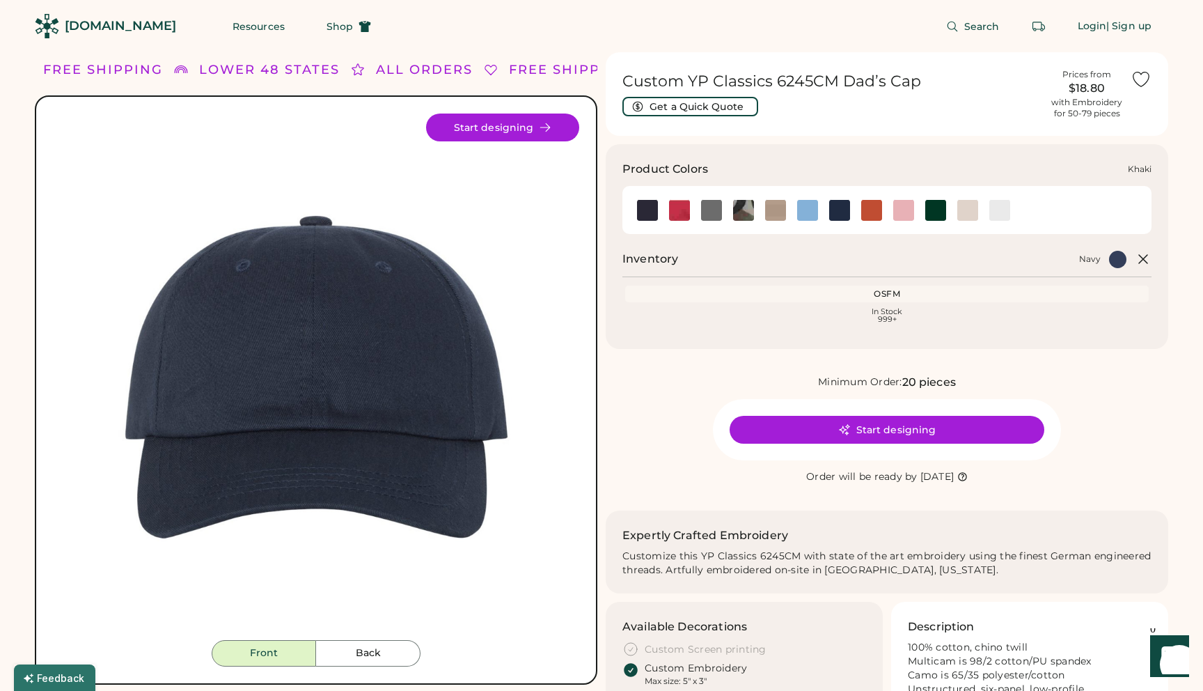
click at [778, 213] on img at bounding box center [775, 210] width 21 height 21
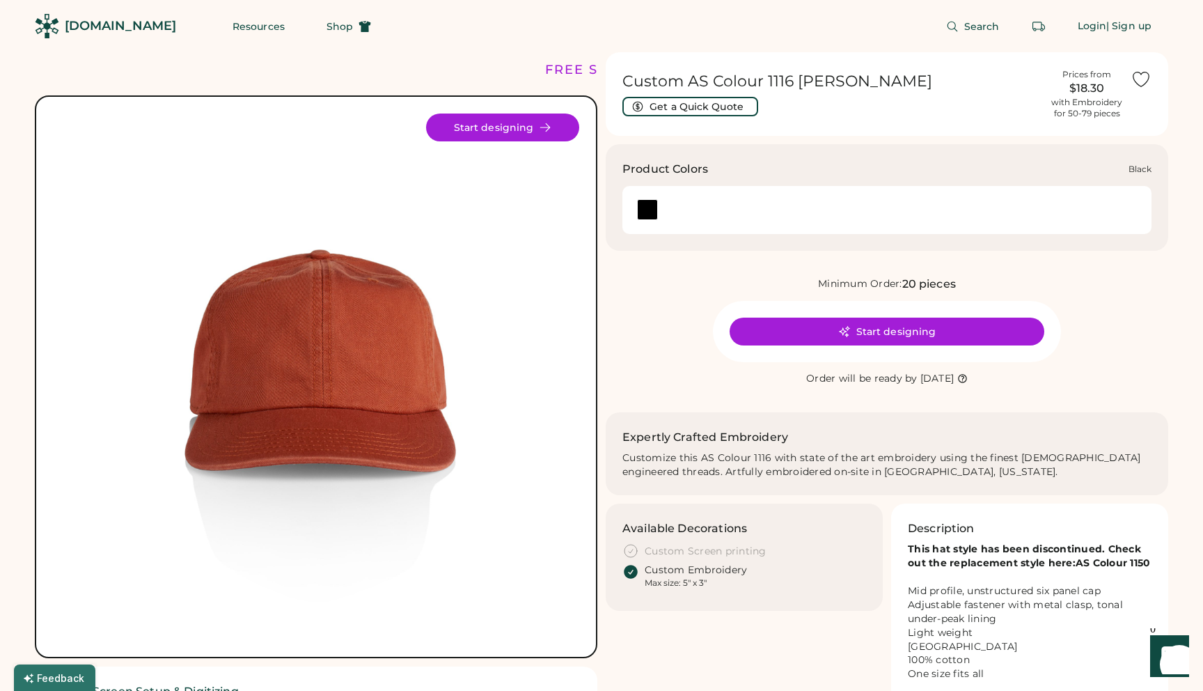
click at [645, 209] on div at bounding box center [647, 209] width 21 height 21
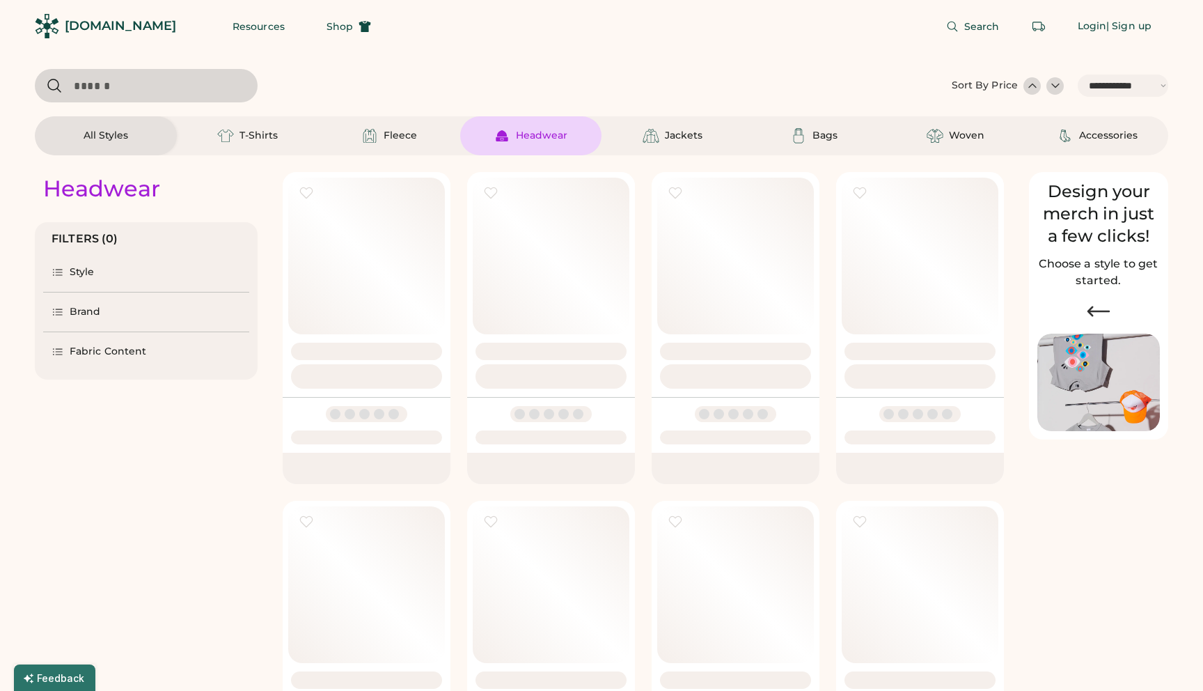
select select "*****"
select select "*"
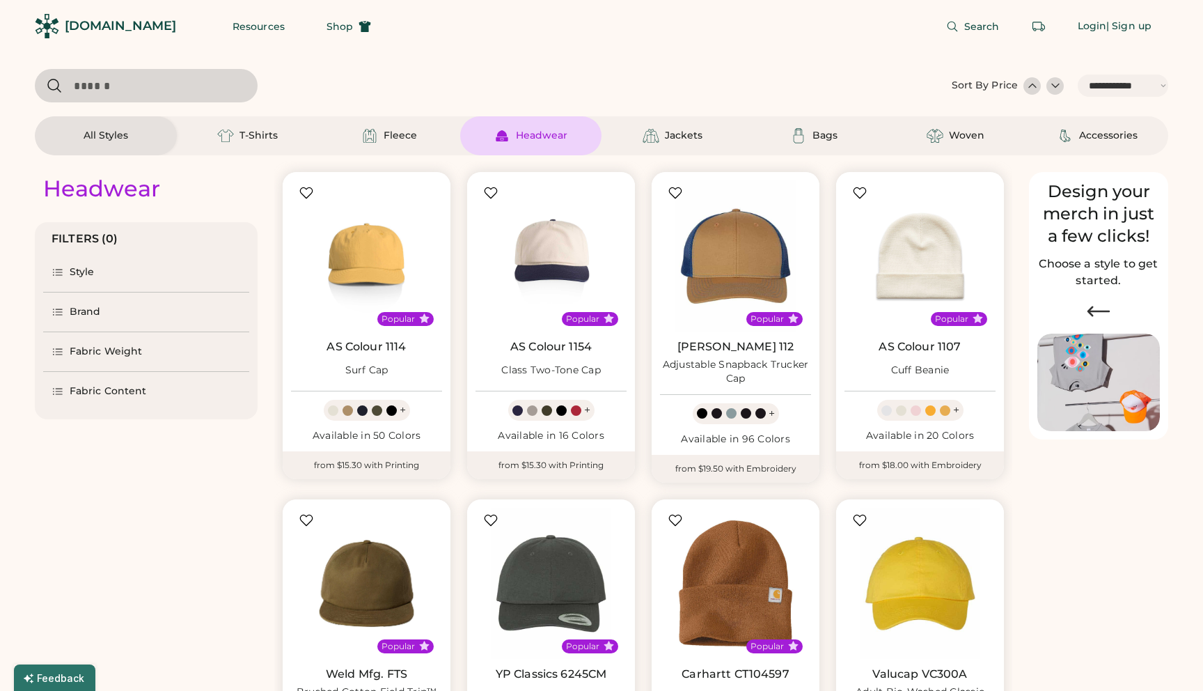
scroll to position [330, 0]
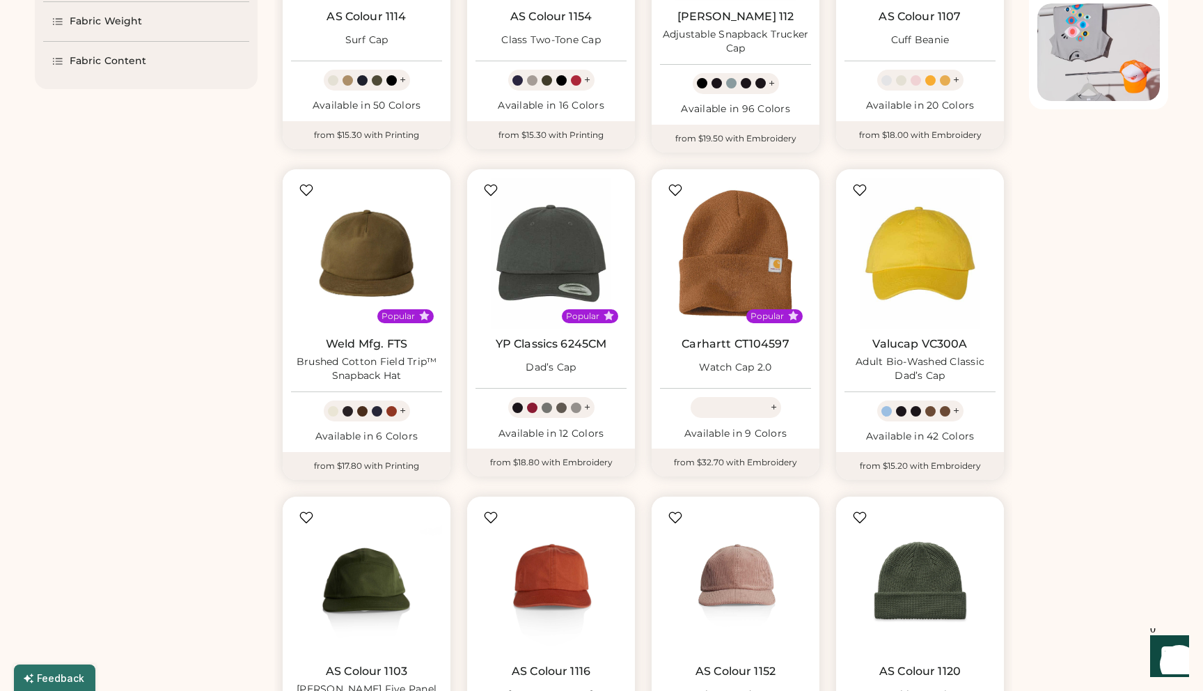
select select "*****"
select select "*"
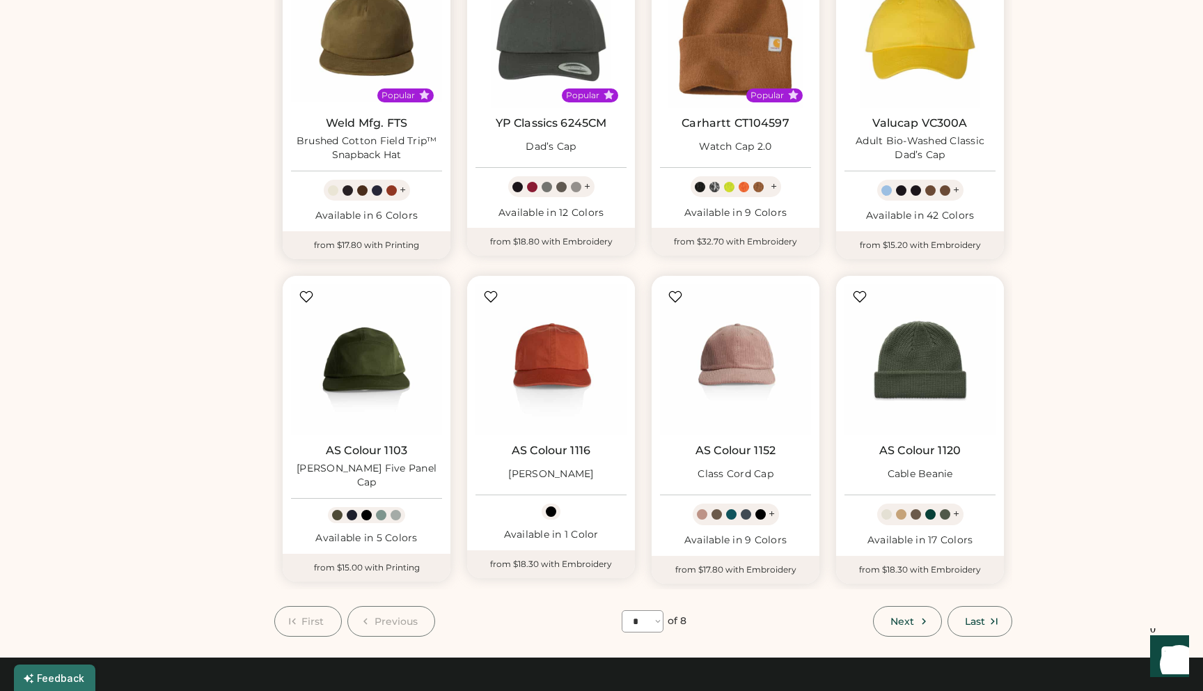
scroll to position [546, 0]
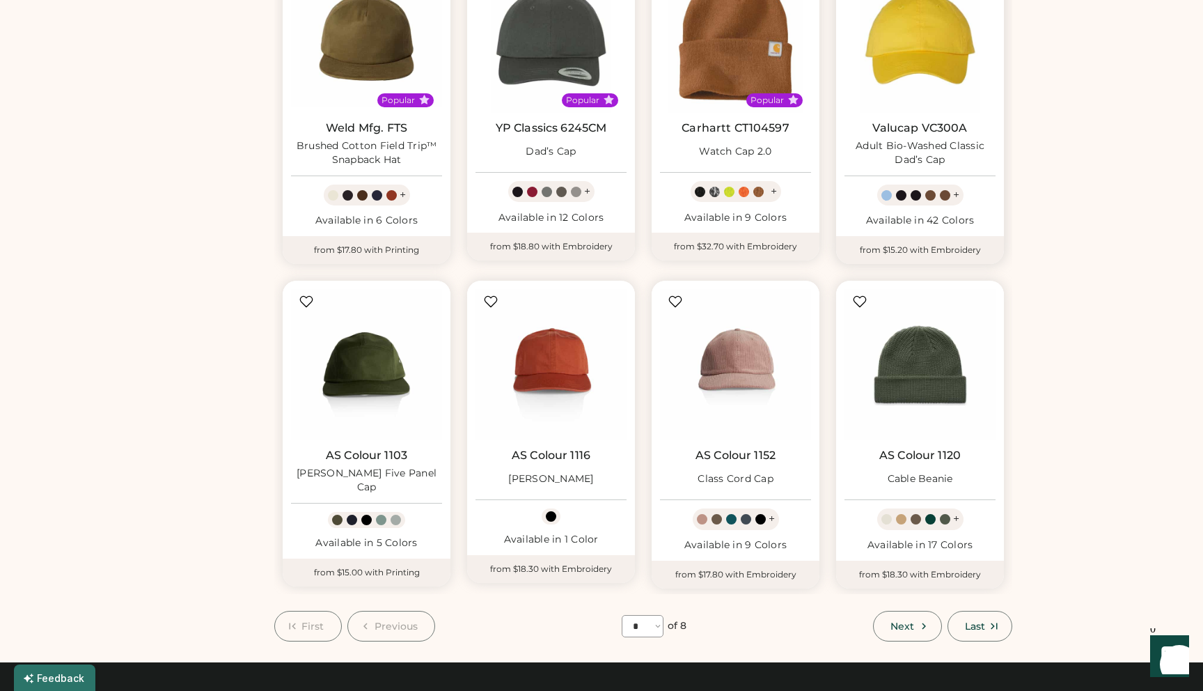
click at [888, 197] on div at bounding box center [886, 195] width 10 height 10
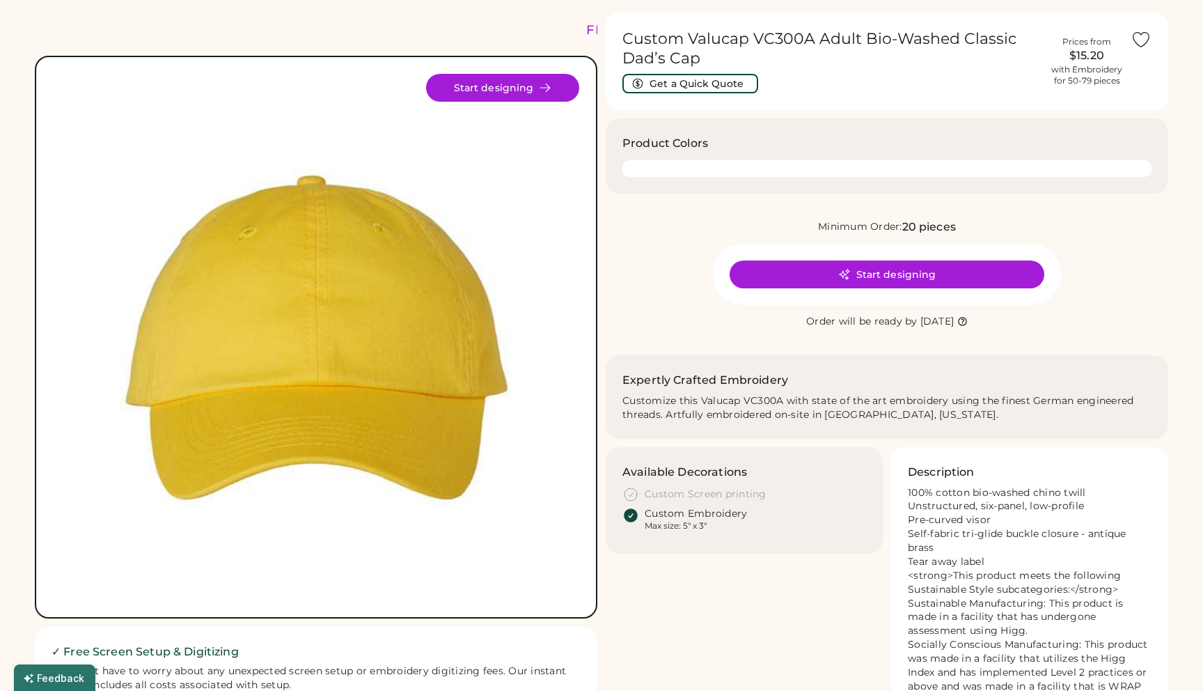
scroll to position [49, 0]
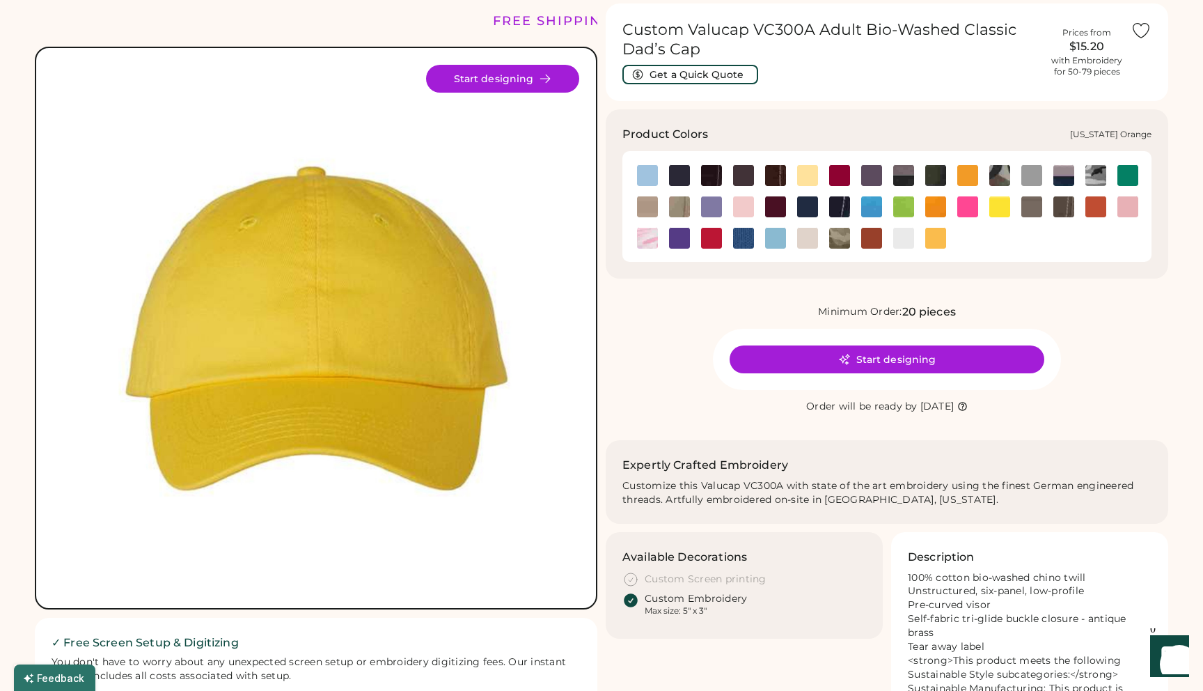
click at [870, 239] on img at bounding box center [871, 238] width 21 height 21
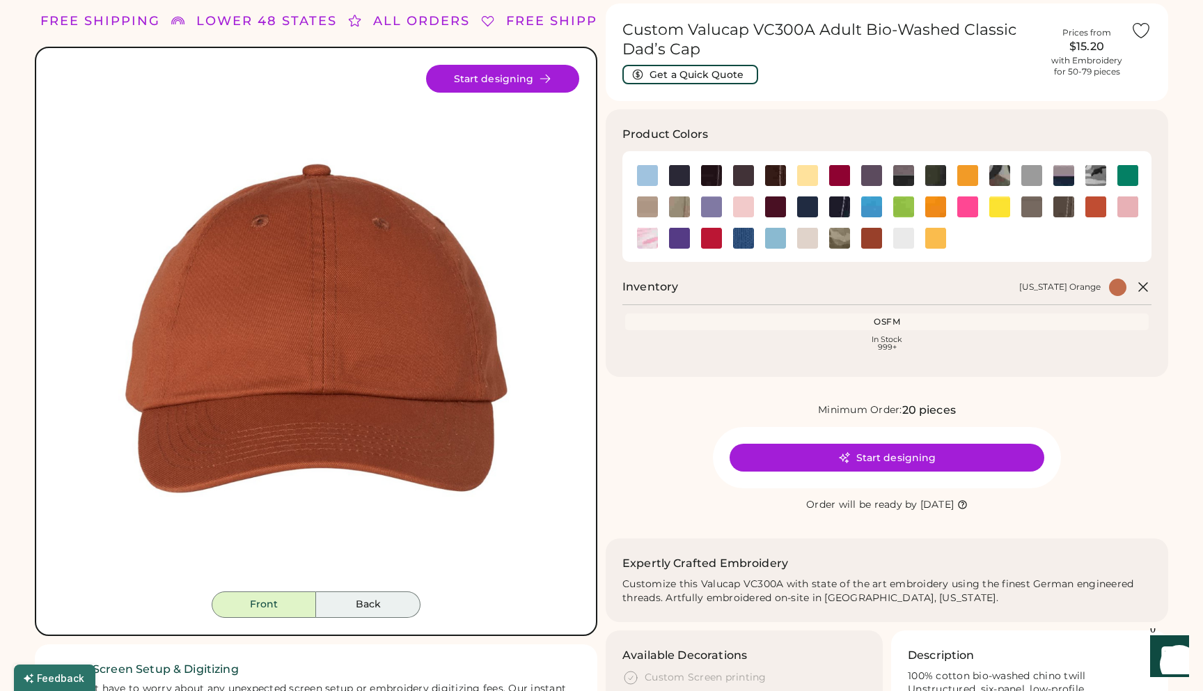
click at [378, 607] on button "Back" at bounding box center [368, 604] width 104 height 26
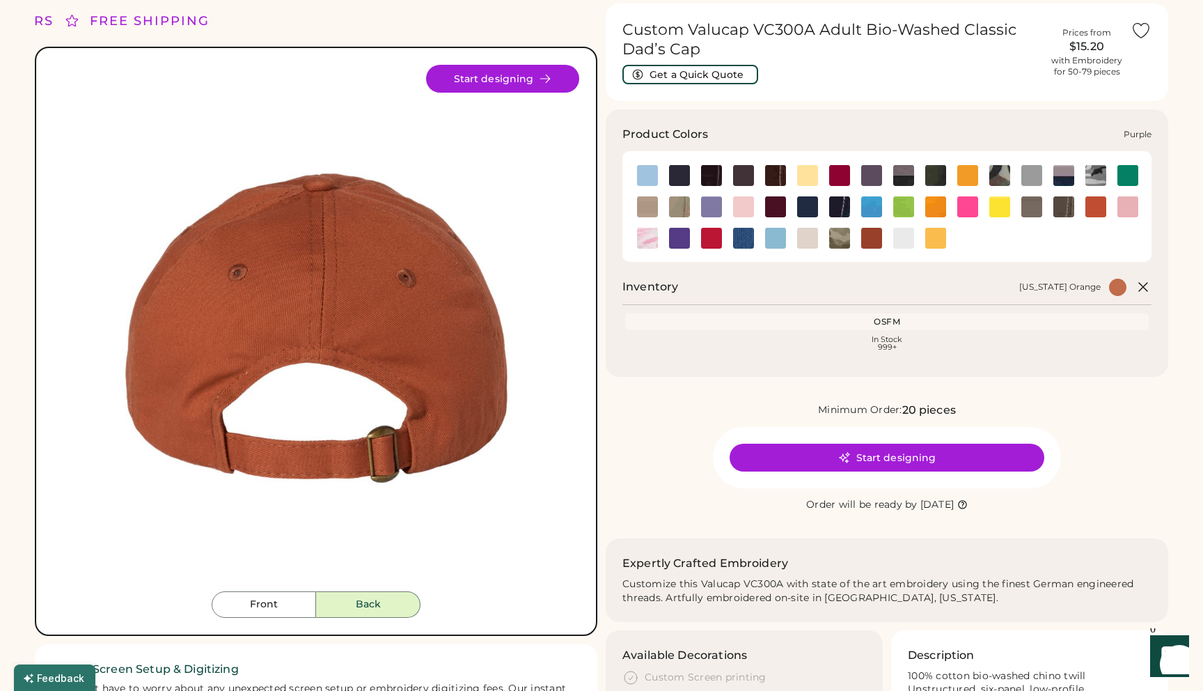
click at [675, 242] on img at bounding box center [679, 238] width 21 height 21
click at [741, 243] on img at bounding box center [743, 238] width 21 height 21
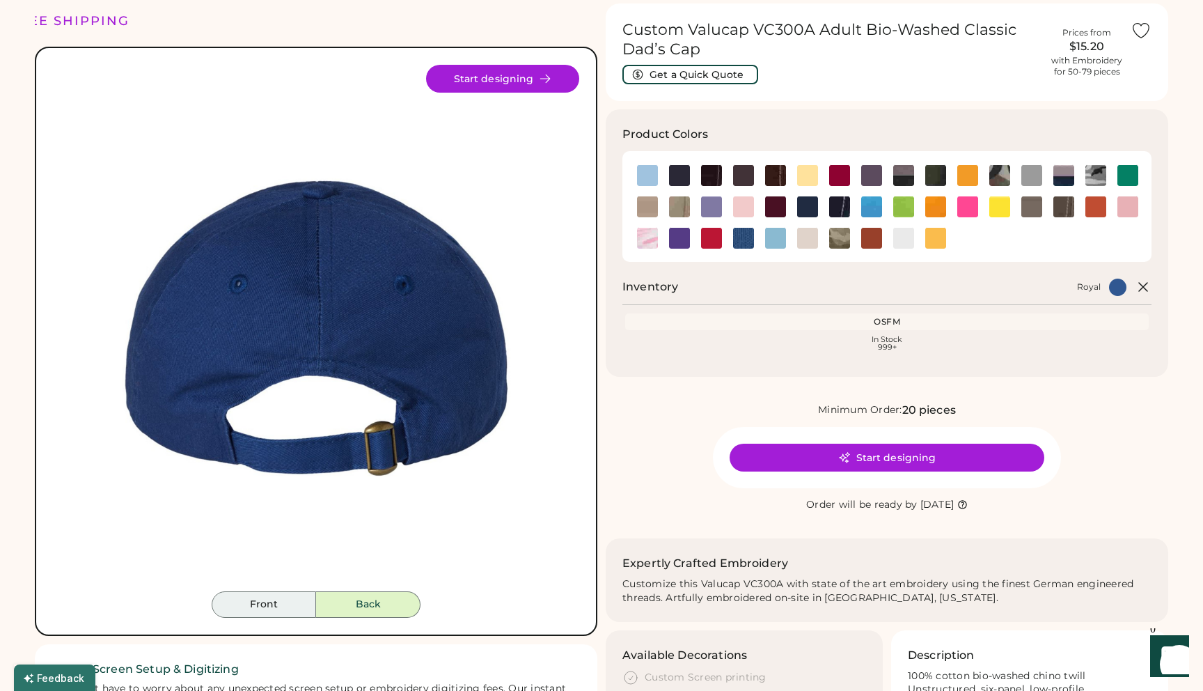
click at [265, 604] on button "Front" at bounding box center [264, 604] width 104 height 26
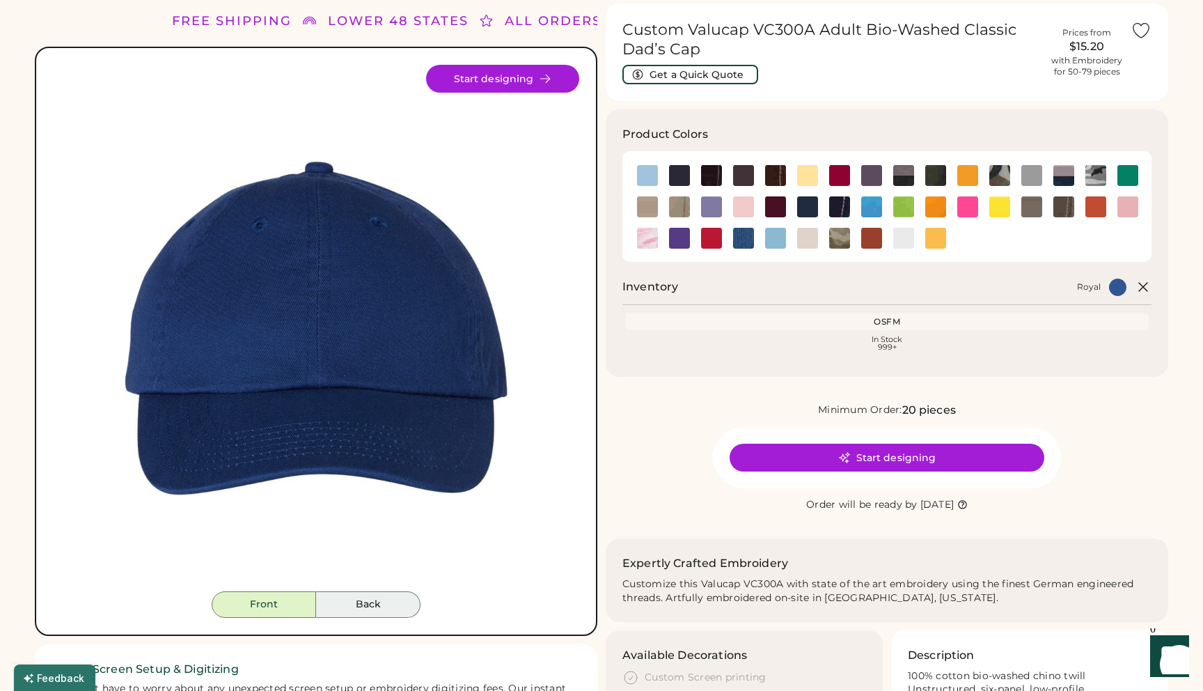
click at [379, 601] on button "Back" at bounding box center [368, 604] width 104 height 26
